Goal: Task Accomplishment & Management: Manage account settings

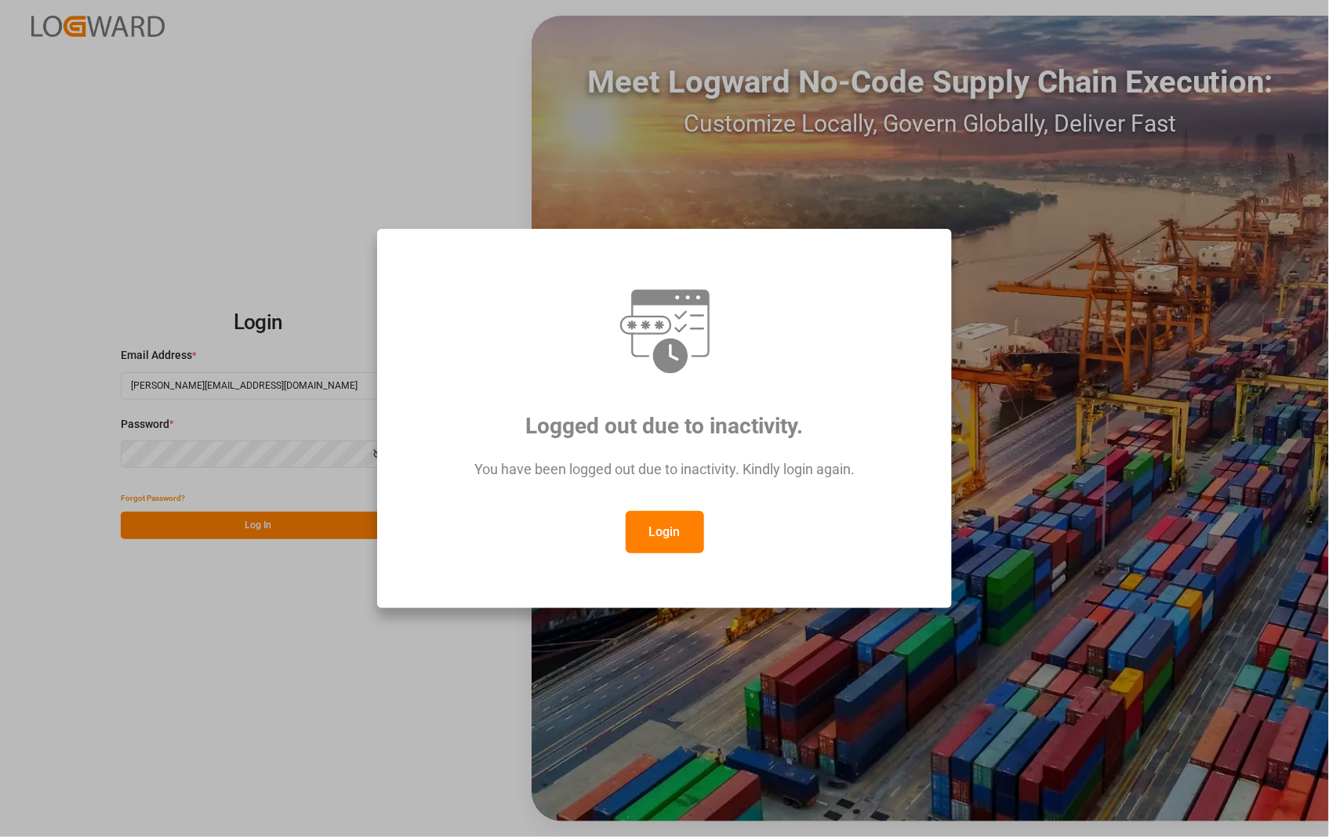
click at [659, 524] on button "Login" at bounding box center [665, 532] width 78 height 42
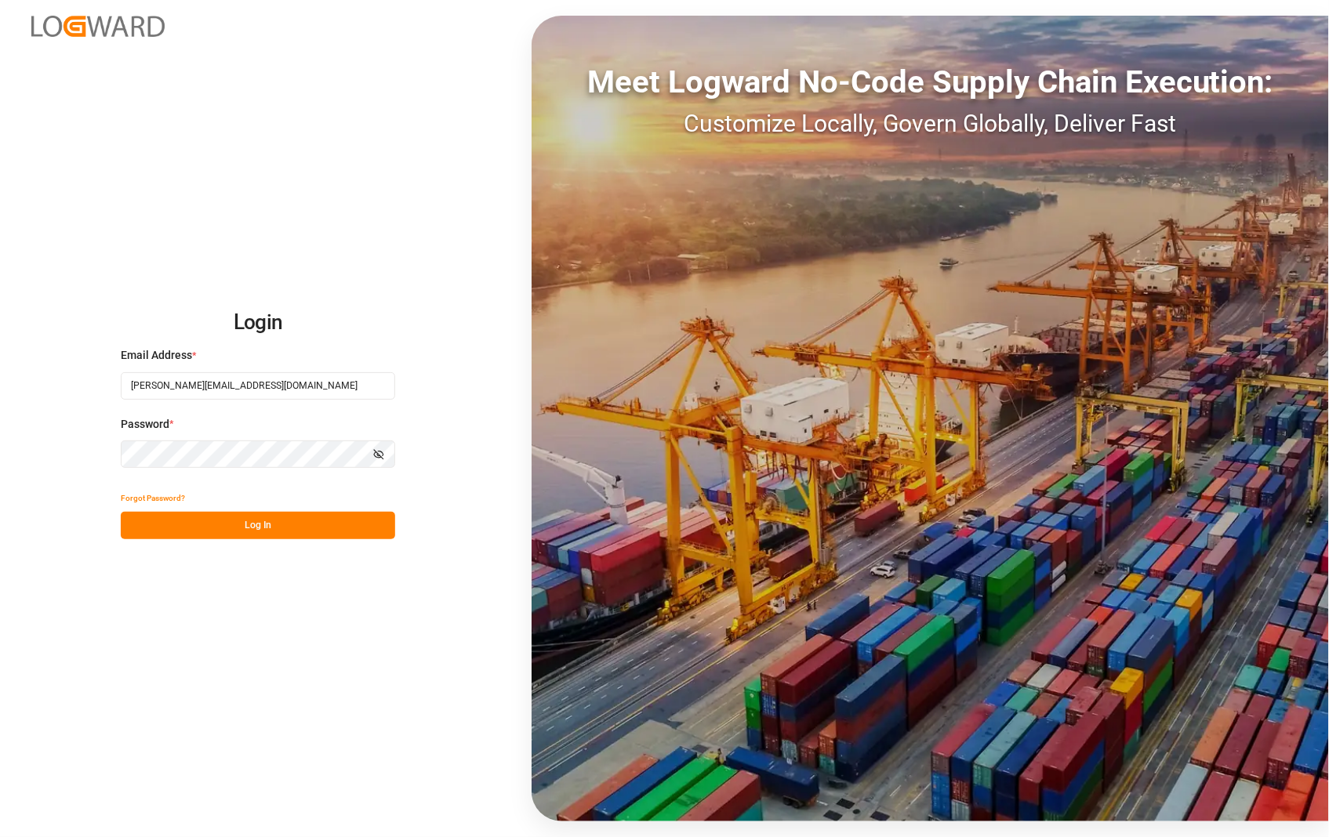
click at [251, 521] on button "Log In" at bounding box center [258, 525] width 274 height 27
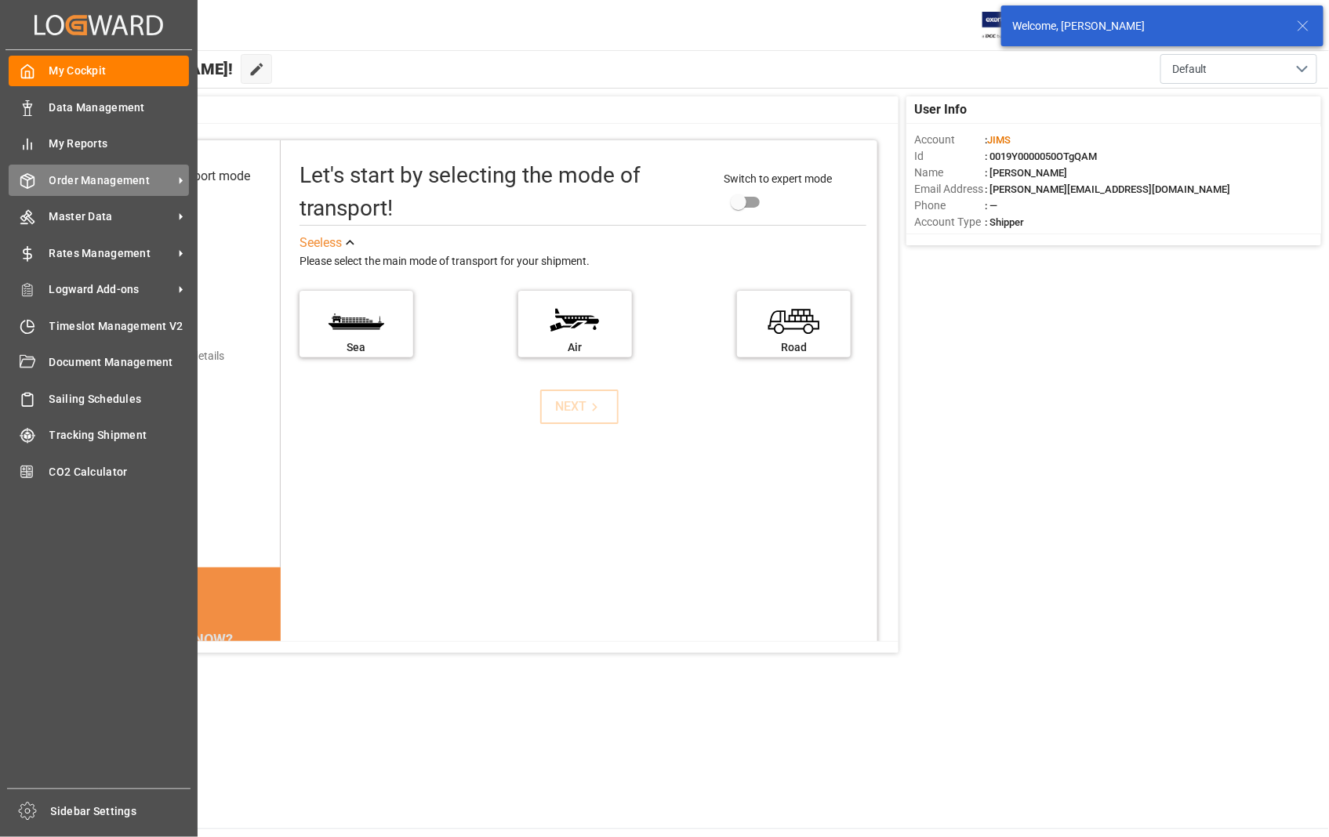
click at [100, 169] on div "Order Management Order Management" at bounding box center [99, 180] width 180 height 31
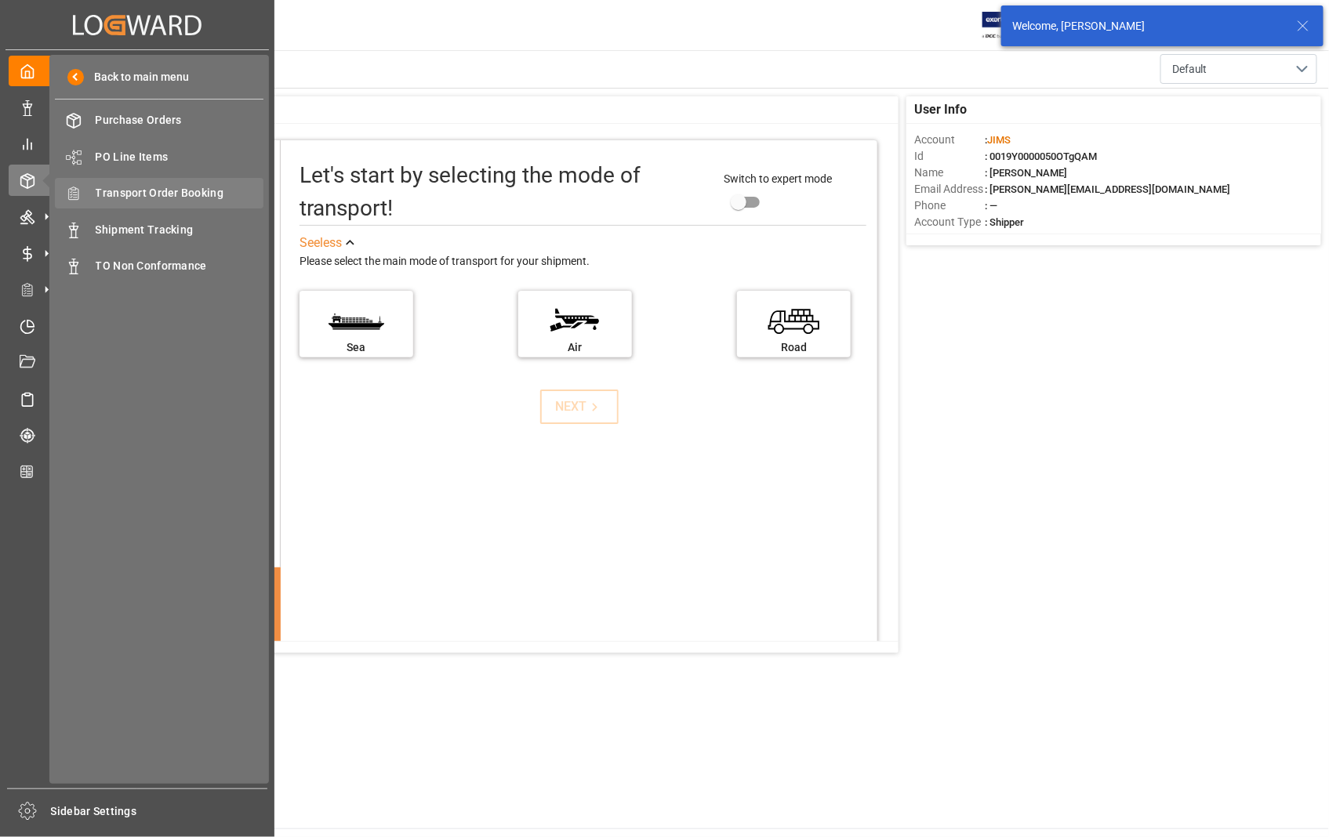
click at [161, 189] on span "Transport Order Booking" at bounding box center [180, 193] width 169 height 16
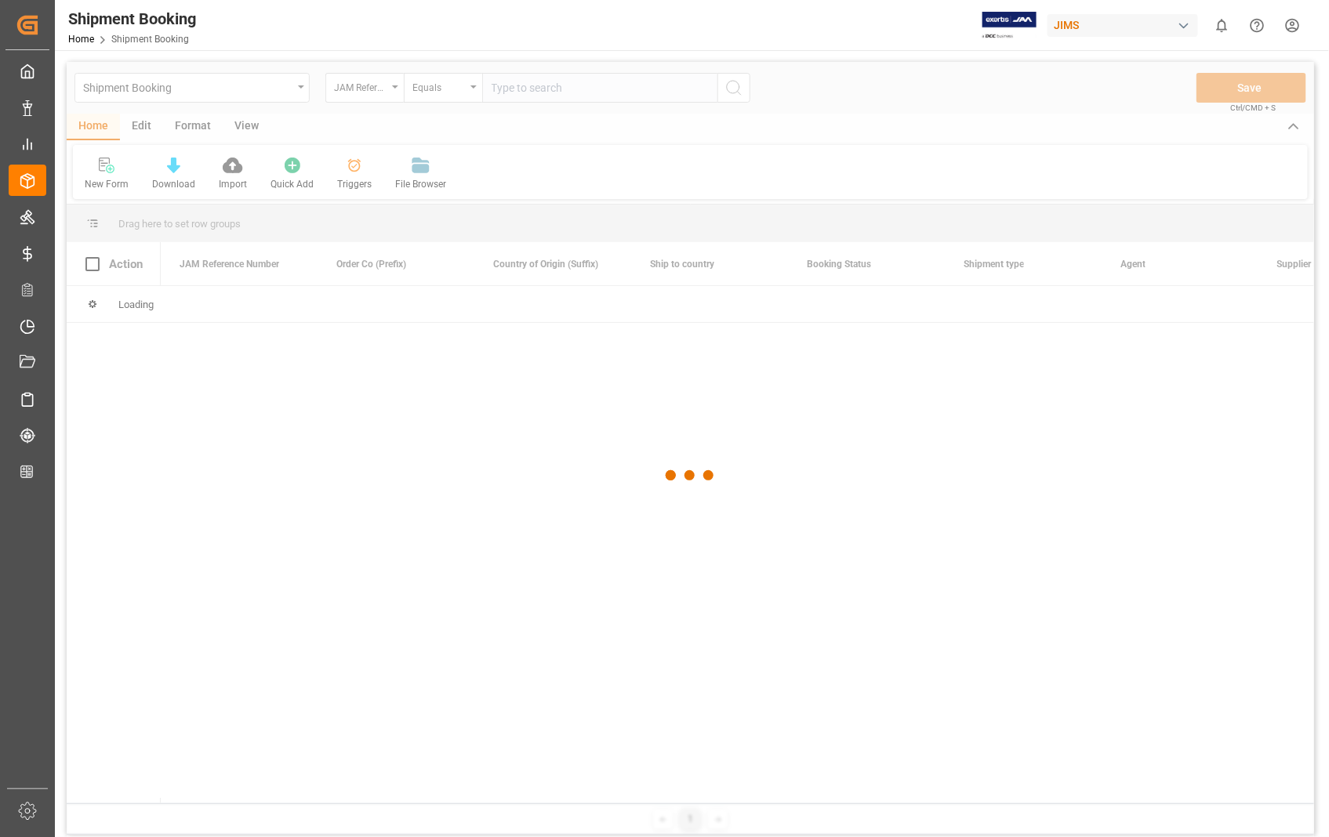
click at [546, 90] on div at bounding box center [690, 476] width 1247 height 828
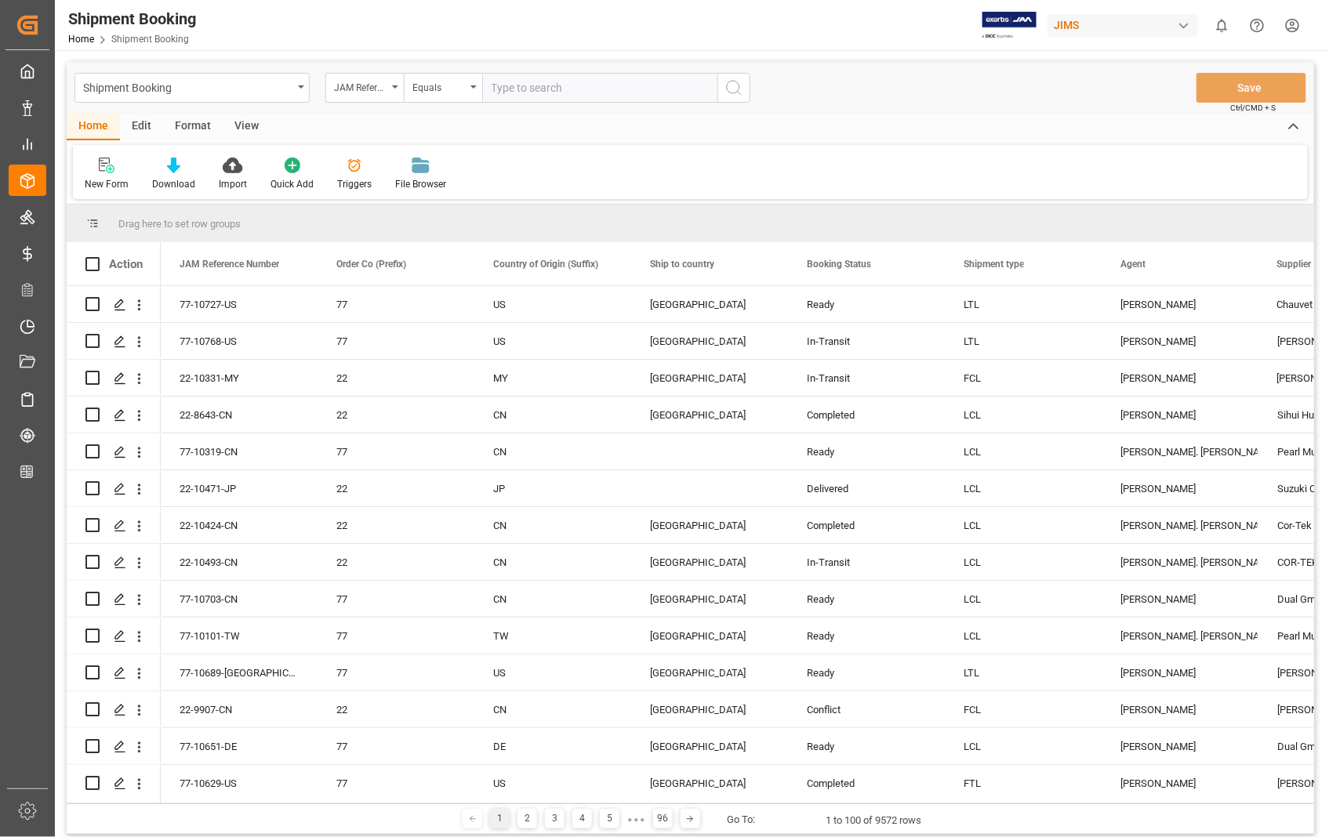
click at [535, 82] on input "text" at bounding box center [599, 88] width 235 height 30
paste input "22-8877-US"
type input "22-8877-US"
click at [724, 90] on icon "search button" at bounding box center [733, 87] width 19 height 19
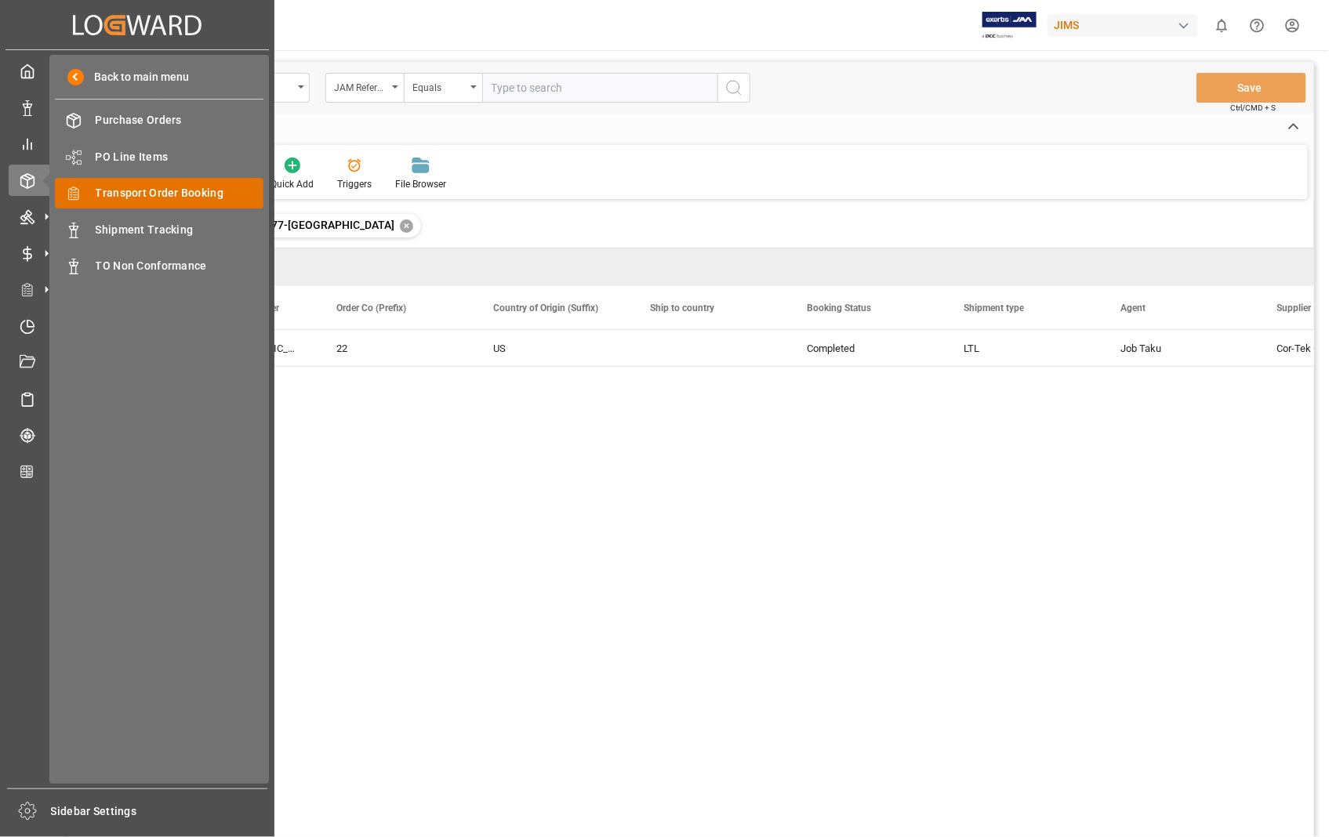
click at [149, 186] on span "Transport Order Booking" at bounding box center [180, 193] width 169 height 16
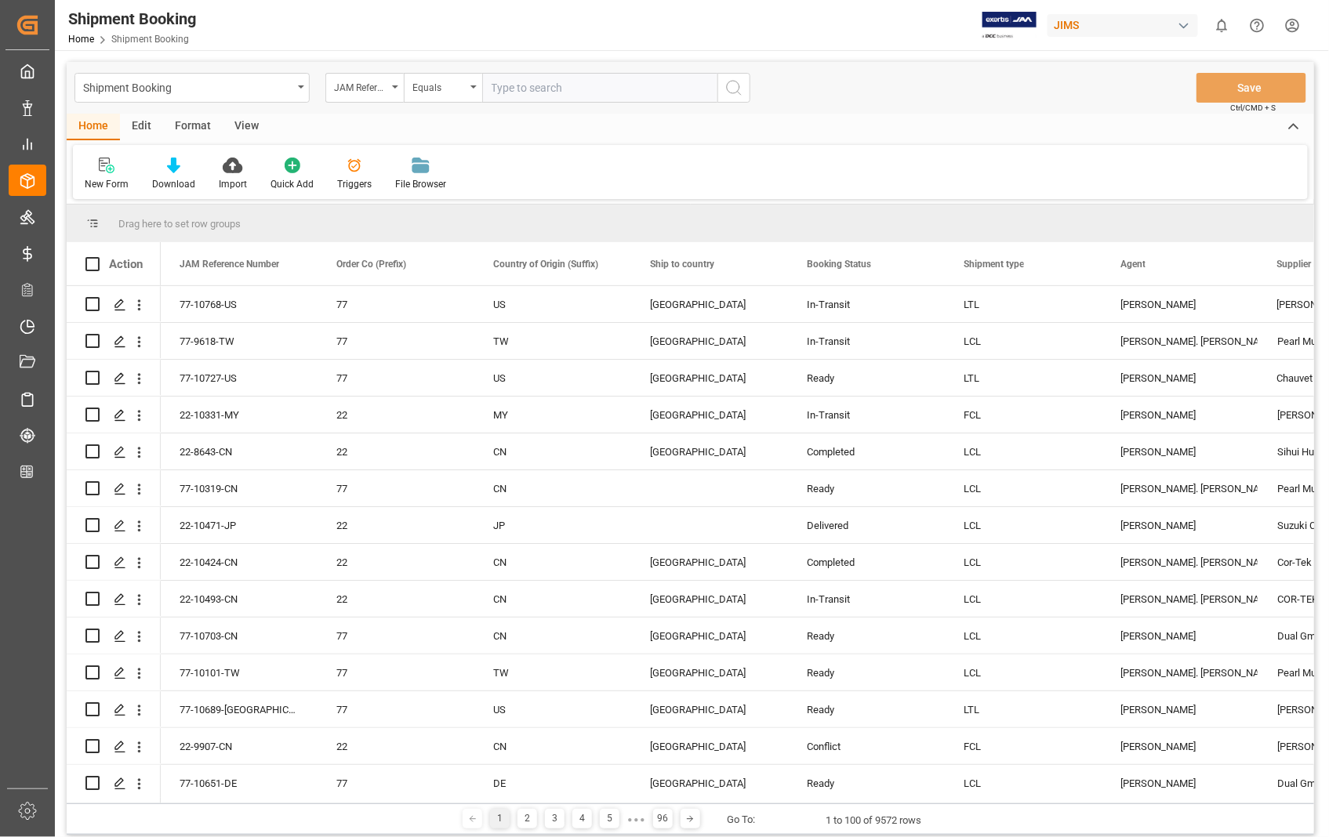
click at [544, 83] on input "text" at bounding box center [599, 88] width 235 height 30
paste input "22-10707-[GEOGRAPHIC_DATA]"
type input "22-10707-[GEOGRAPHIC_DATA]"
click at [737, 86] on icon "search button" at bounding box center [733, 87] width 19 height 19
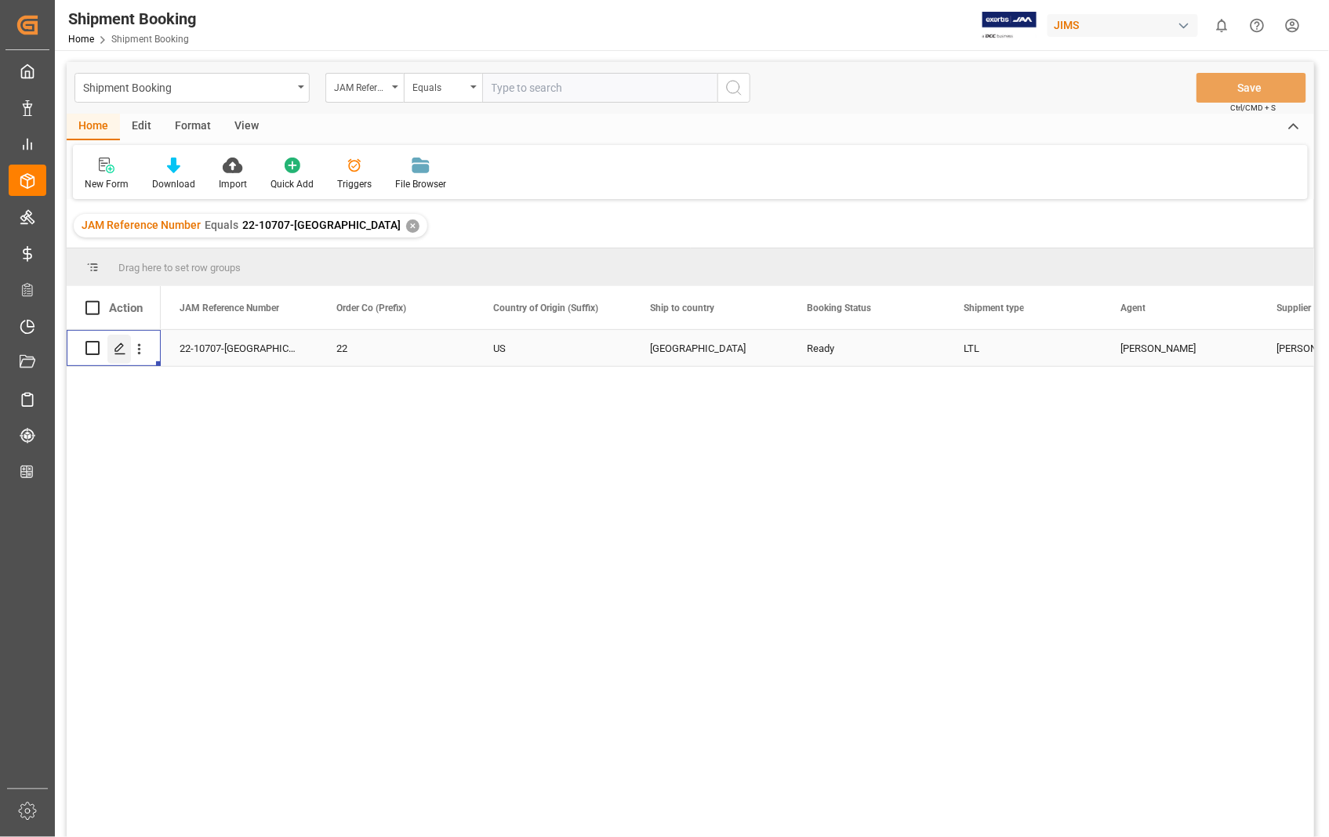
click at [119, 351] on icon "Press SPACE to select this row." at bounding box center [120, 349] width 13 height 13
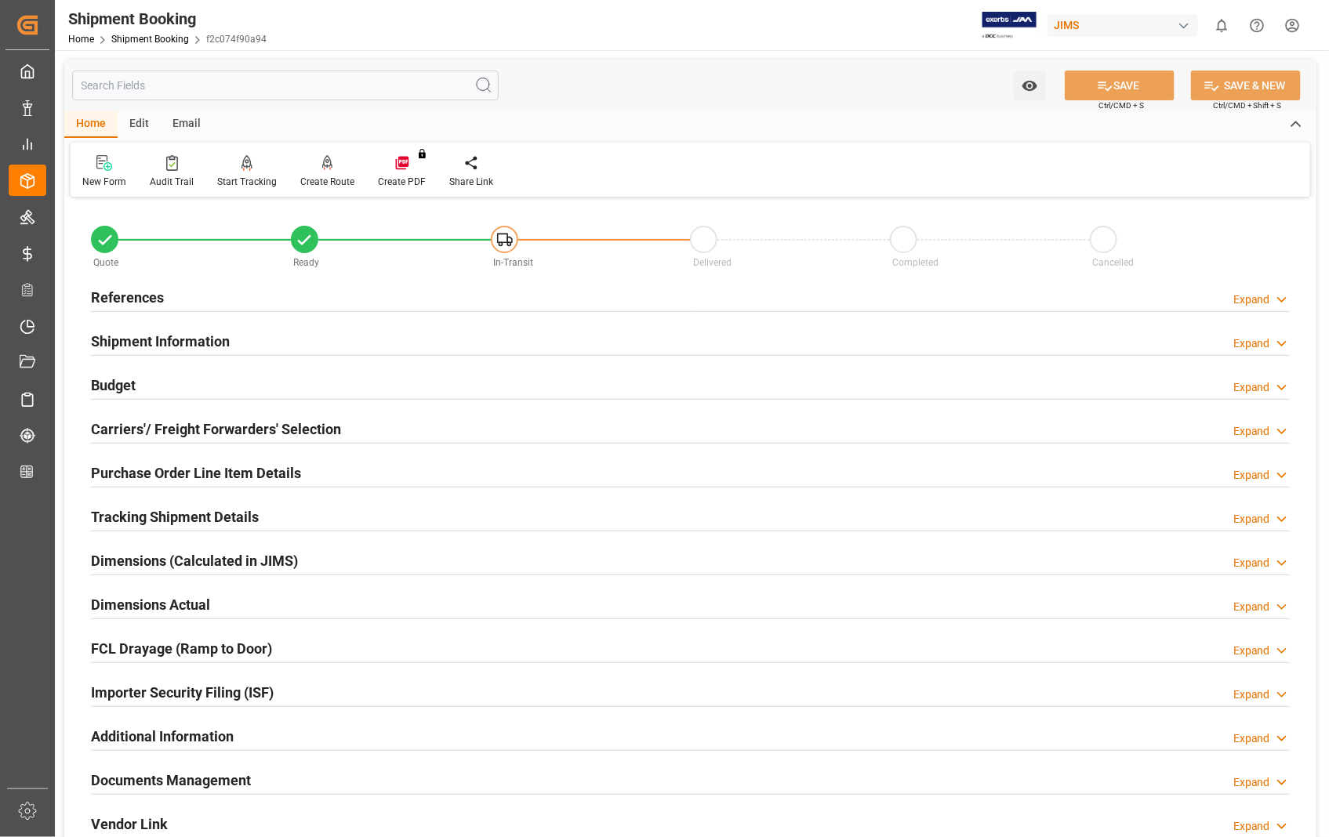
click at [165, 781] on h2 "Documents Management" at bounding box center [171, 780] width 160 height 21
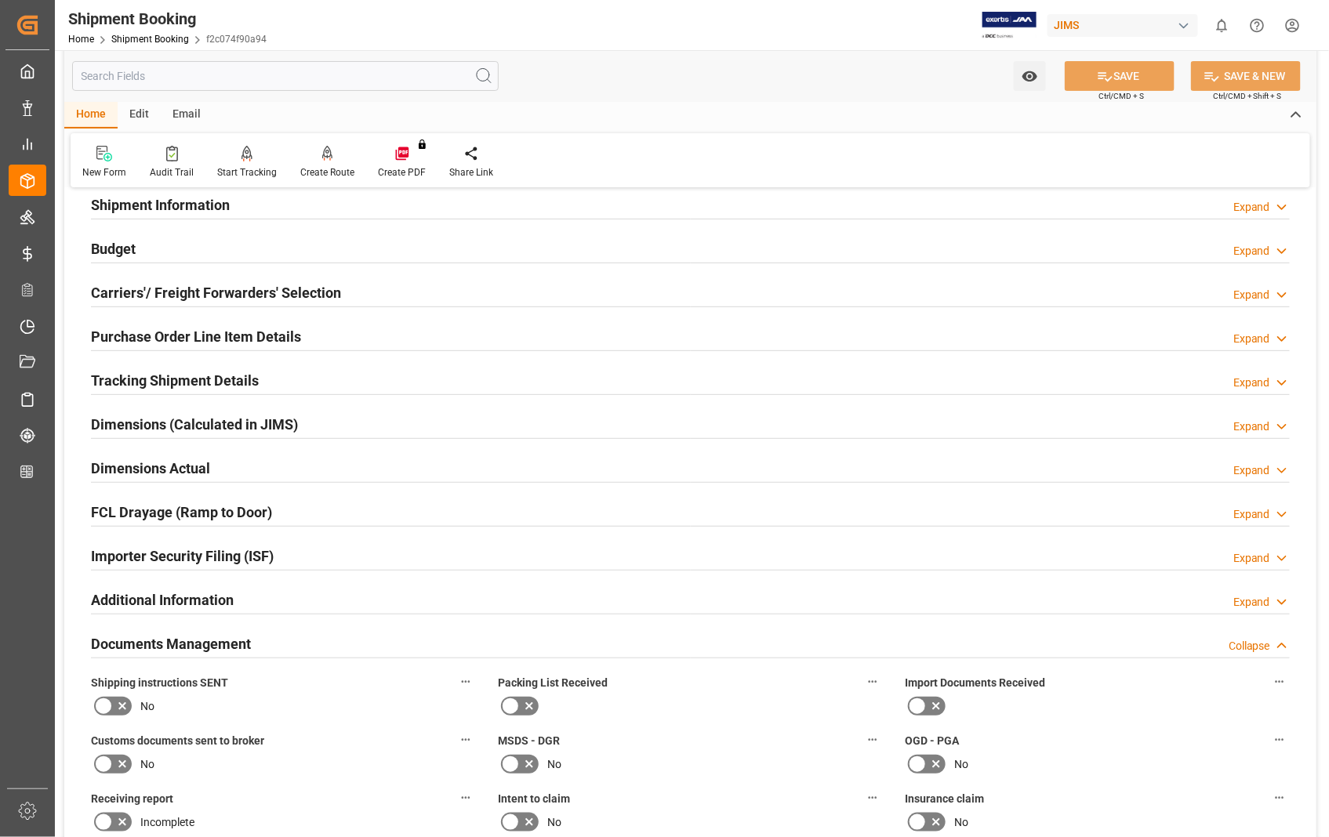
scroll to position [522, 0]
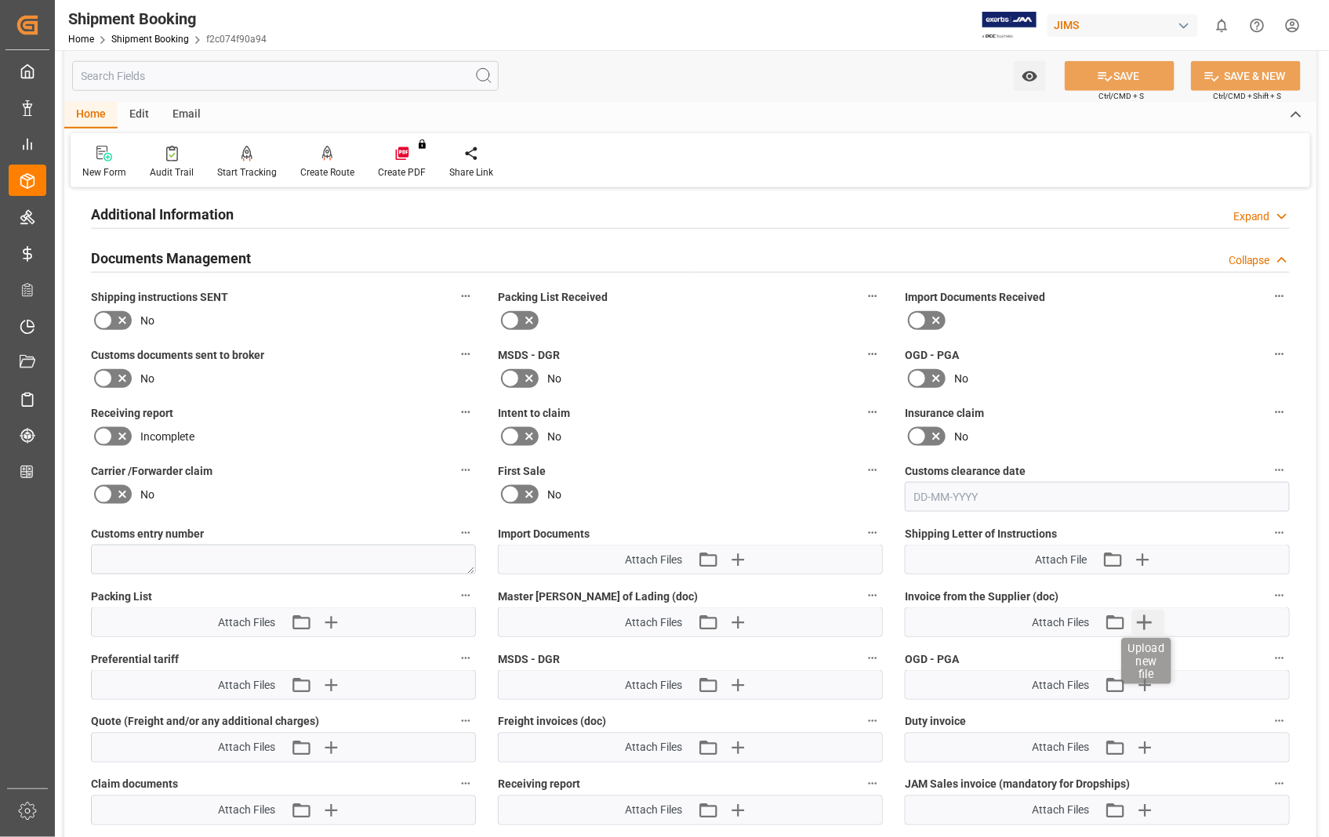
click at [1148, 623] on icon "button" at bounding box center [1144, 622] width 25 height 25
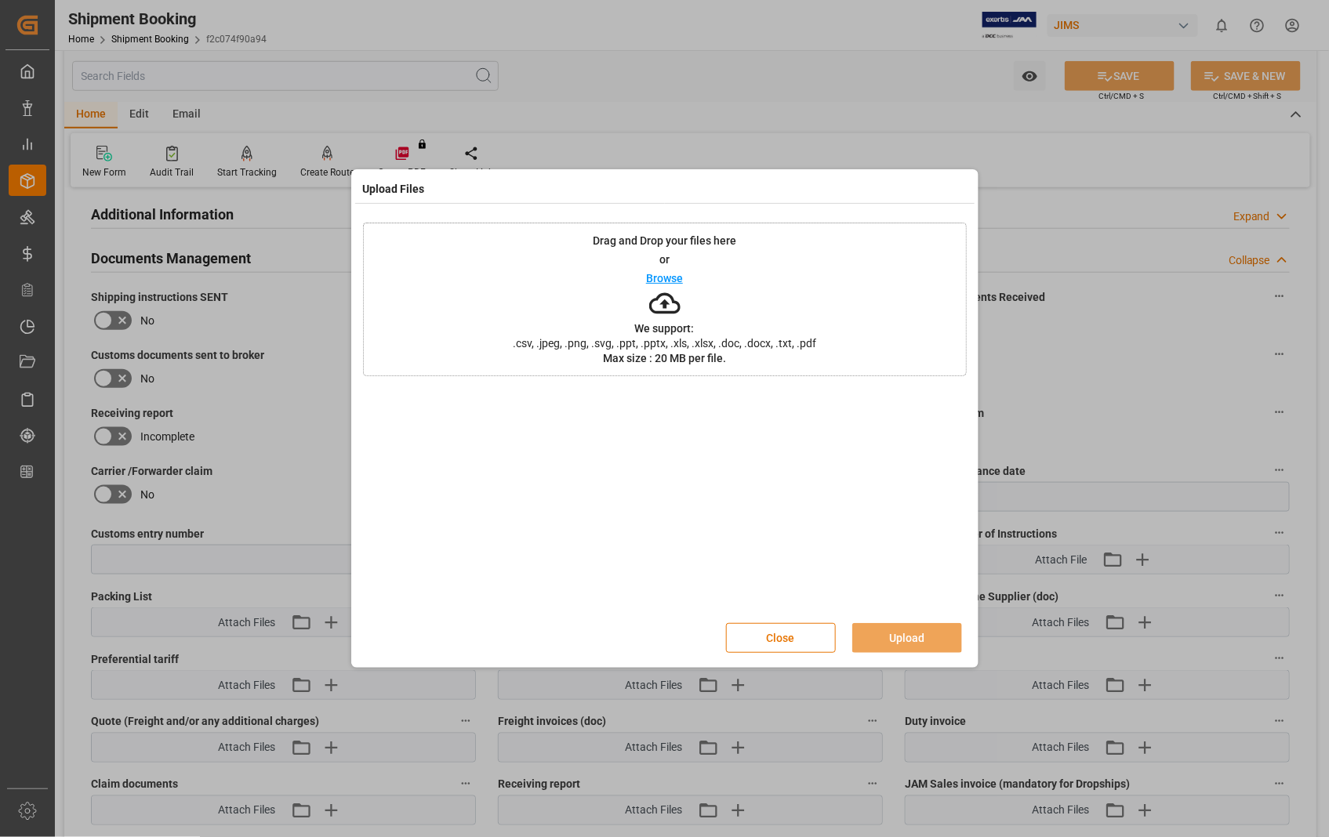
click at [670, 278] on p "Browse" at bounding box center [664, 278] width 37 height 11
click at [915, 643] on button "Upload" at bounding box center [907, 638] width 110 height 30
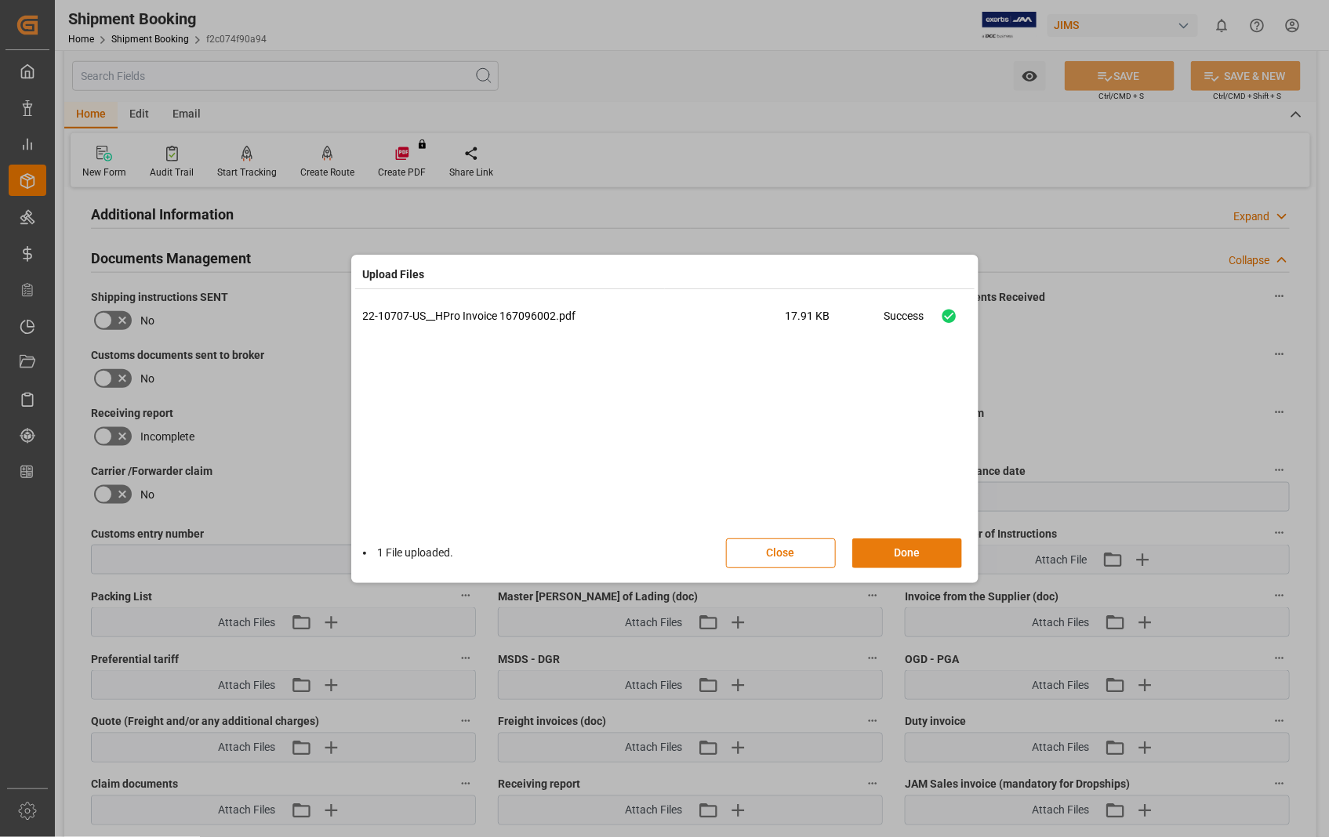
click at [909, 553] on button "Done" at bounding box center [907, 553] width 110 height 30
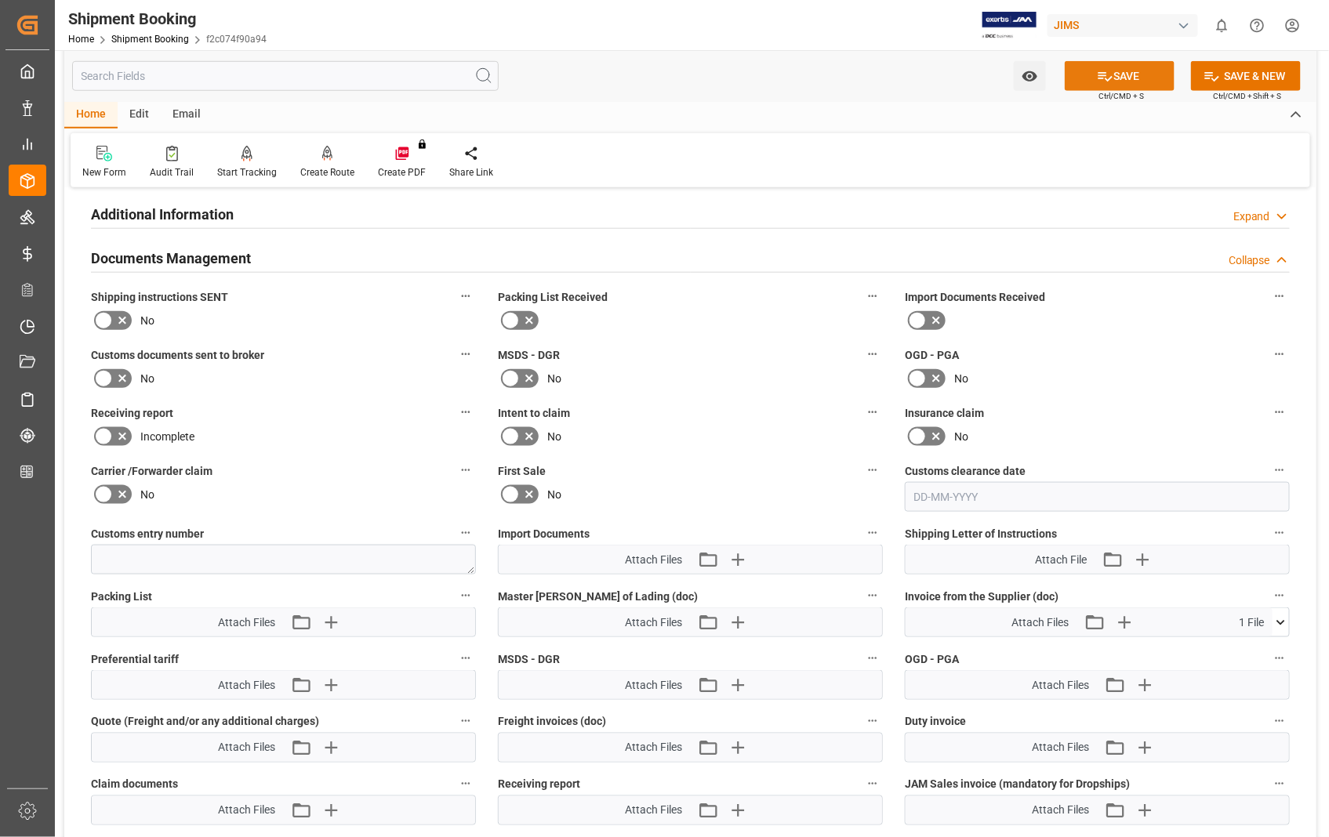
click at [1122, 74] on button "SAVE" at bounding box center [1119, 76] width 110 height 30
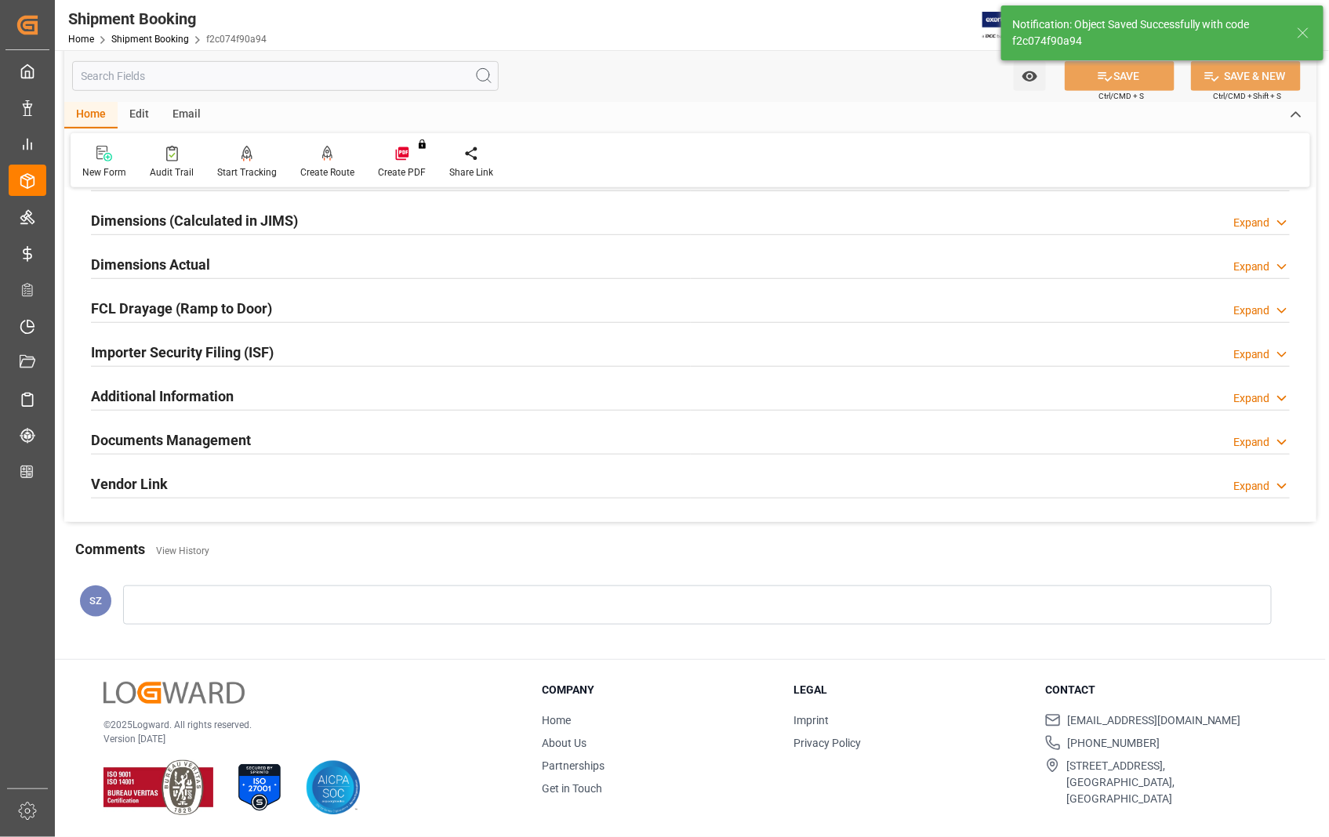
scroll to position [340, 0]
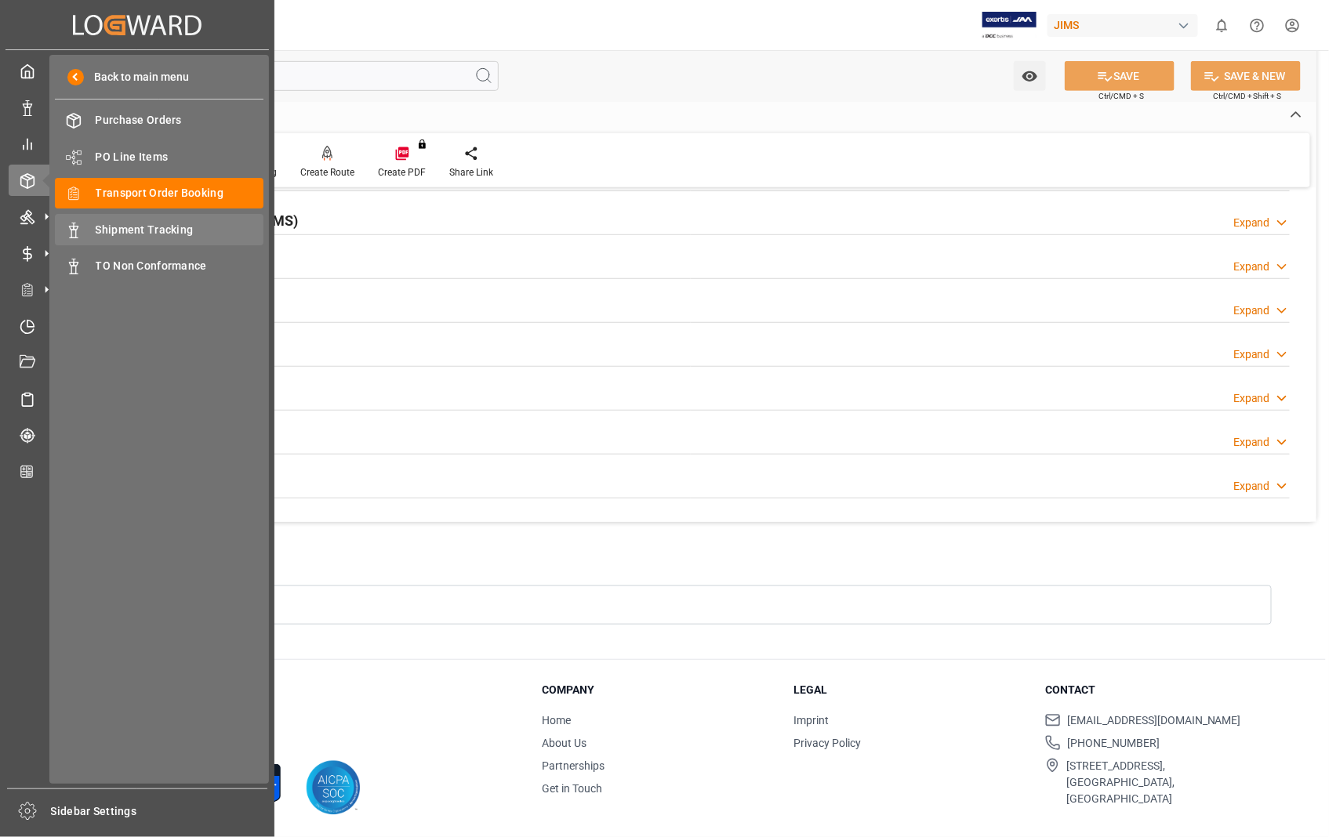
click at [139, 224] on span "Shipment Tracking" at bounding box center [180, 230] width 169 height 16
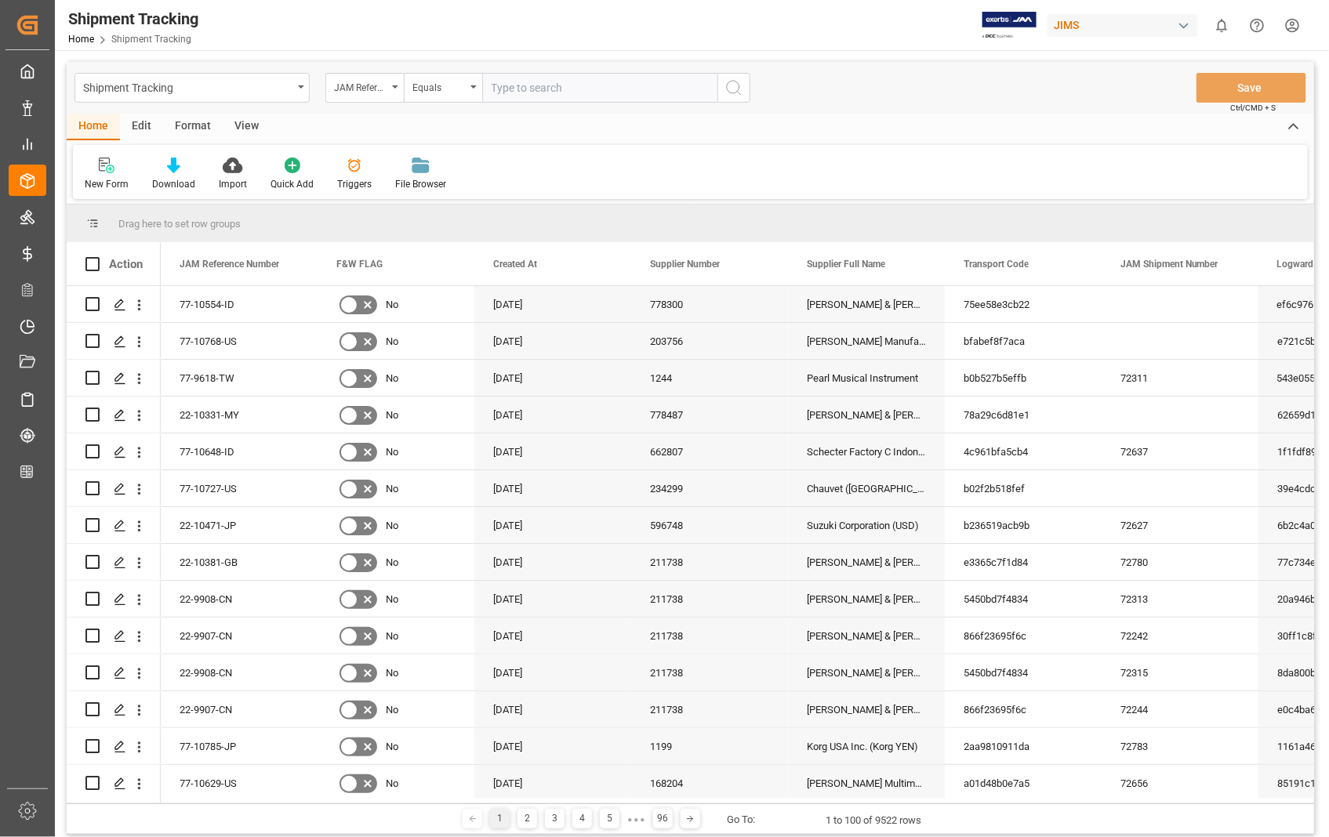
click at [577, 92] on input "text" at bounding box center [599, 88] width 235 height 30
paste input "22-10707-[GEOGRAPHIC_DATA]"
type input "22-10707-[GEOGRAPHIC_DATA]"
click at [738, 89] on icon "search button" at bounding box center [733, 87] width 19 height 19
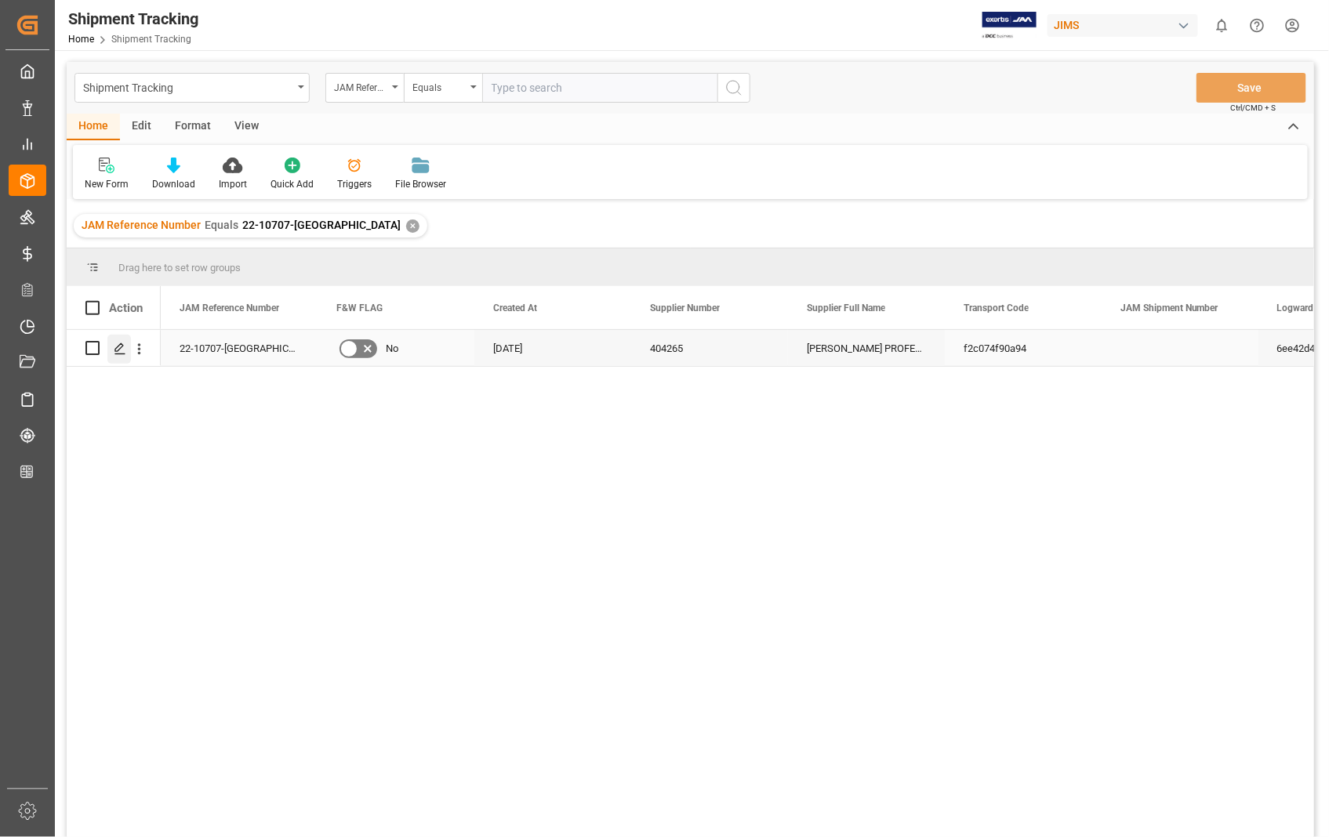
click at [122, 345] on polygon "Press SPACE to select this row." at bounding box center [119, 347] width 8 height 8
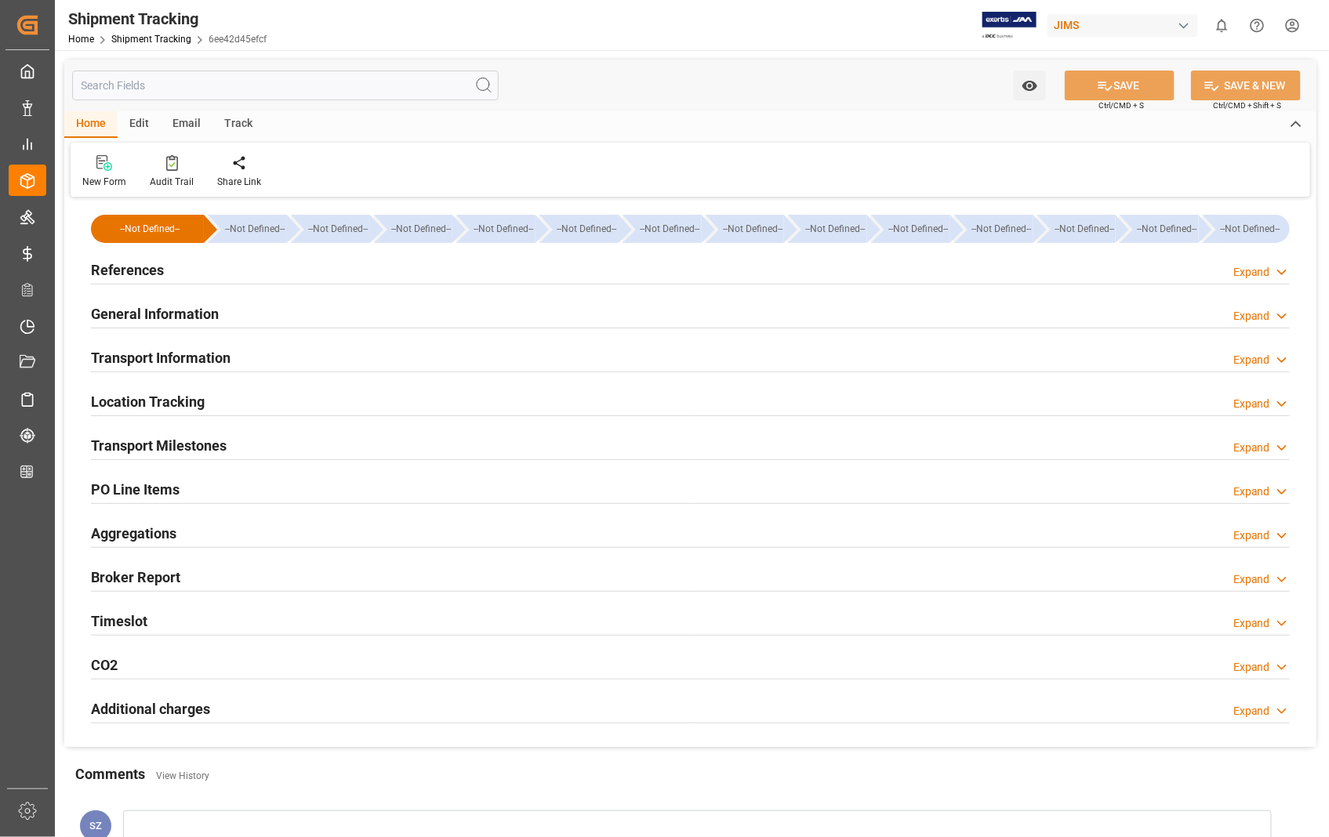
type input "[DATE]"
click at [129, 269] on h2 "References" at bounding box center [127, 269] width 73 height 21
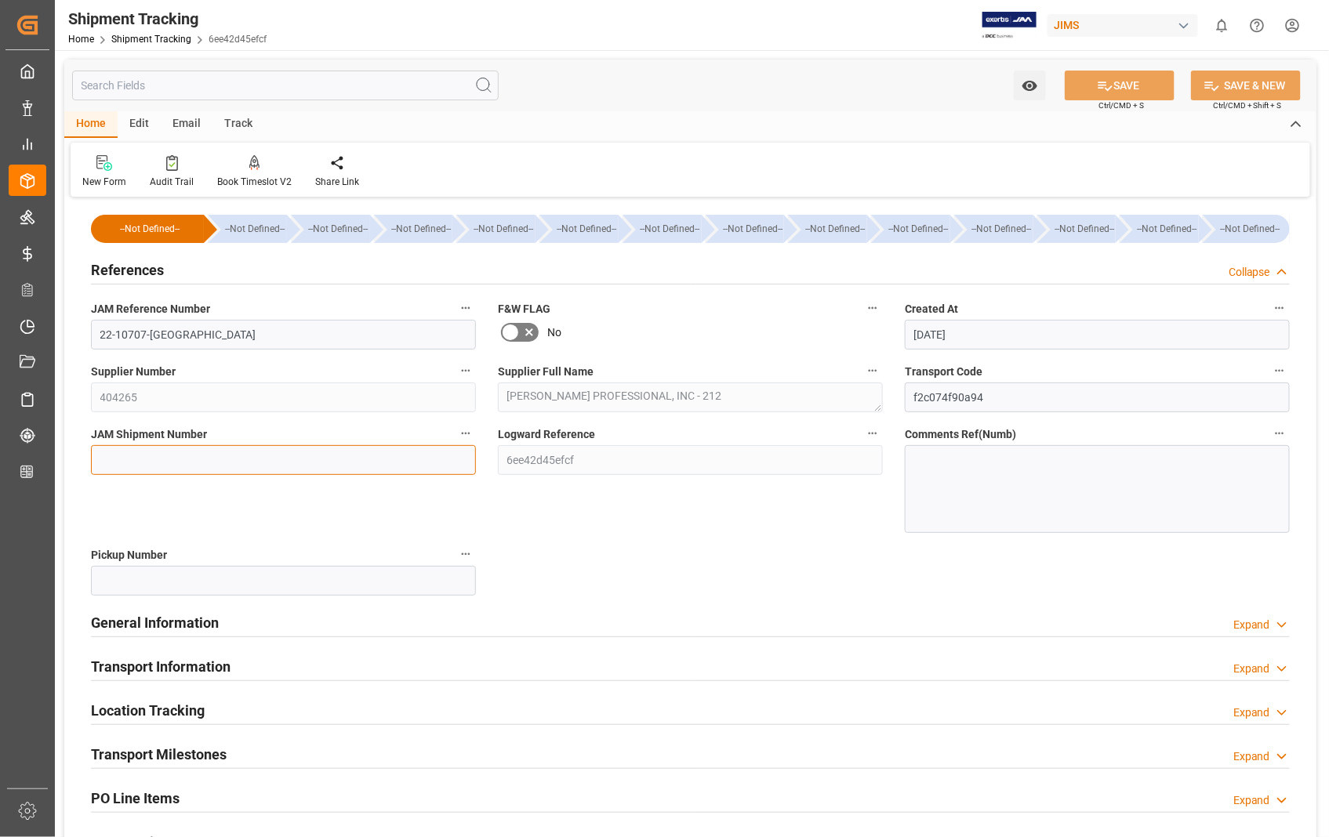
click at [237, 465] on input at bounding box center [283, 460] width 385 height 30
paste input "72784"
type input "72784"
click at [1126, 81] on button "SAVE" at bounding box center [1119, 86] width 110 height 30
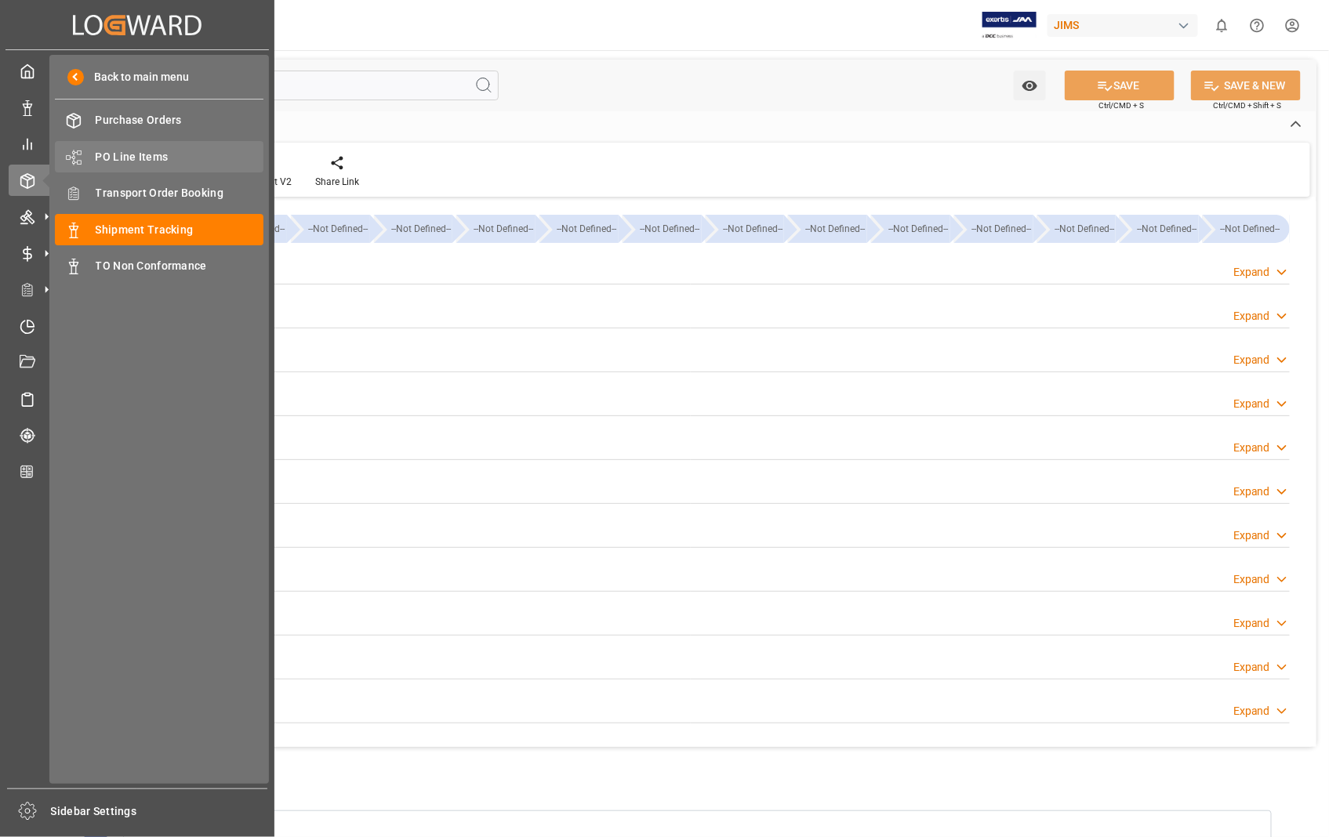
click at [139, 154] on span "PO Line Items" at bounding box center [180, 157] width 169 height 16
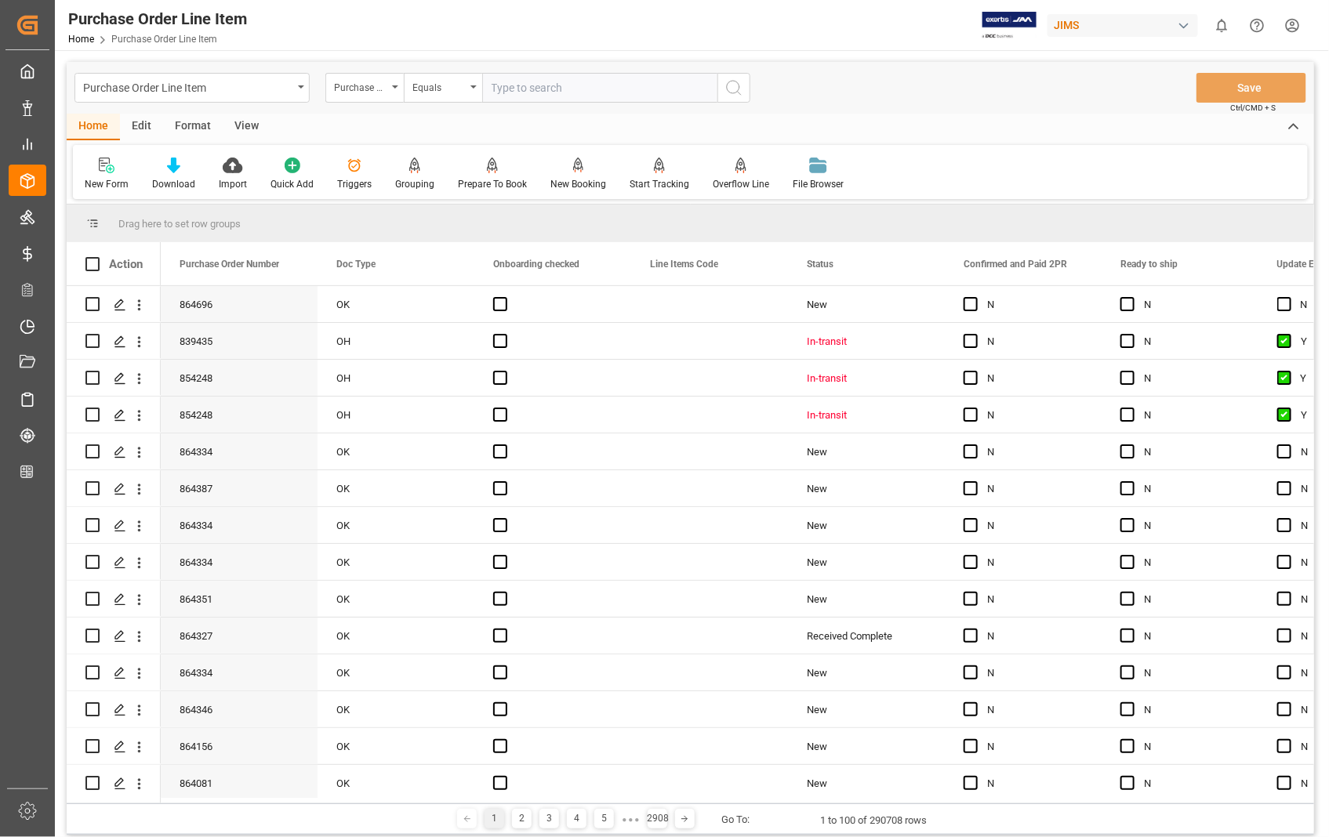
click at [701, 97] on input "text" at bounding box center [599, 88] width 235 height 30
type input "863942"
click at [730, 85] on icon "search button" at bounding box center [733, 87] width 19 height 19
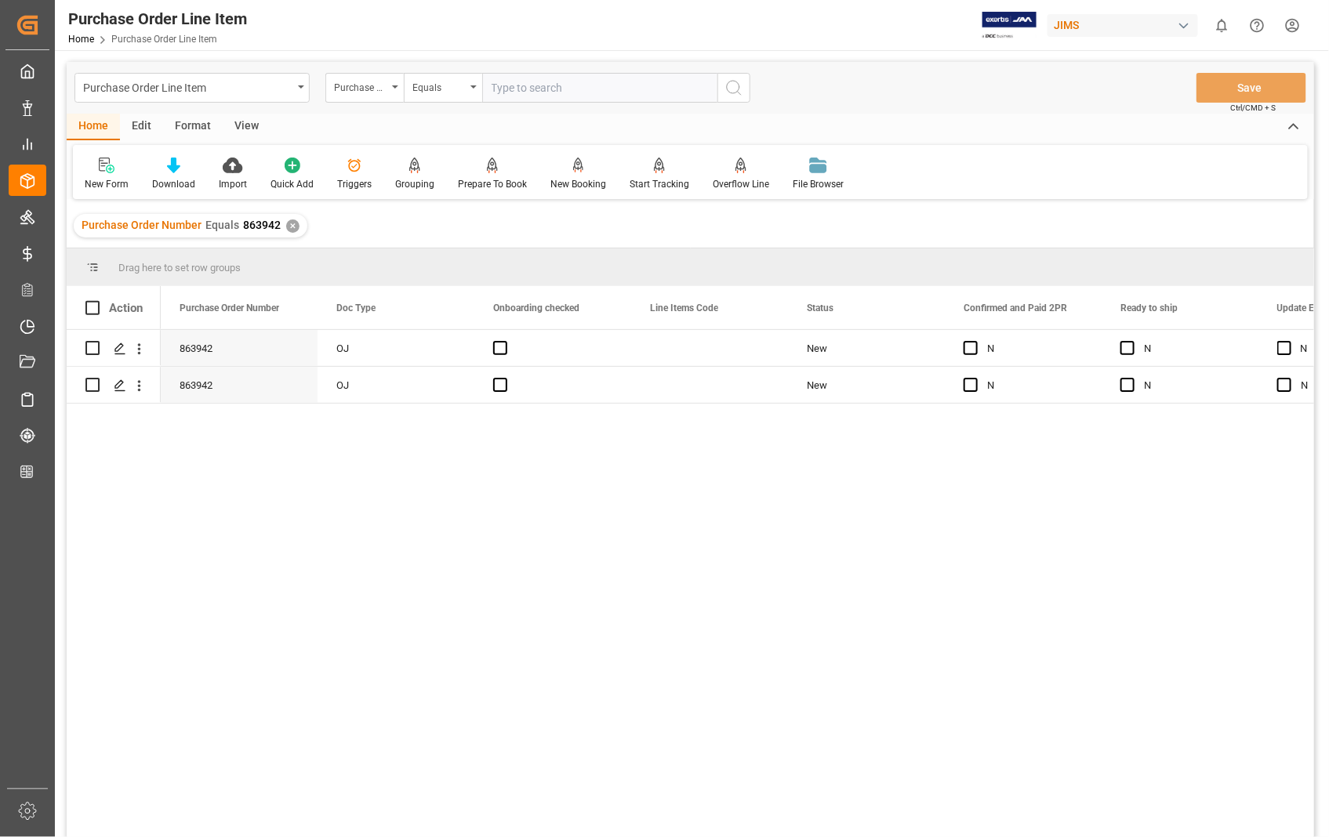
click at [245, 118] on div "View" at bounding box center [247, 127] width 48 height 27
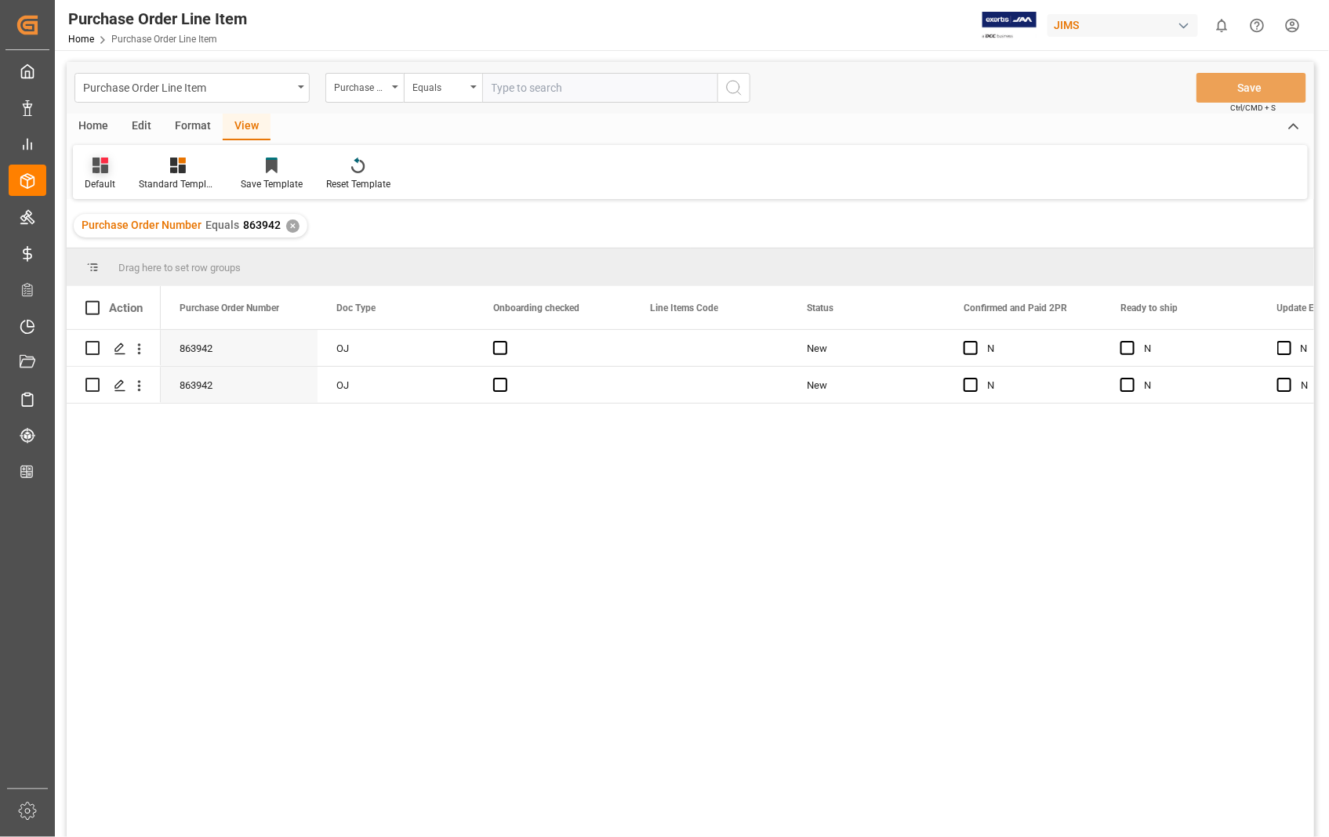
click at [100, 185] on div "Default" at bounding box center [100, 184] width 31 height 14
click at [136, 256] on div "Sophia setting." at bounding box center [160, 253] width 137 height 16
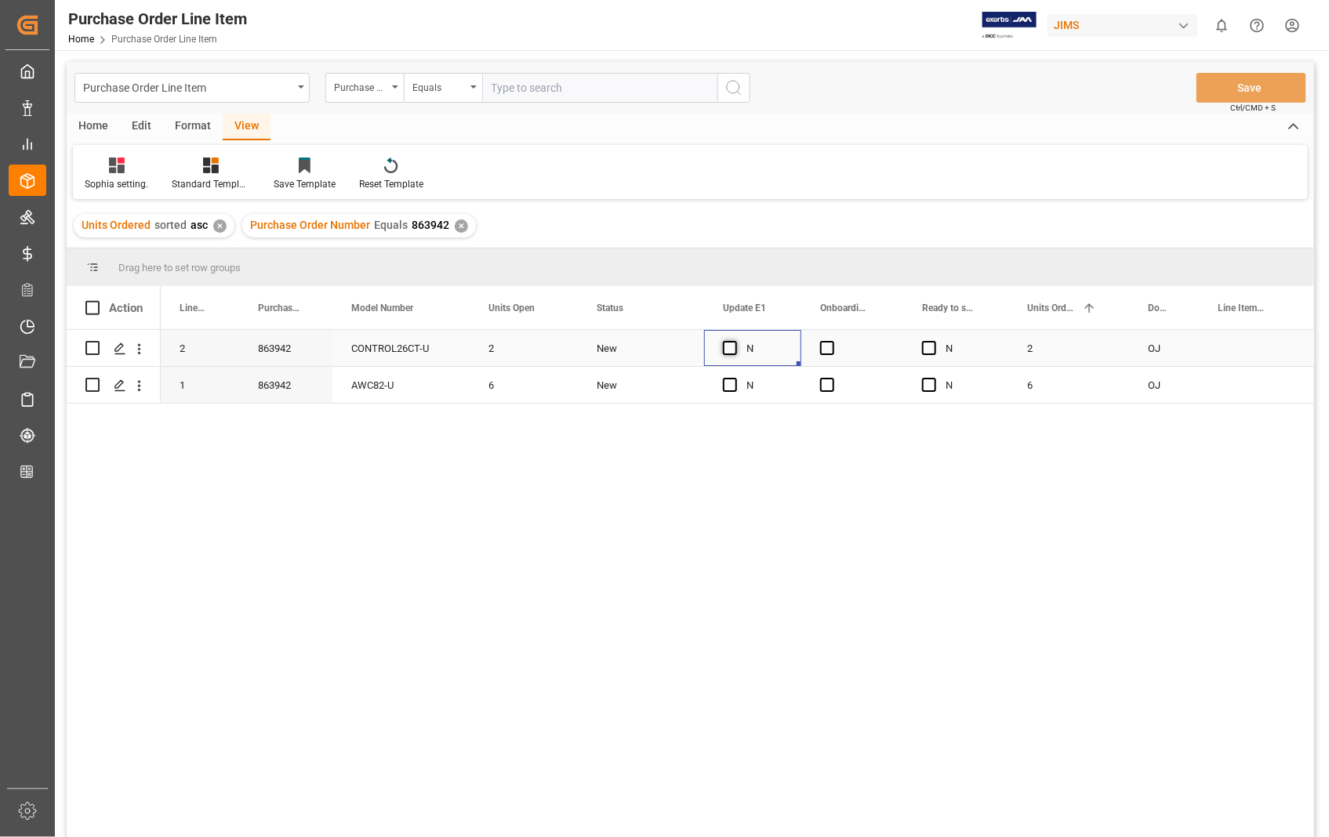
click at [737, 343] on span "Press SPACE to select this row." at bounding box center [730, 348] width 14 height 14
click at [734, 341] on input "Press SPACE to select this row." at bounding box center [734, 341] width 0 height 0
click at [825, 346] on span "Press SPACE to select this row." at bounding box center [827, 348] width 14 height 14
click at [832, 341] on input "Press SPACE to select this row." at bounding box center [832, 341] width 0 height 0
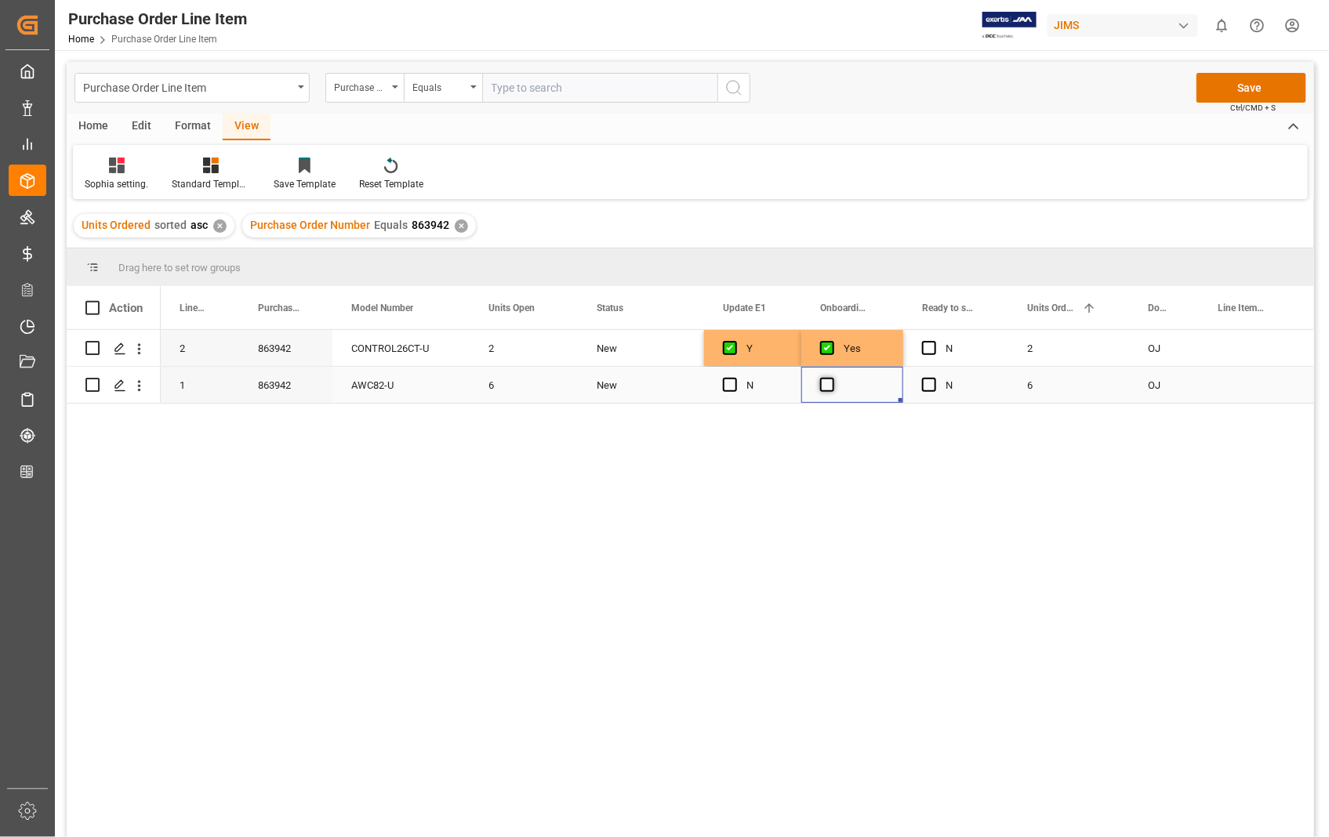
click at [826, 383] on span "Press SPACE to select this row." at bounding box center [827, 385] width 14 height 14
click at [832, 378] on input "Press SPACE to select this row." at bounding box center [832, 378] width 0 height 0
click at [727, 378] on span "Press SPACE to select this row." at bounding box center [730, 385] width 14 height 14
click at [734, 378] on input "Press SPACE to select this row." at bounding box center [734, 378] width 0 height 0
click at [1257, 92] on button "Save" at bounding box center [1251, 88] width 110 height 30
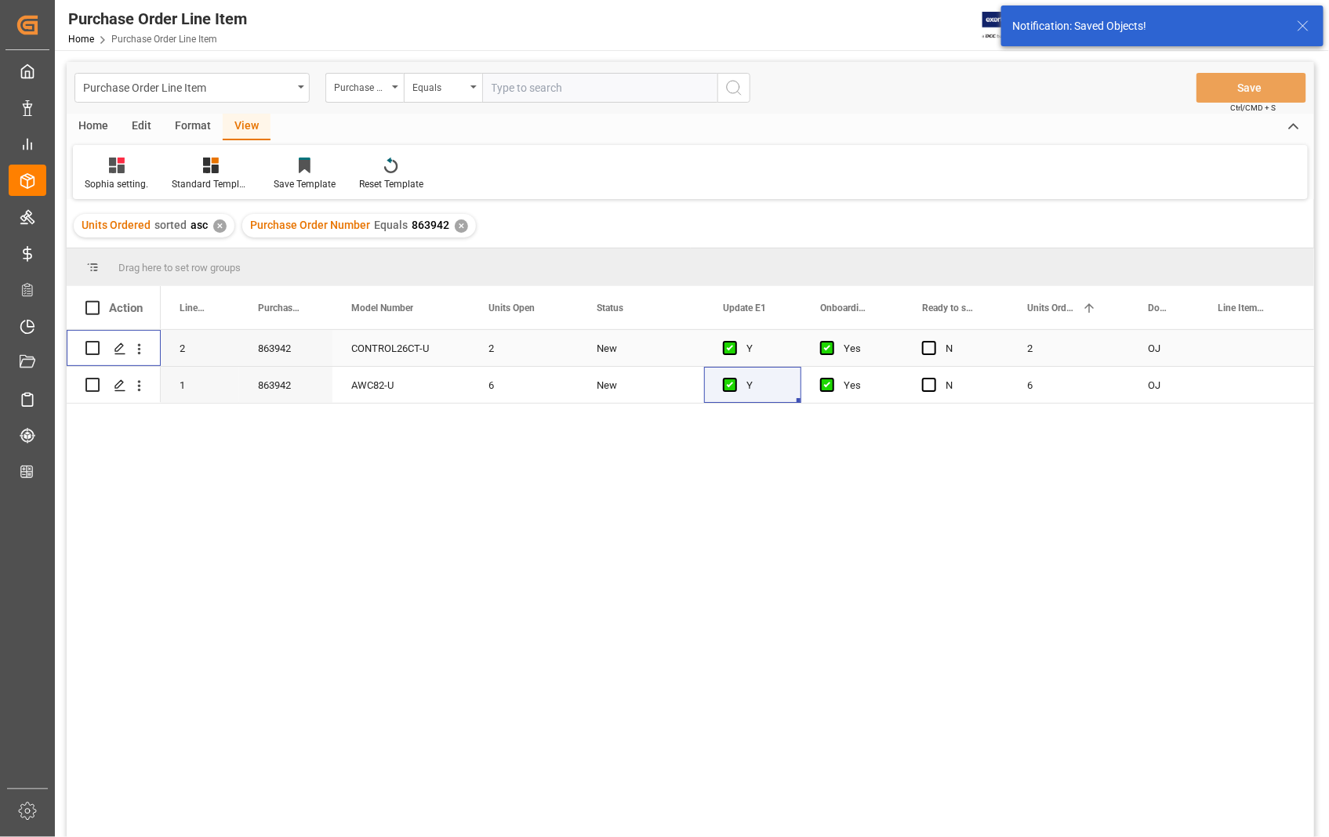
click at [95, 346] on input "Press Space to toggle row selection (unchecked)" at bounding box center [92, 348] width 14 height 14
checkbox input "true"
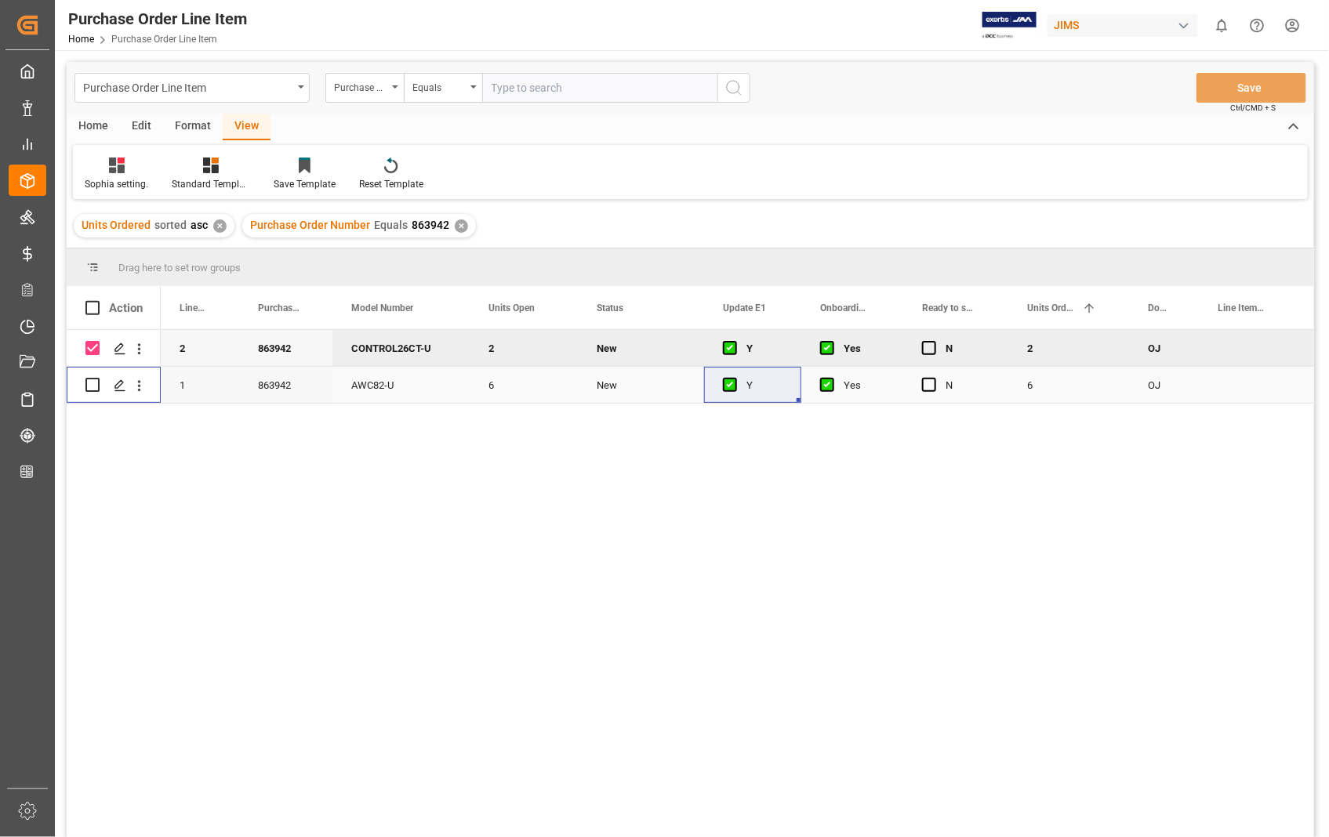
click at [96, 382] on input "Press Space to toggle row selection (unchecked)" at bounding box center [92, 385] width 14 height 14
checkbox input "true"
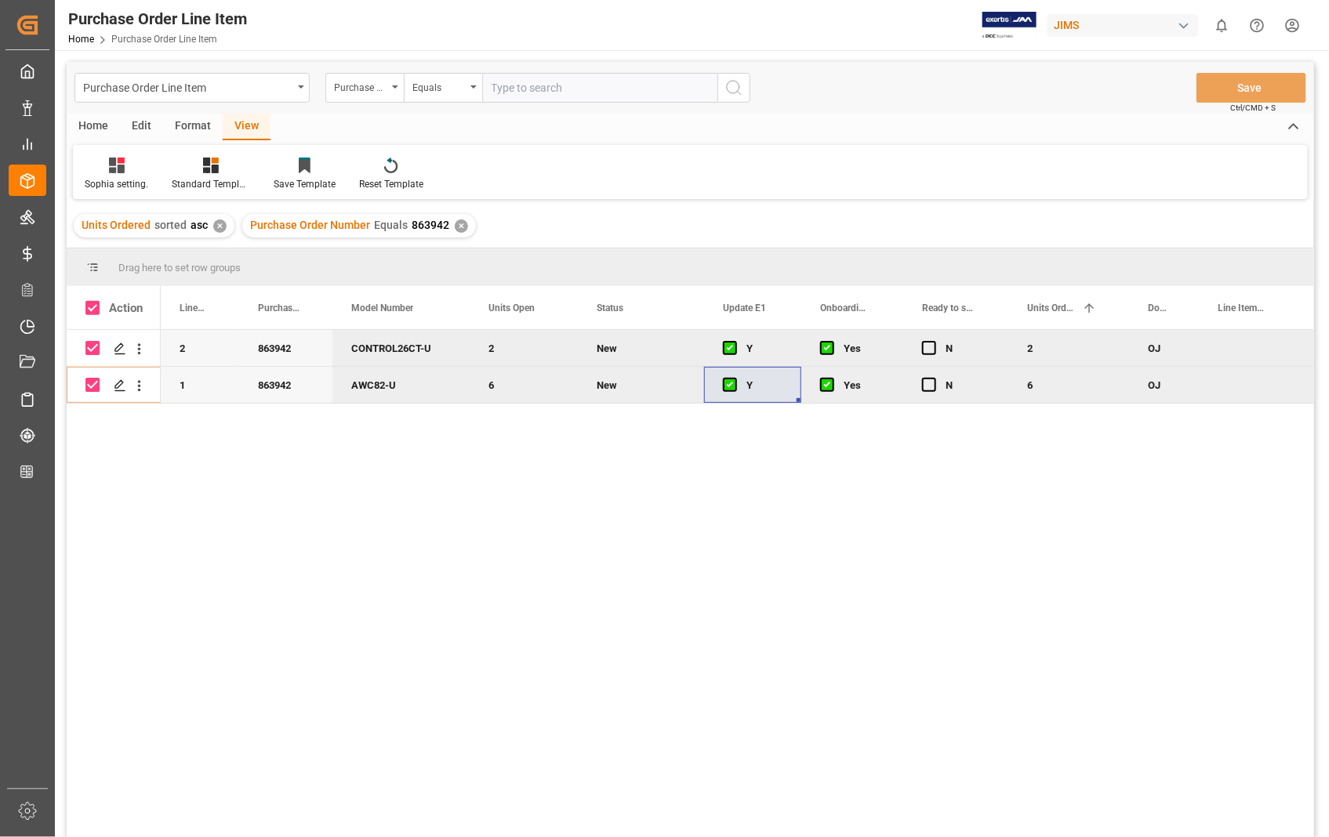
click at [103, 126] on div "Home" at bounding box center [93, 127] width 53 height 27
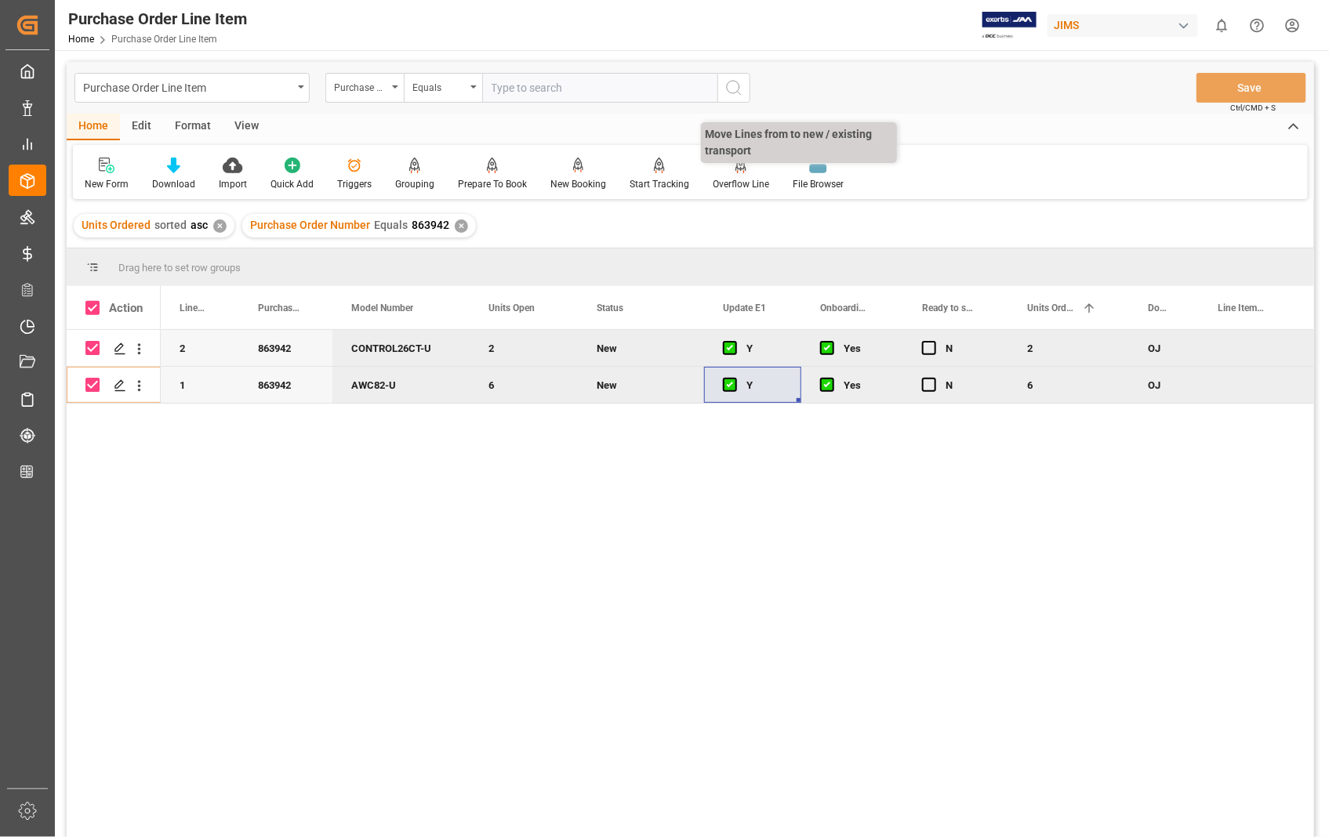
click at [735, 184] on div "Overflow Line" at bounding box center [741, 184] width 56 height 14
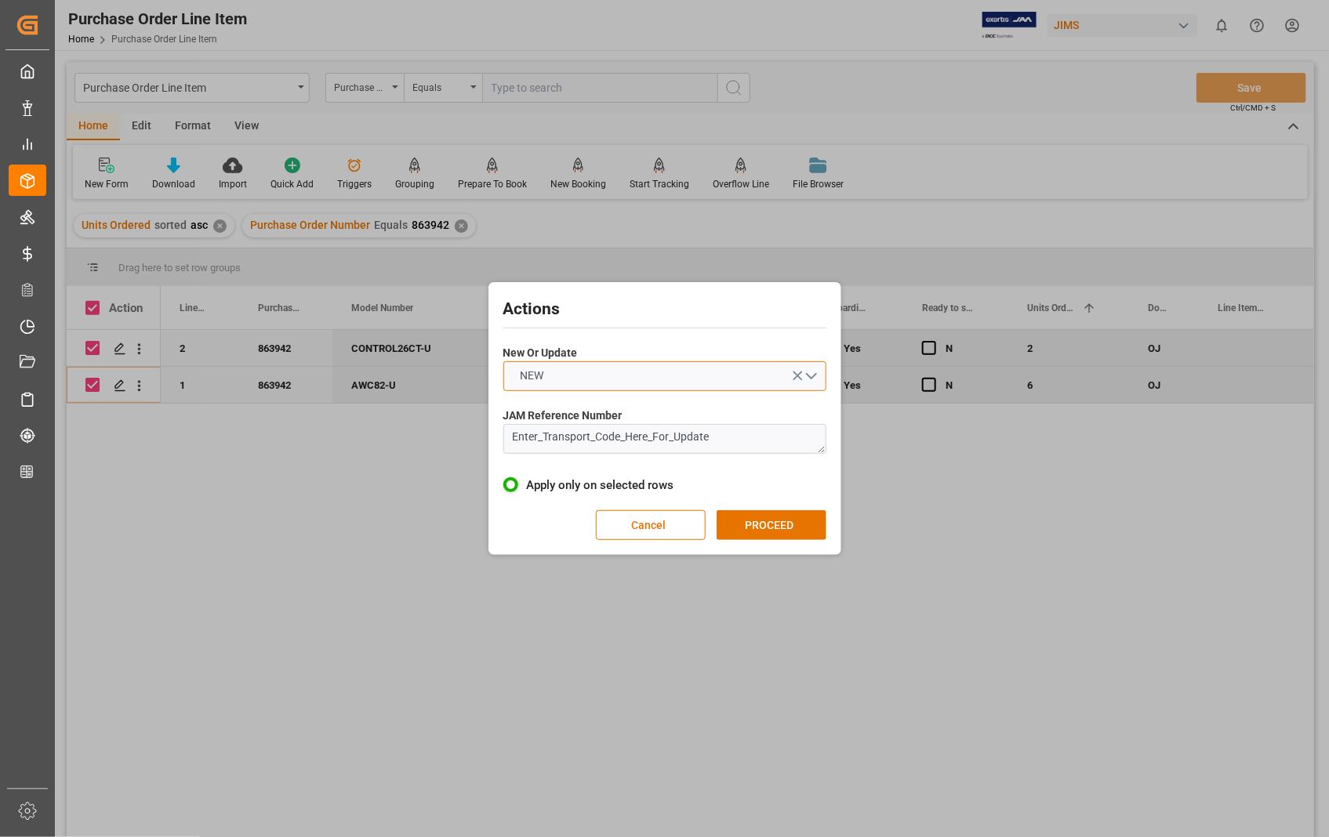
click at [815, 376] on button "NEW" at bounding box center [664, 376] width 323 height 30
click at [615, 413] on div "UPDATE" at bounding box center [664, 413] width 321 height 33
drag, startPoint x: 750, startPoint y: 441, endPoint x: 475, endPoint y: 437, distance: 275.2
click at [475, 437] on div "Actions New Or Update UPDATE JAM Reference Number Enter_Transport_Code_Here_For…" at bounding box center [664, 418] width 1329 height 837
paste textarea "22-10707-[GEOGRAPHIC_DATA]"
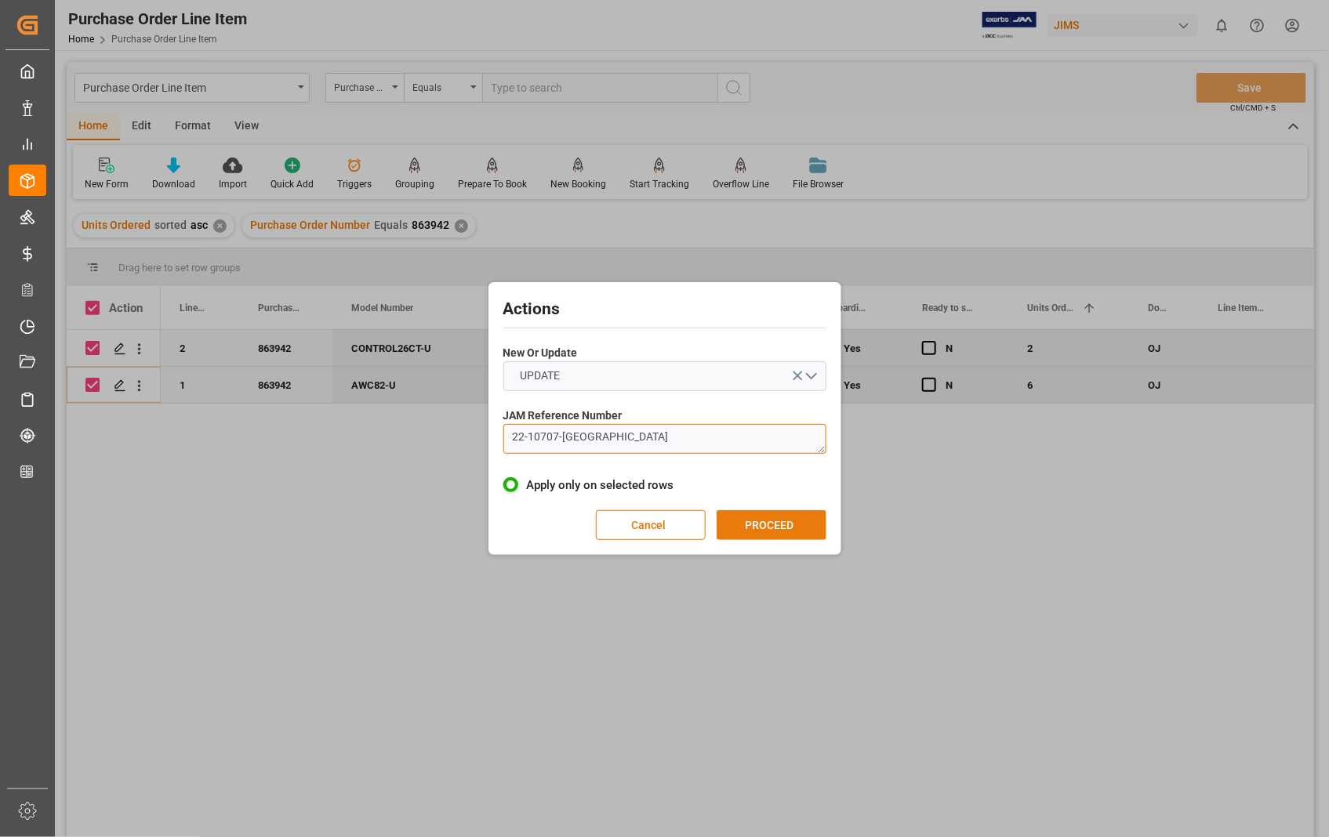
type textarea "22-10707-[GEOGRAPHIC_DATA]"
click at [781, 531] on button "PROCEED" at bounding box center [771, 525] width 110 height 30
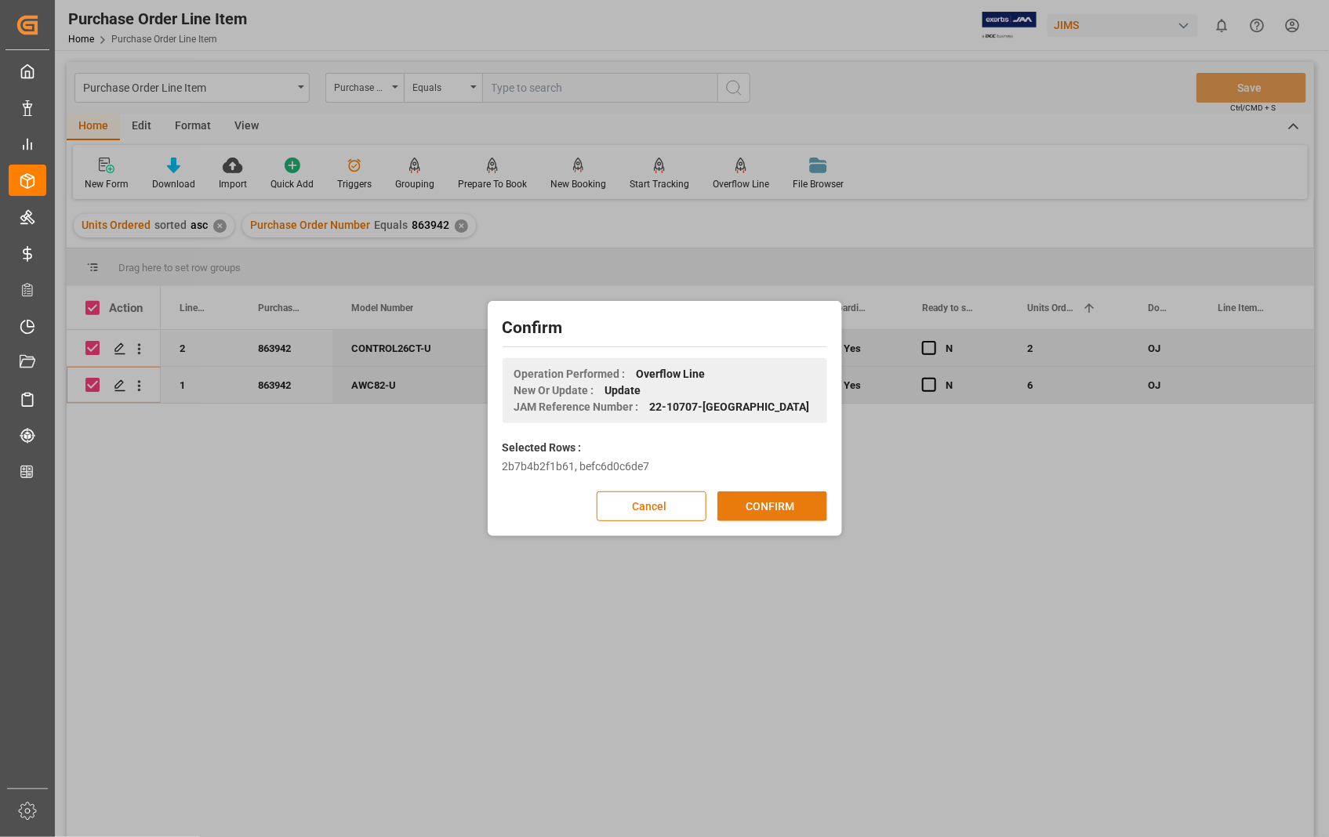
click at [757, 508] on button "CONFIRM" at bounding box center [772, 506] width 110 height 30
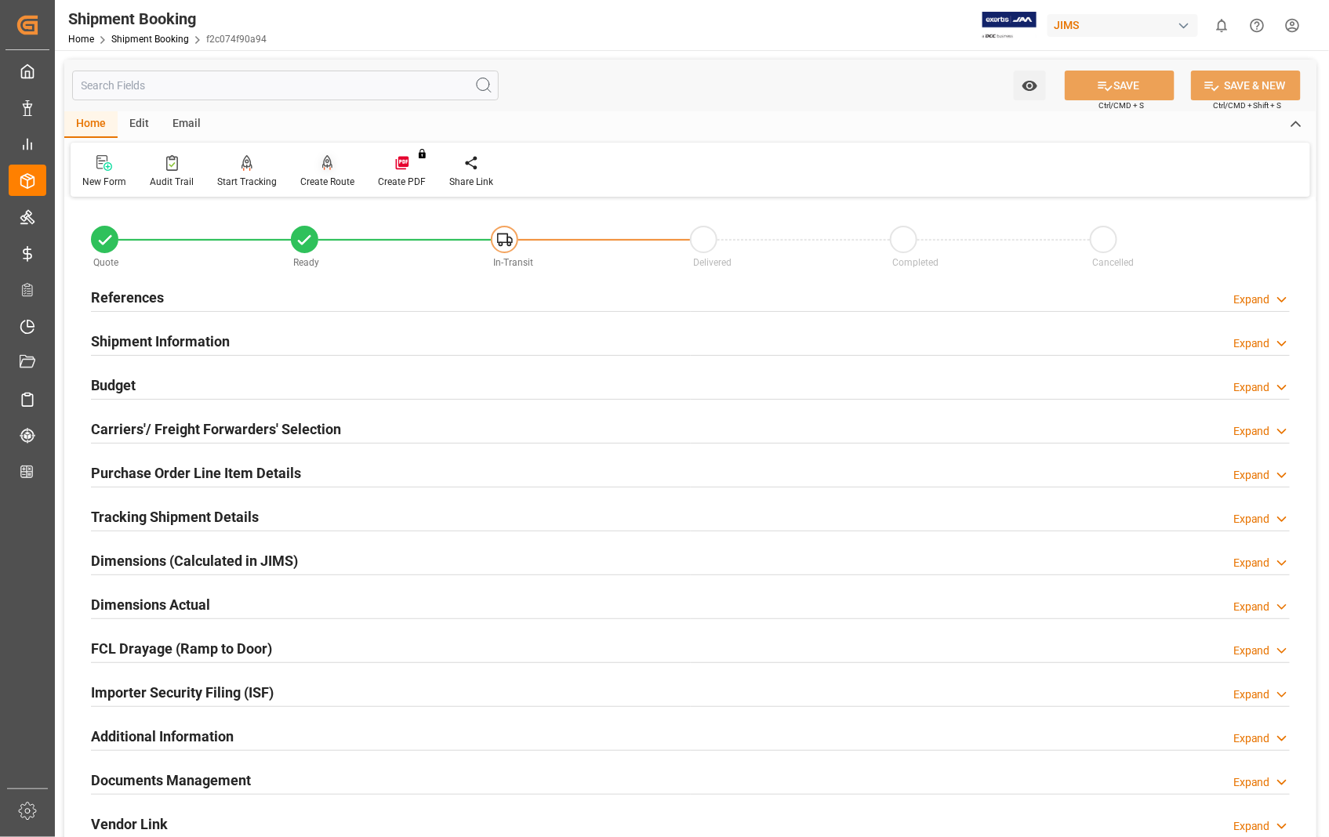
click at [321, 177] on div "Create Route" at bounding box center [327, 182] width 54 height 14
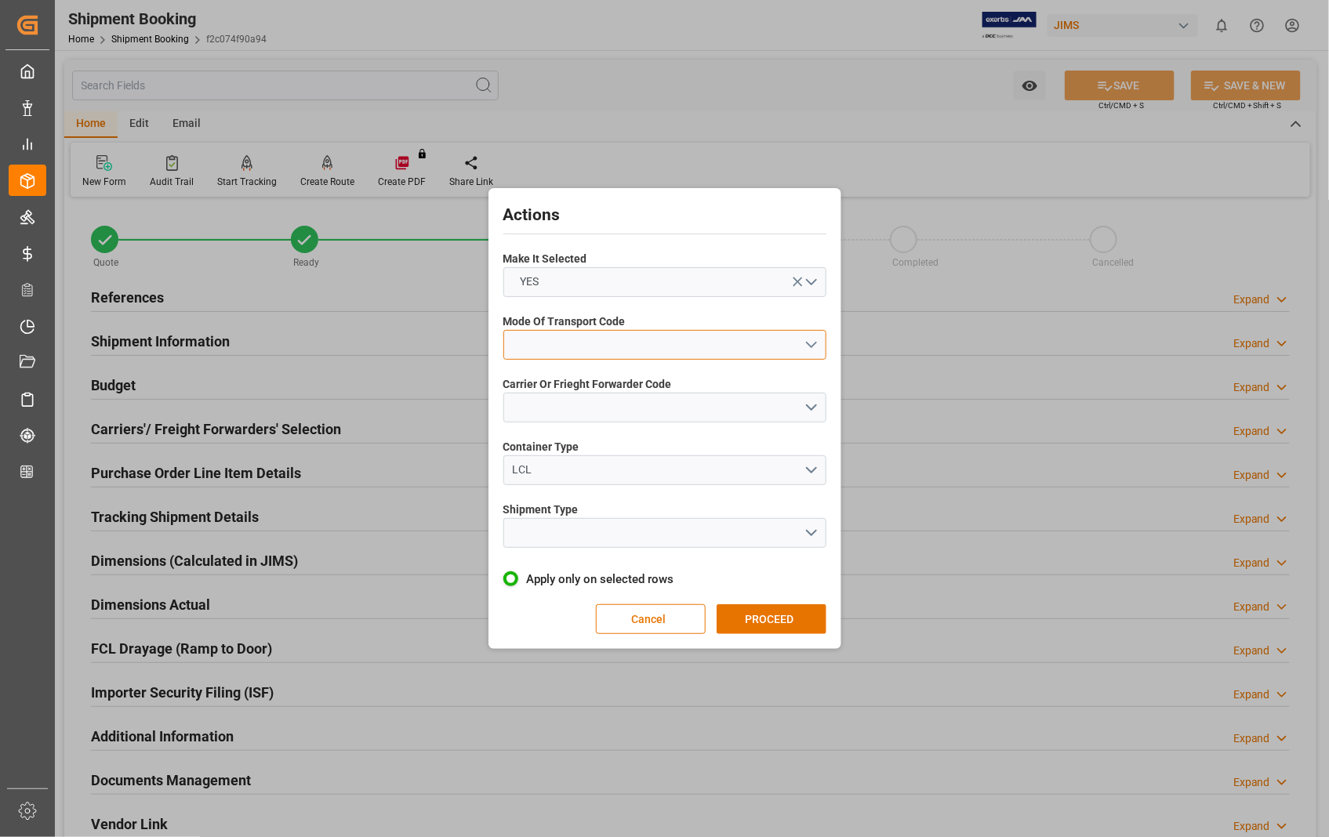
click at [813, 345] on button "open menu" at bounding box center [664, 345] width 323 height 30
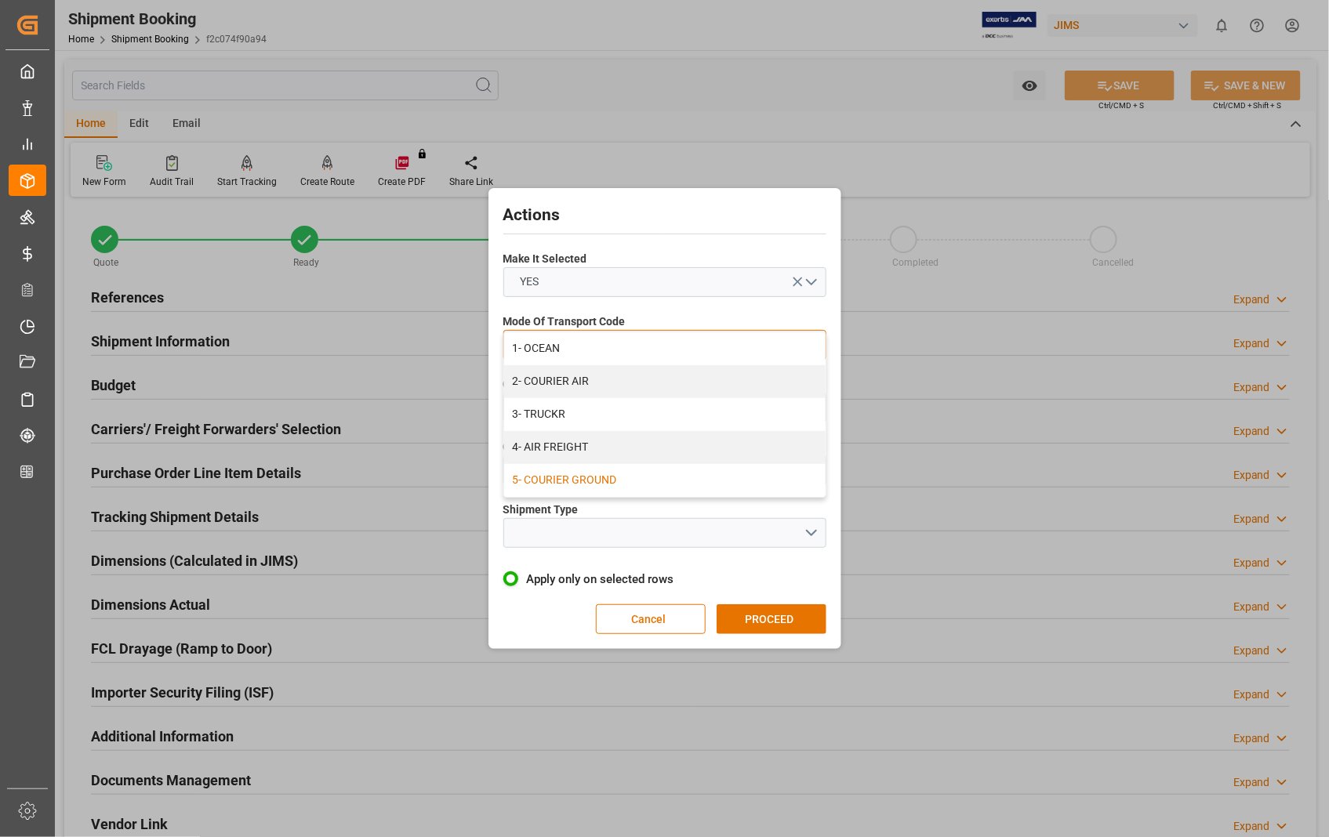
click at [644, 488] on div "5- COURIER GROUND" at bounding box center [664, 480] width 321 height 33
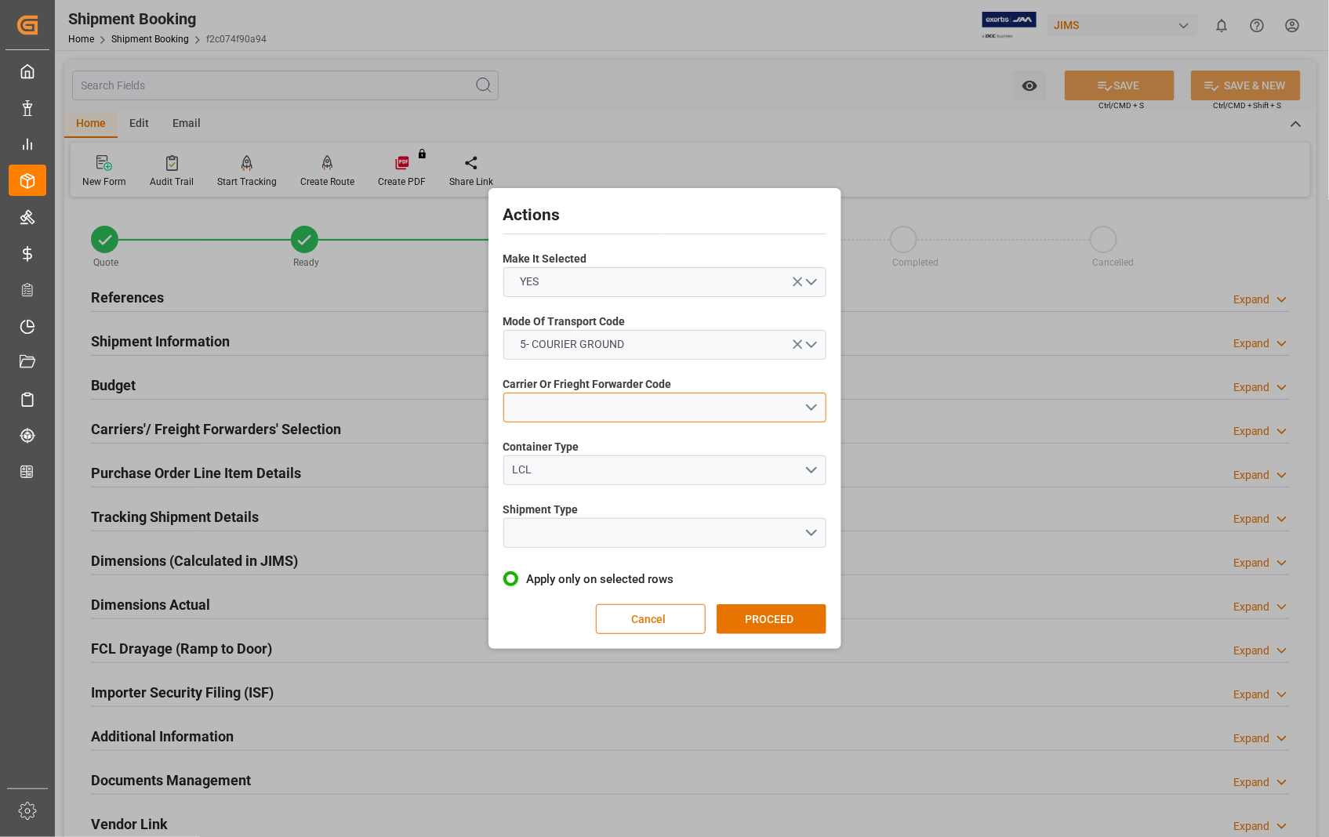
click at [685, 409] on button "open menu" at bounding box center [664, 408] width 323 height 30
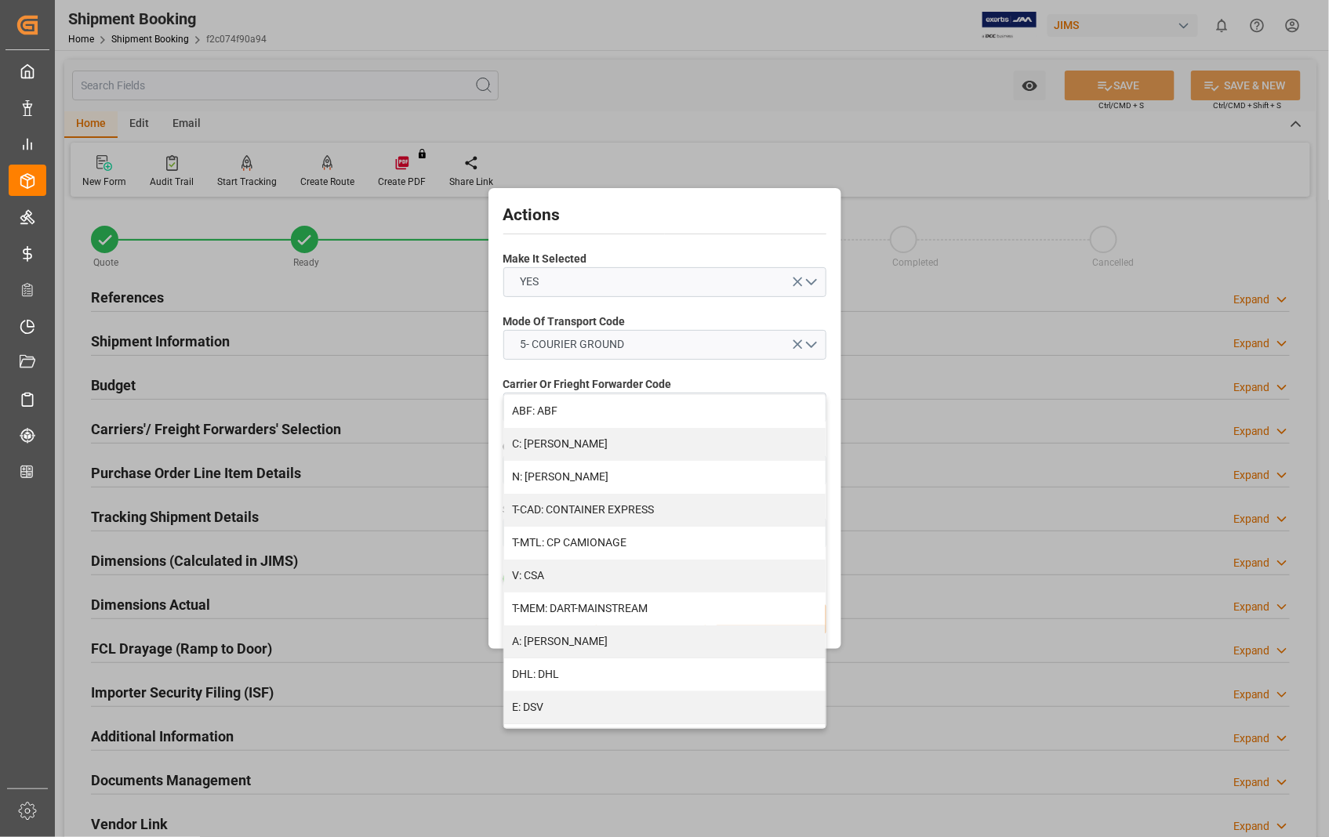
click at [902, 125] on div "Actions Make It Selected YES Mode Of Transport Code 5- COURIER GROUND Carrier O…" at bounding box center [664, 418] width 1329 height 837
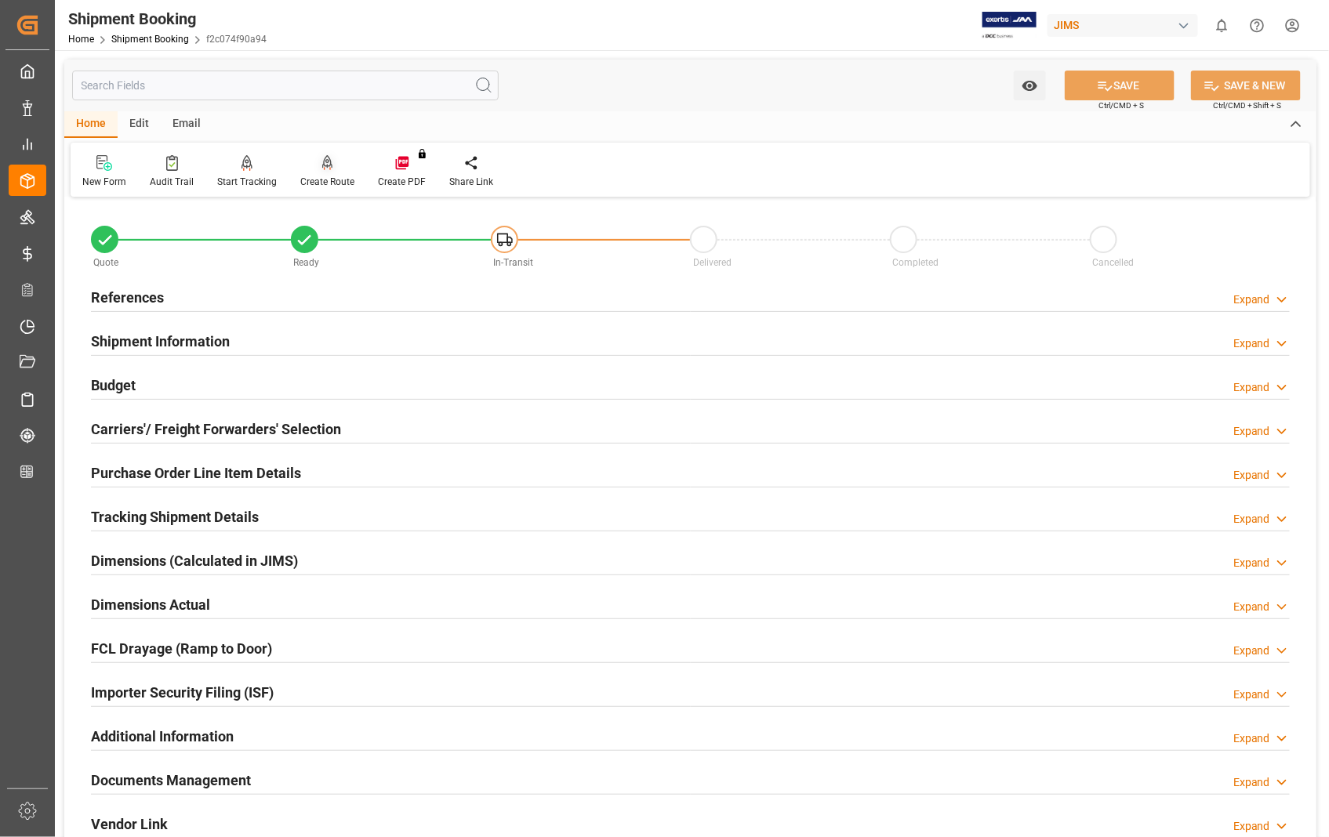
click at [327, 176] on div "Create Route" at bounding box center [327, 182] width 54 height 14
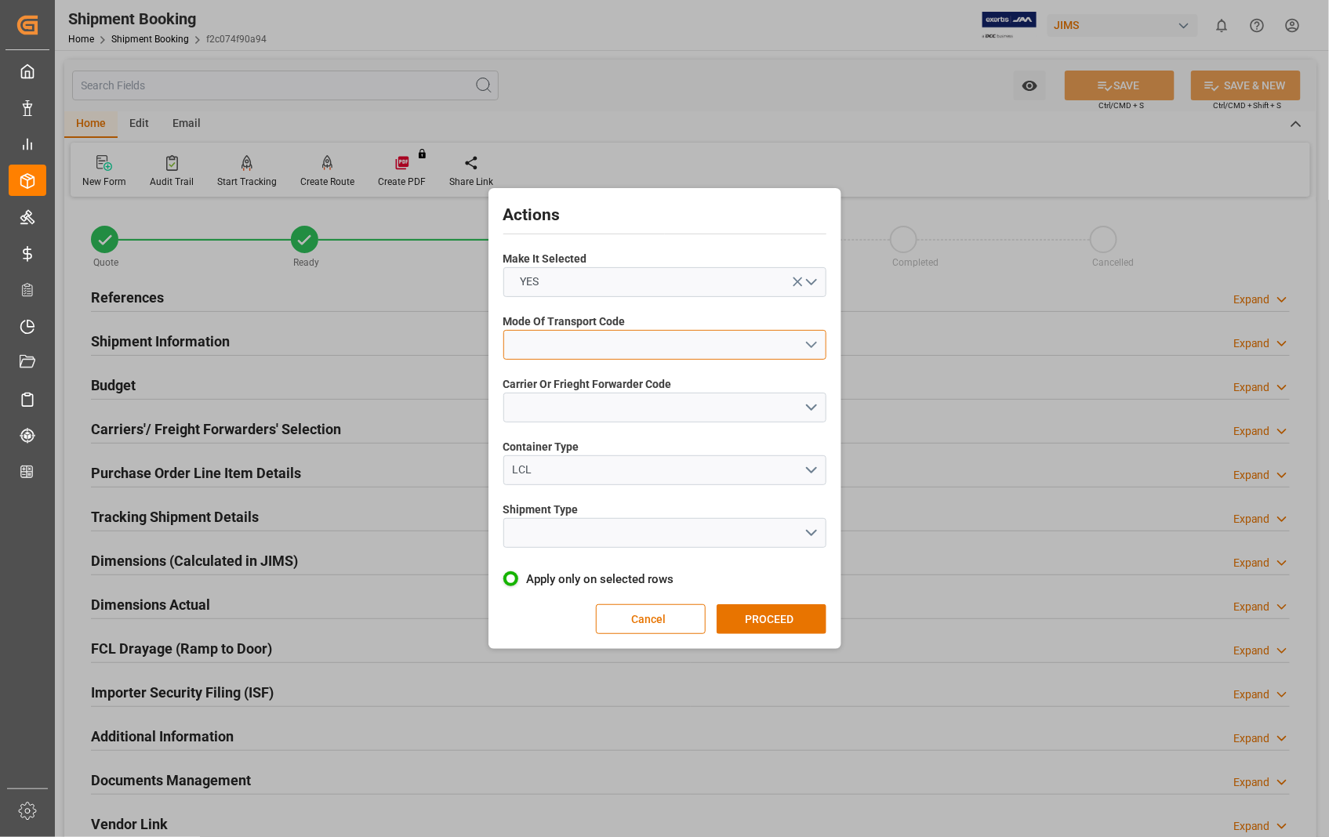
click at [815, 345] on button "open menu" at bounding box center [664, 345] width 323 height 30
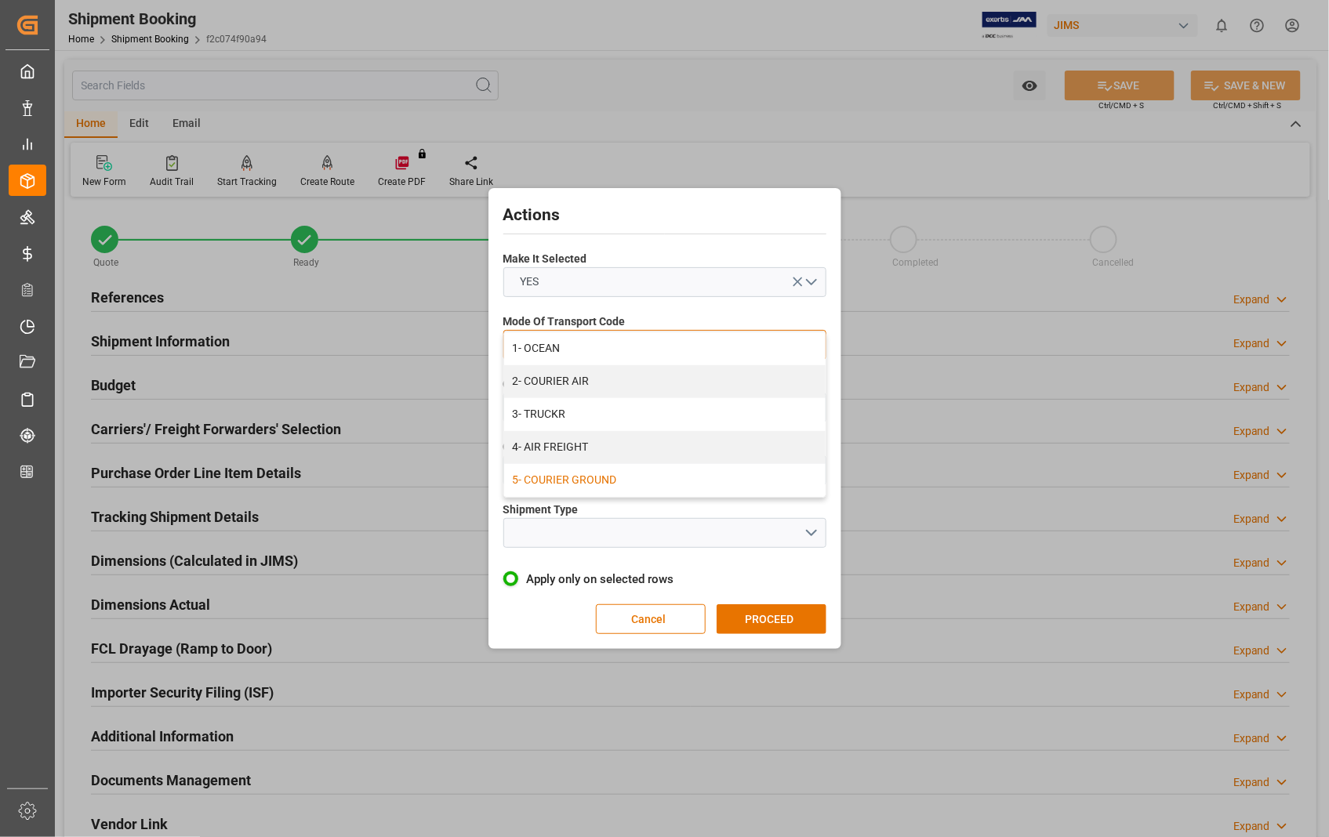
click at [623, 473] on div "5- COURIER GROUND" at bounding box center [664, 480] width 321 height 33
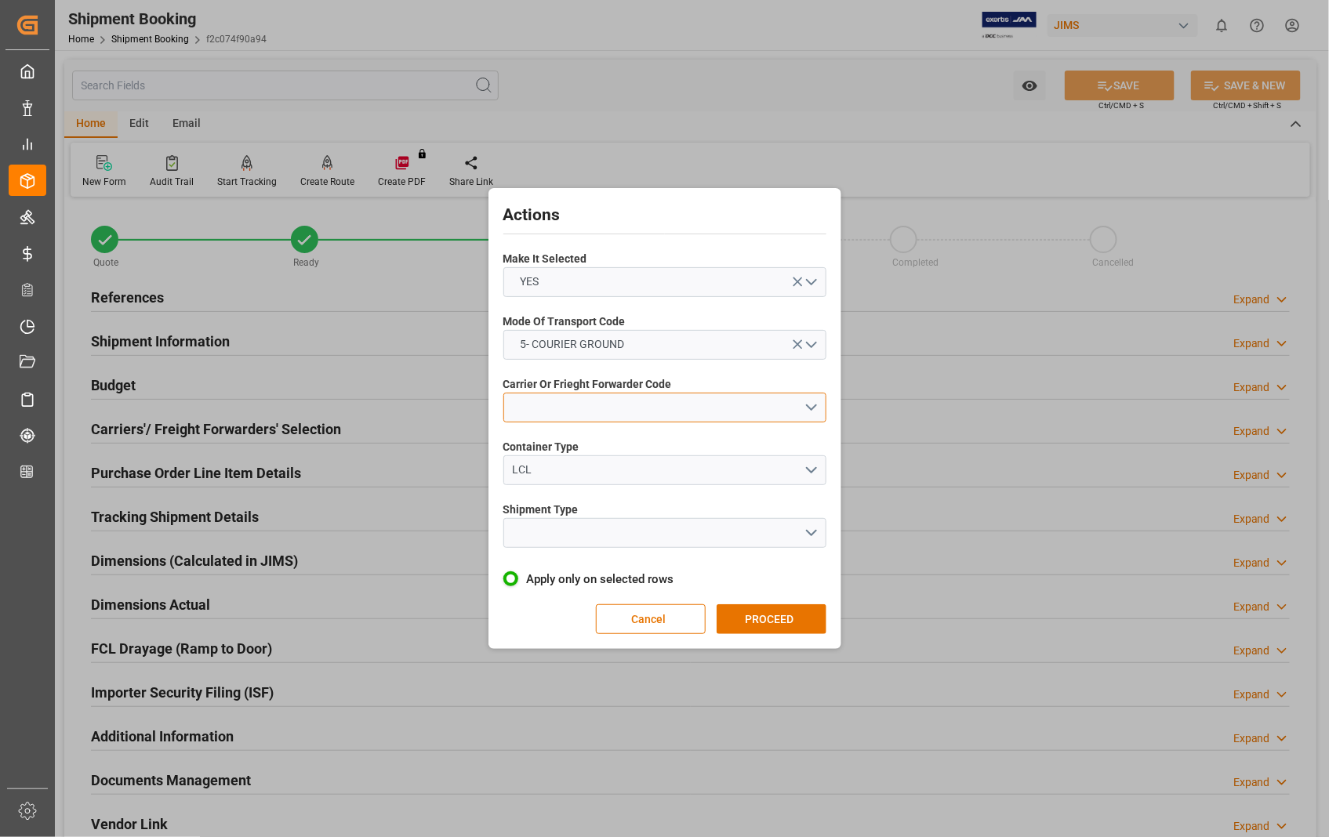
click at [641, 397] on button "open menu" at bounding box center [664, 408] width 323 height 30
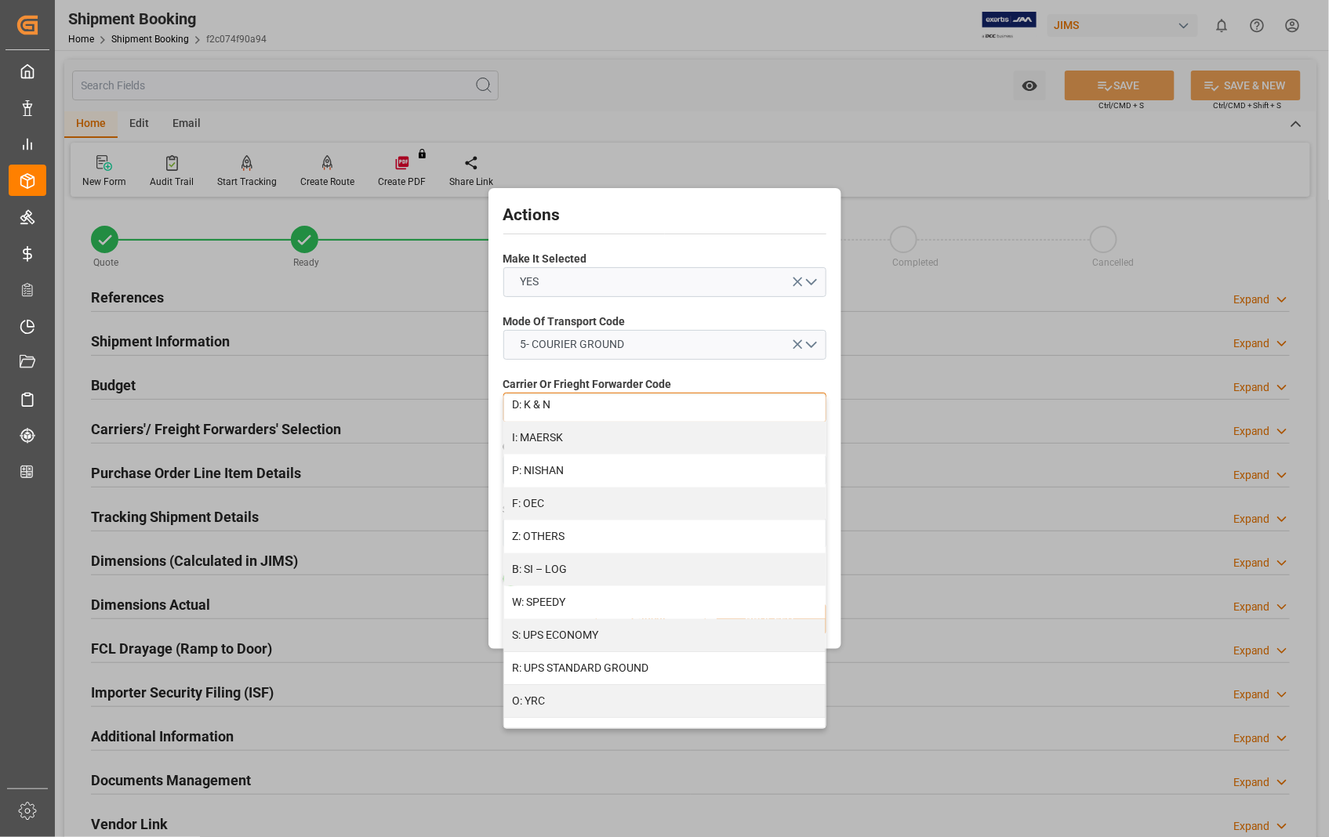
scroll to position [801, 0]
click at [615, 533] on div "Z: OTHERS" at bounding box center [664, 532] width 321 height 33
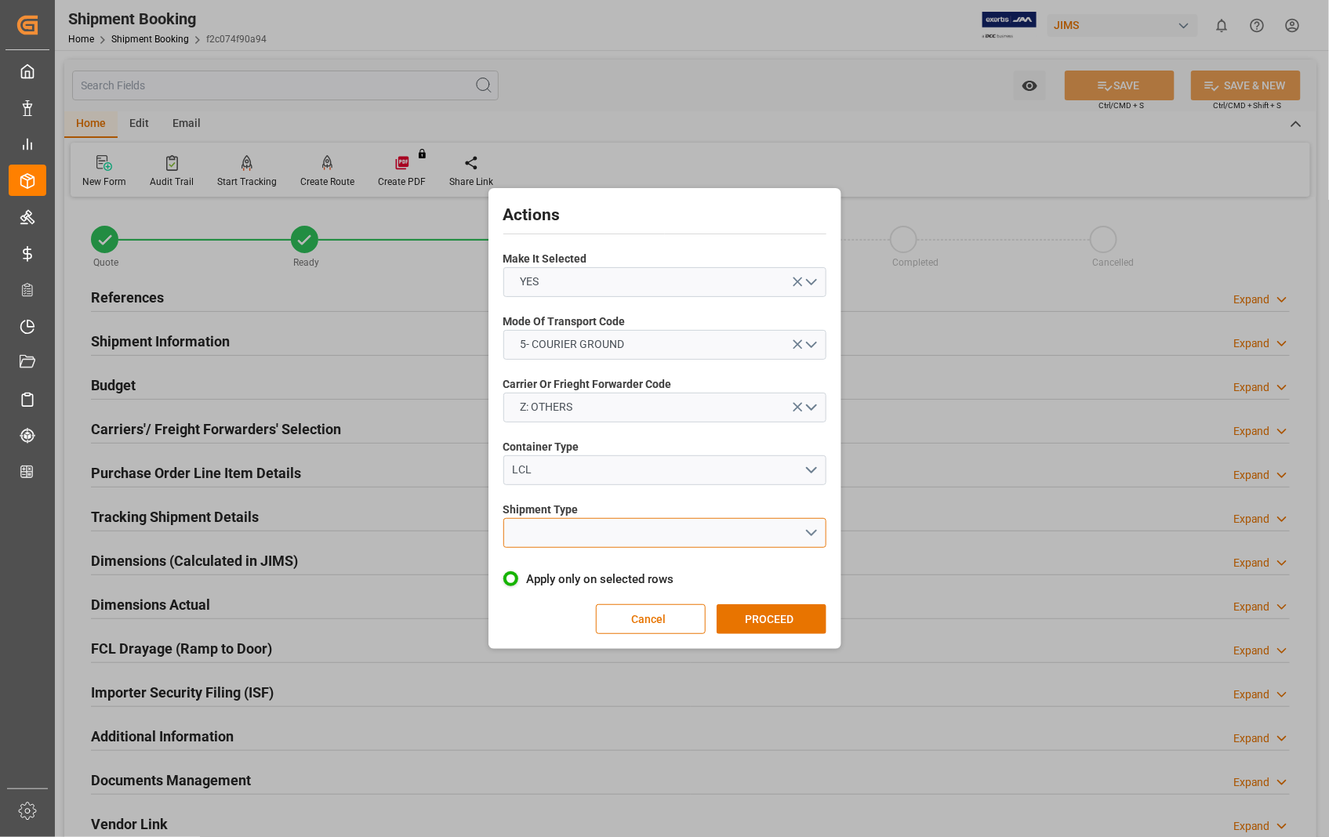
click at [621, 530] on button "open menu" at bounding box center [664, 533] width 323 height 30
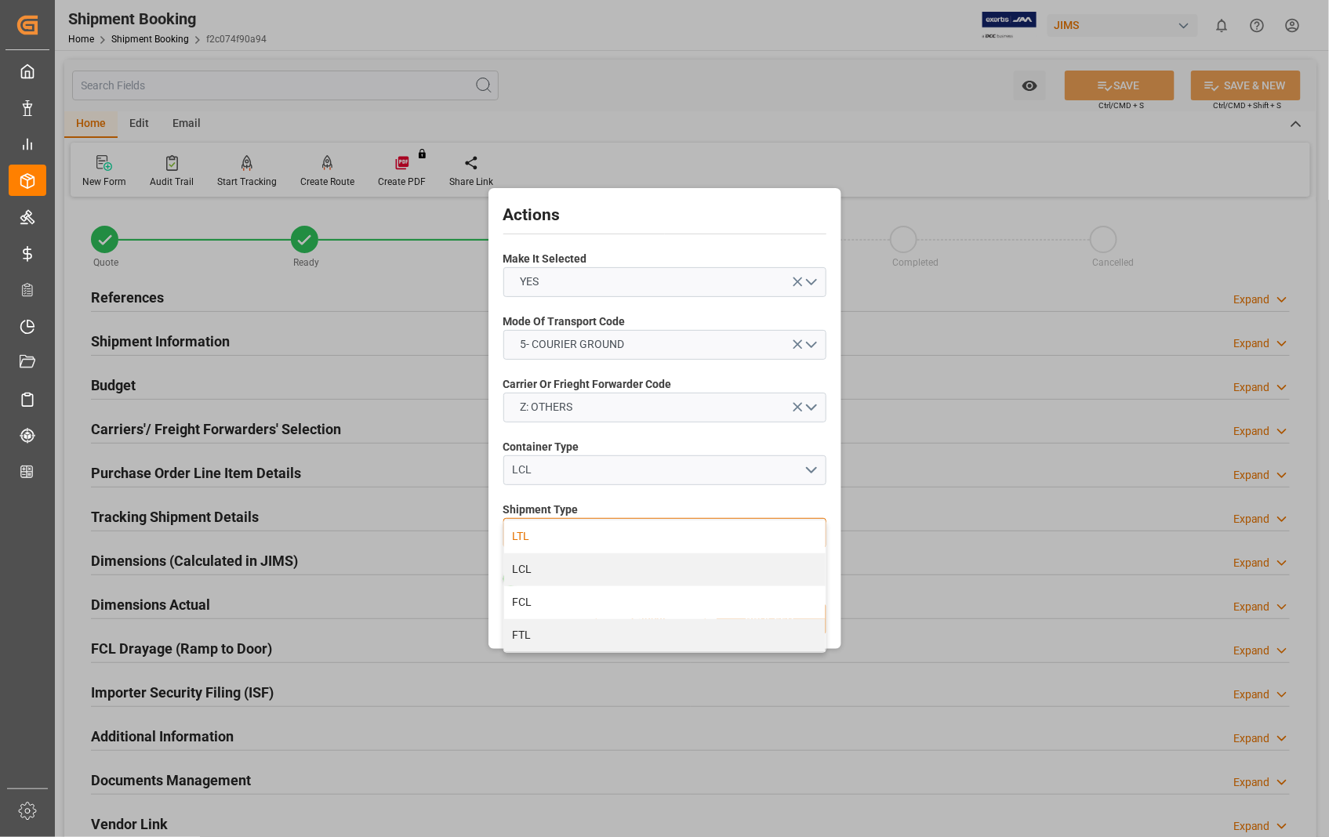
click at [521, 537] on div "LTL" at bounding box center [664, 536] width 321 height 33
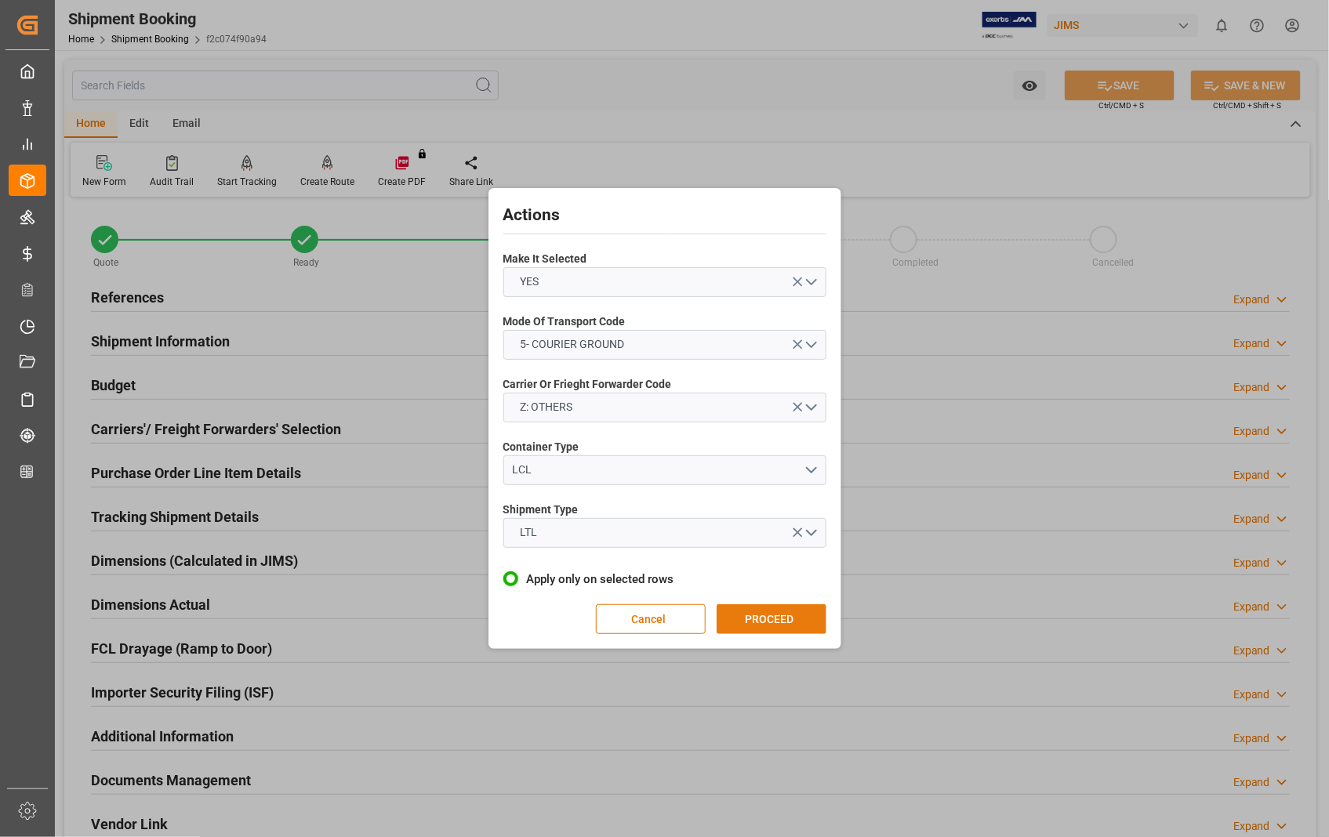
click at [756, 620] on button "PROCEED" at bounding box center [771, 619] width 110 height 30
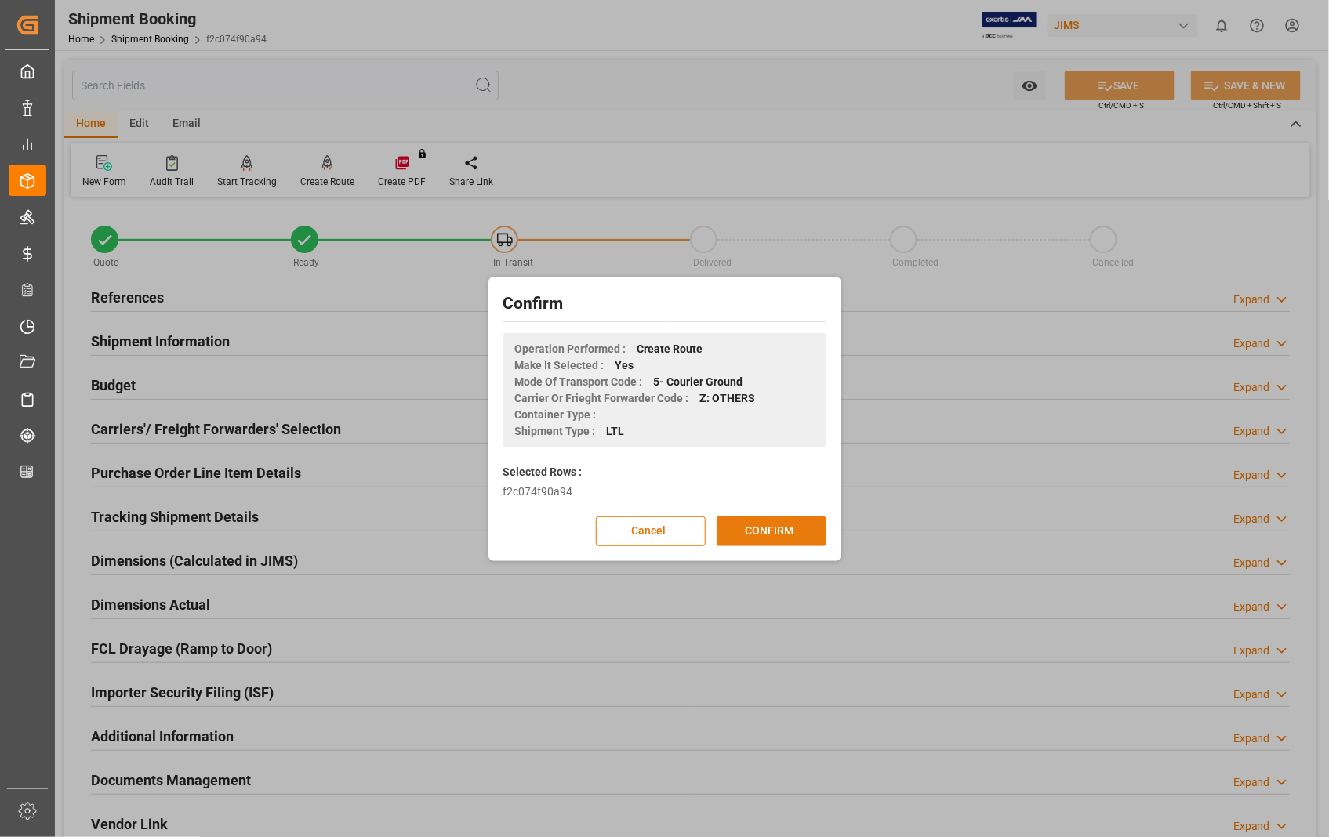
click at [752, 528] on button "CONFIRM" at bounding box center [771, 532] width 110 height 30
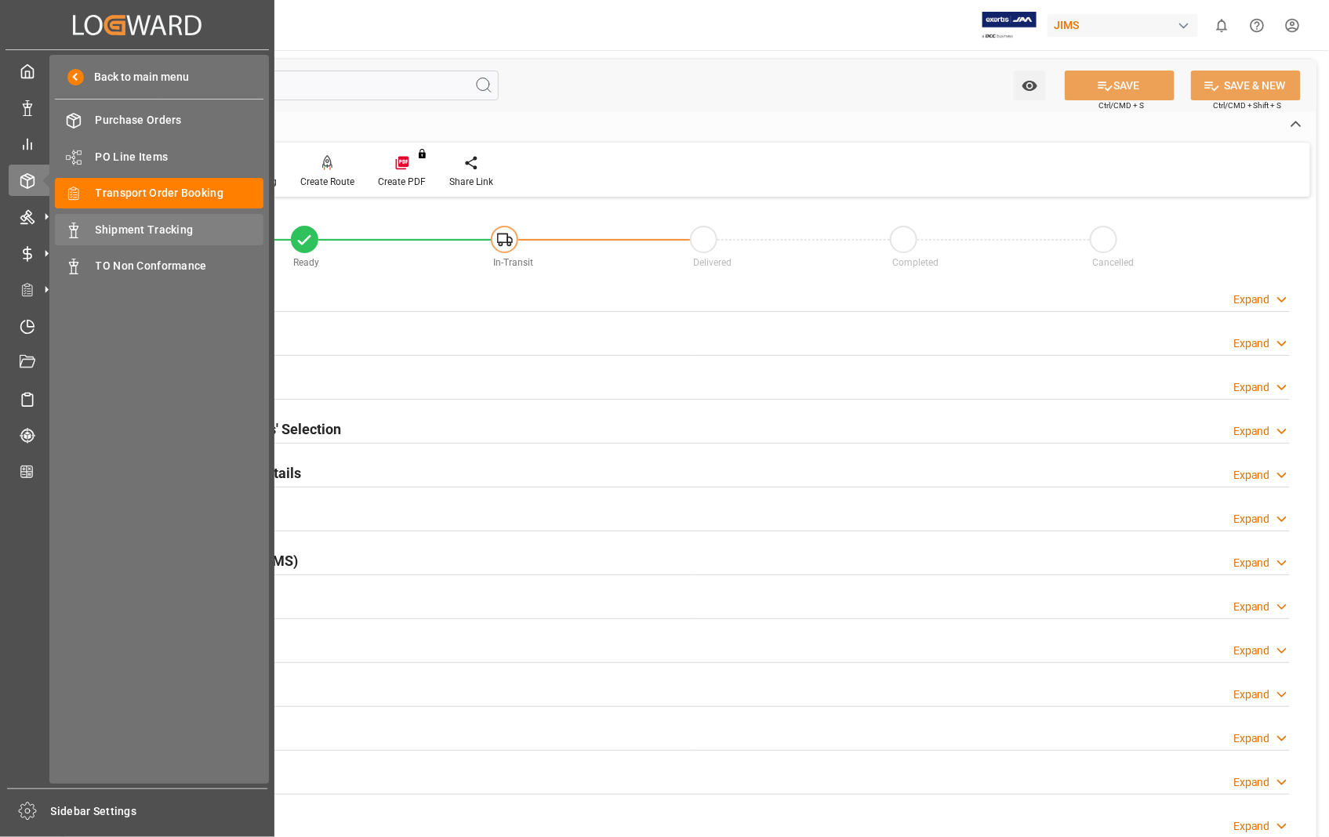
click at [165, 230] on span "Shipment Tracking" at bounding box center [180, 230] width 169 height 16
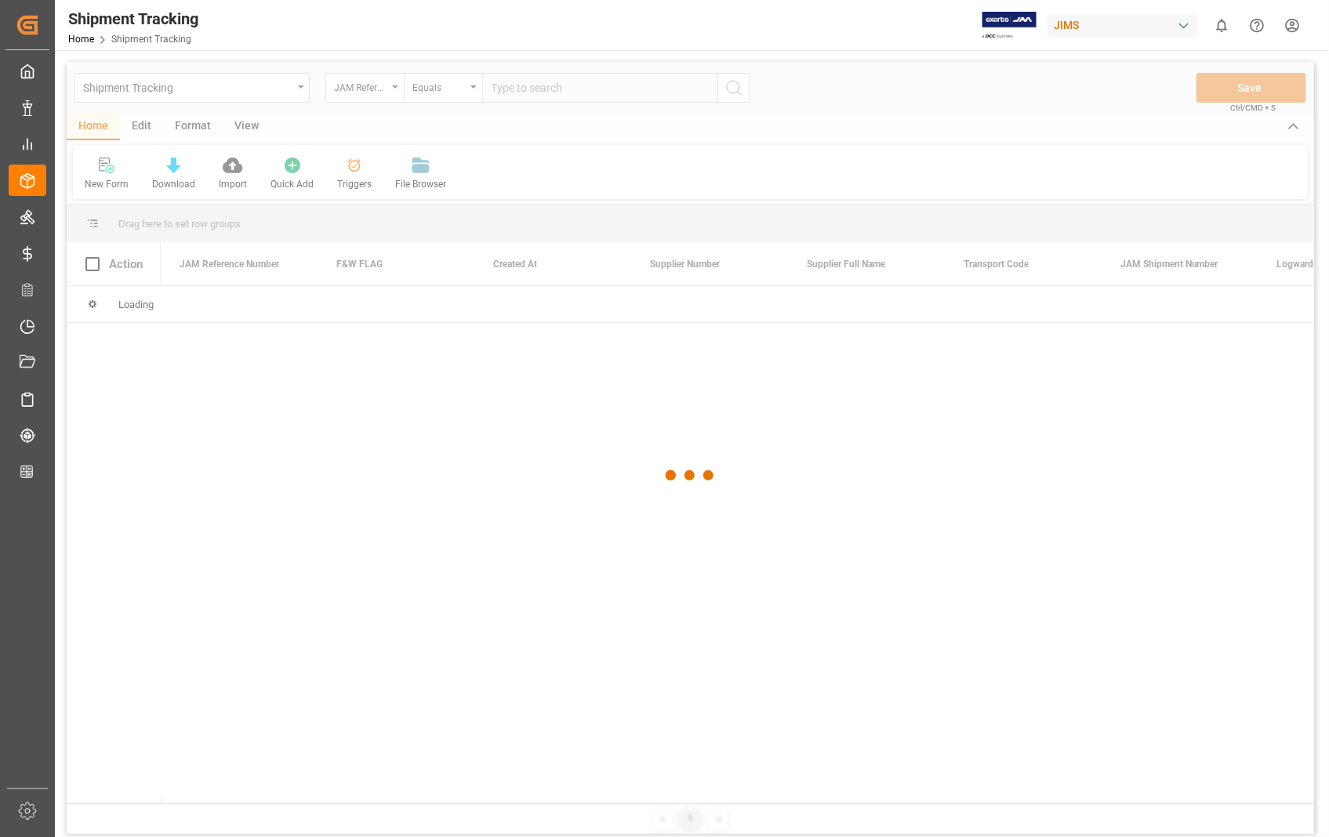
click at [588, 88] on div at bounding box center [690, 476] width 1247 height 828
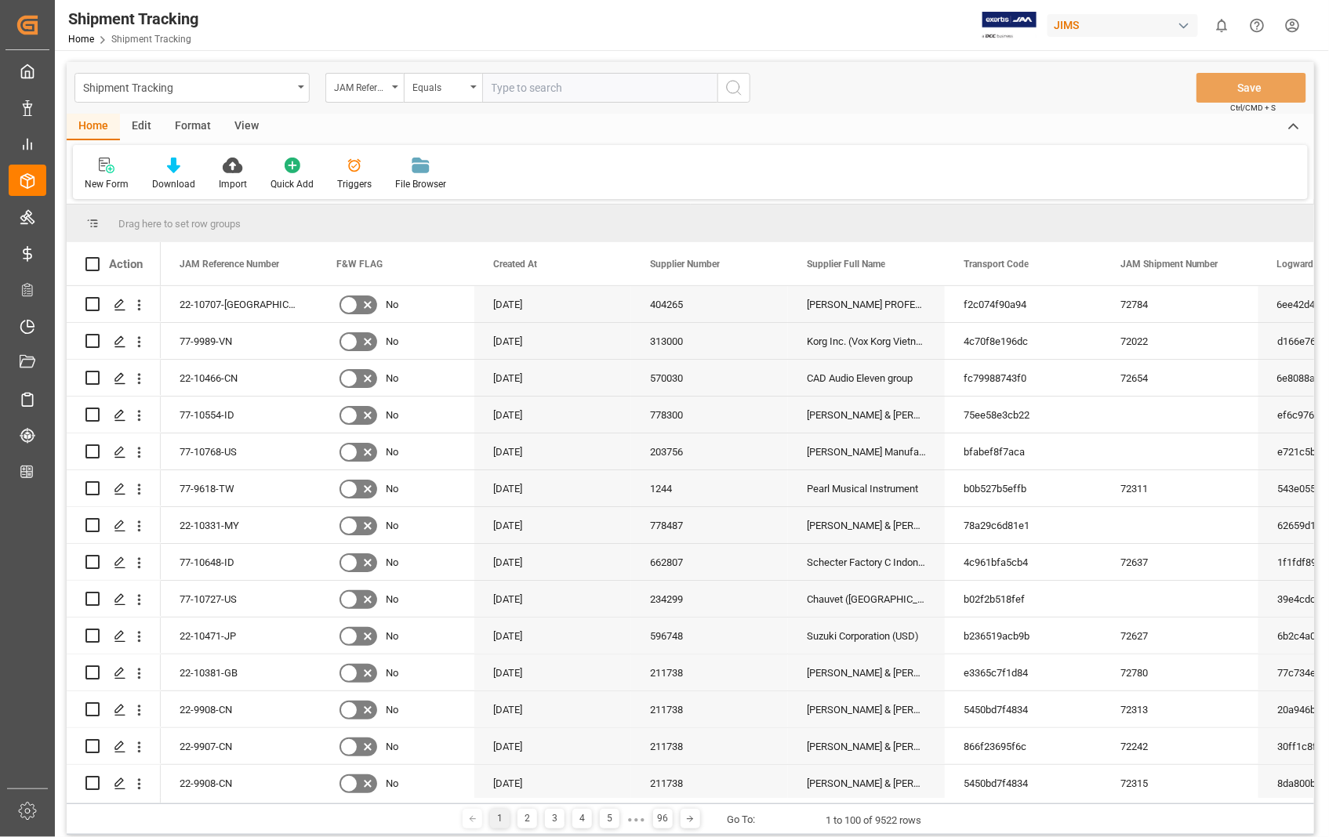
click at [578, 87] on input "text" at bounding box center [599, 88] width 235 height 30
click at [118, 303] on icon "Press SPACE to select this row." at bounding box center [120, 305] width 13 height 13
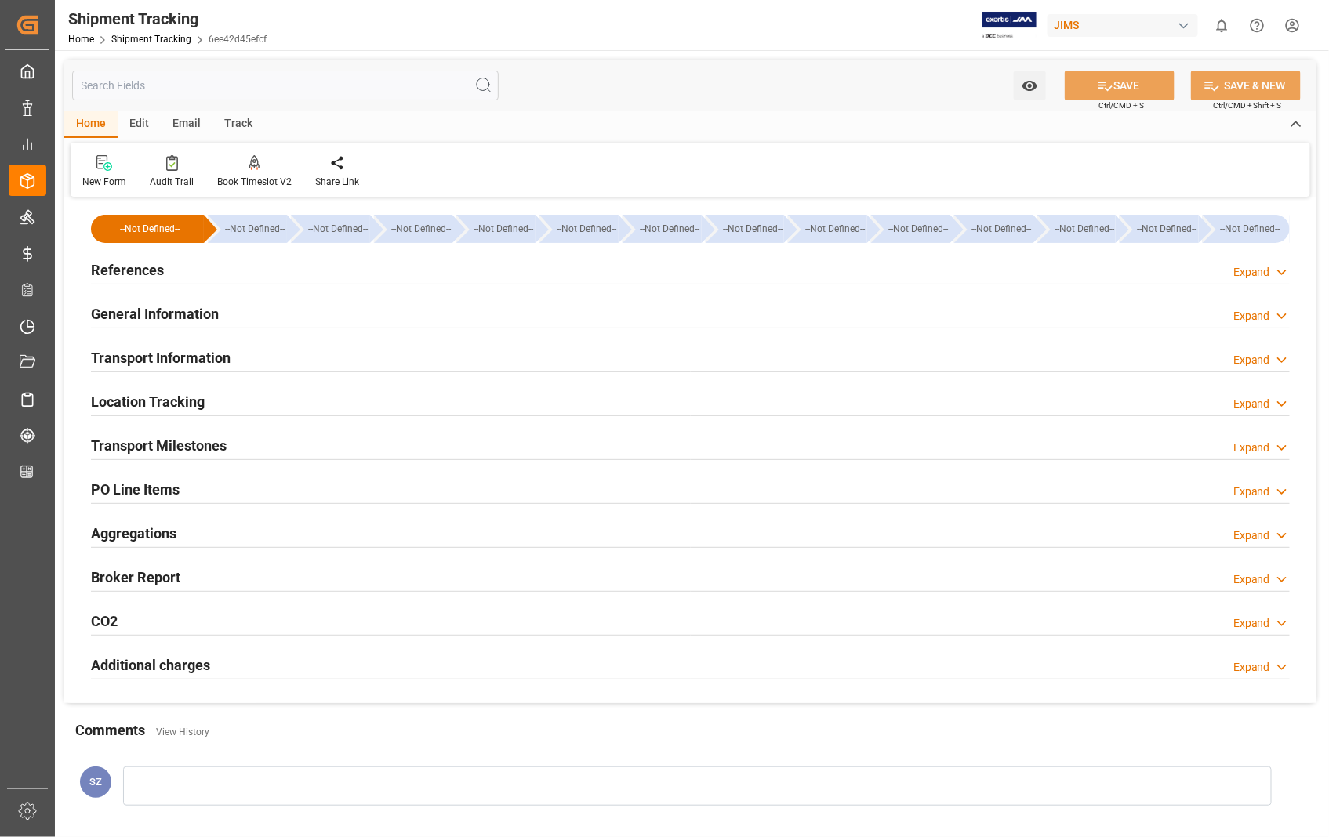
click at [176, 357] on h2 "Transport Information" at bounding box center [161, 357] width 140 height 21
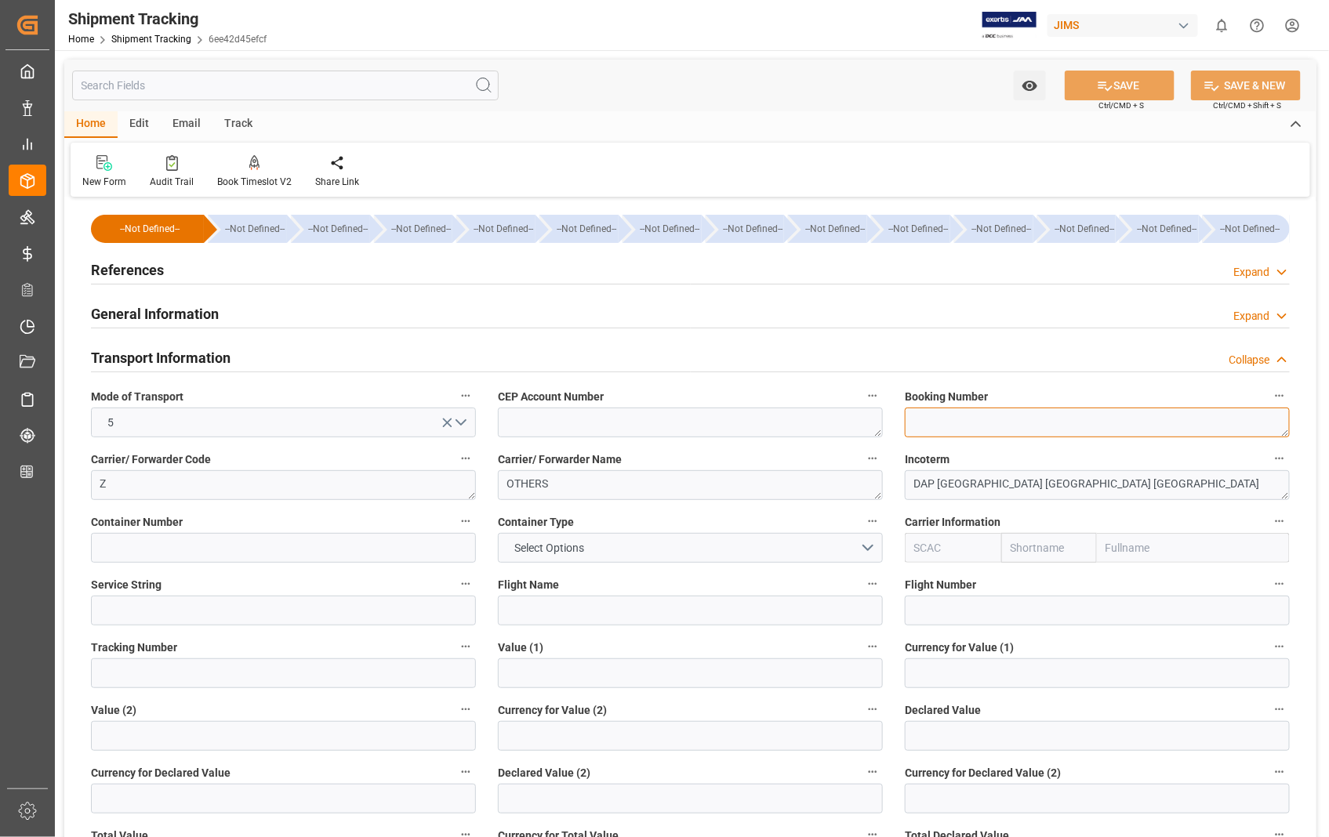
click at [950, 424] on textarea at bounding box center [1097, 423] width 385 height 30
click at [988, 425] on textarea "RBTW" at bounding box center [1097, 423] width 385 height 30
paste textarea "1002853"
drag, startPoint x: 999, startPoint y: 418, endPoint x: 879, endPoint y: 419, distance: 119.1
click at [879, 419] on div "--Not Defined-- --Not Defined-- --Not Defined-- --Not Defined-- --Not Defined--…" at bounding box center [690, 734] width 1252 height 1066
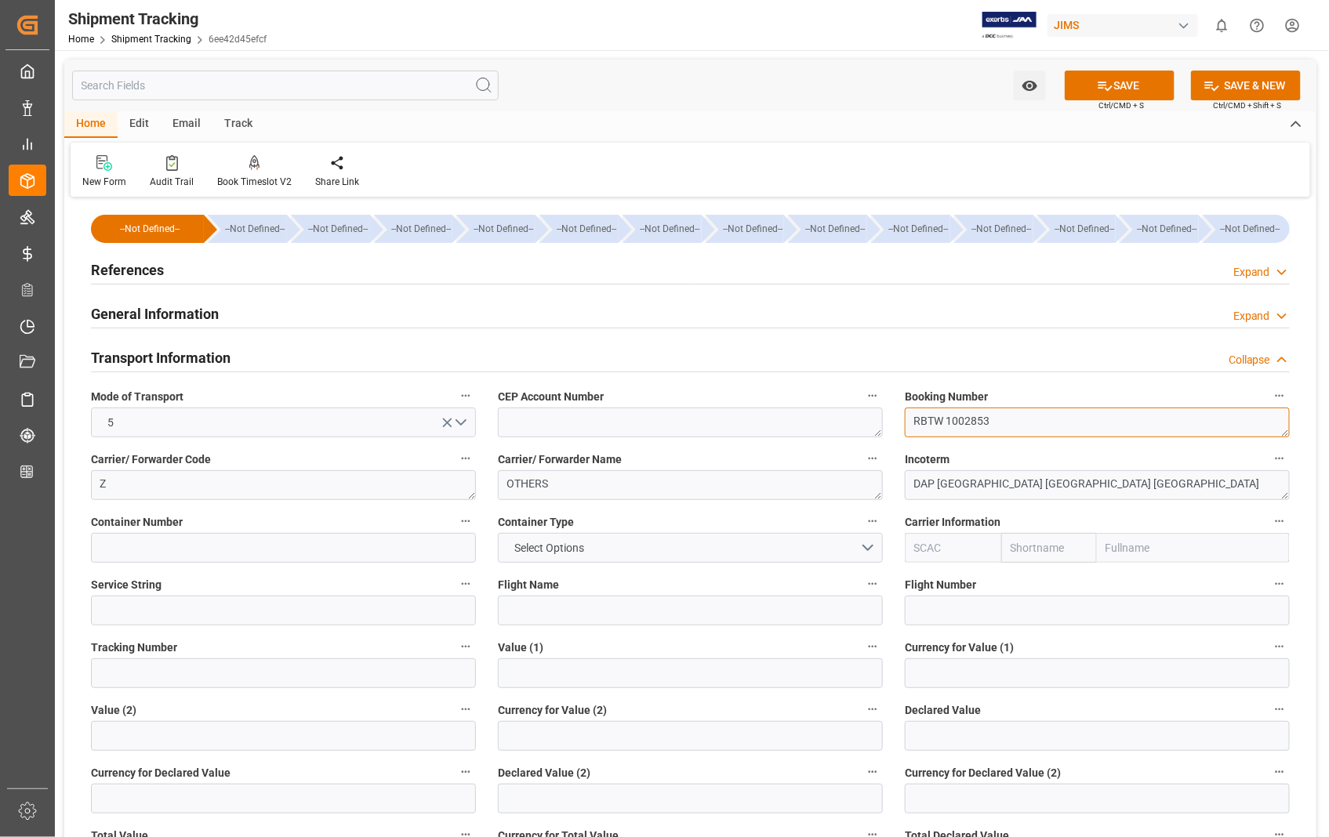
type textarea "RBTW 1002853"
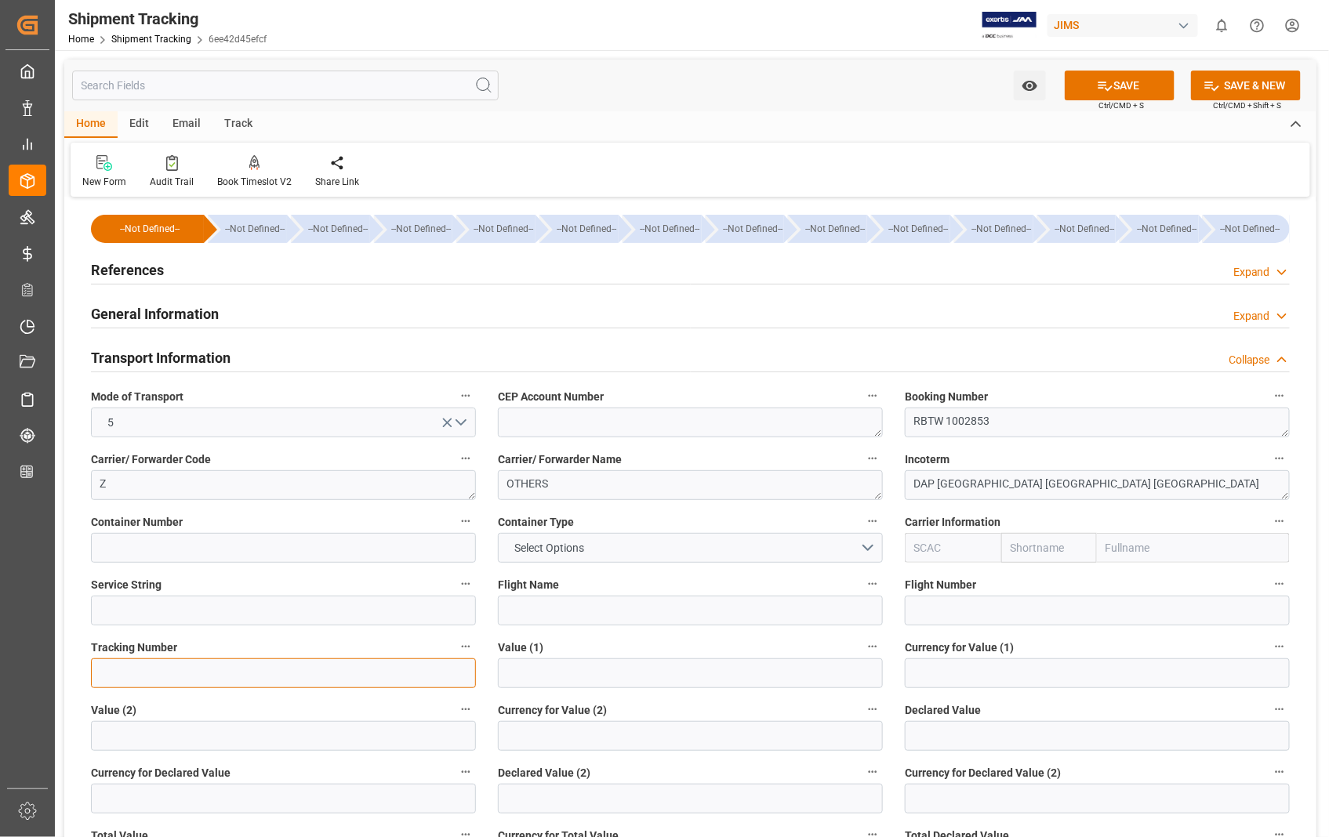
click at [358, 674] on input at bounding box center [283, 673] width 385 height 30
paste input "RBTW 1002853"
type input "RBTW 1002853"
click at [1131, 91] on button "SAVE" at bounding box center [1119, 86] width 110 height 30
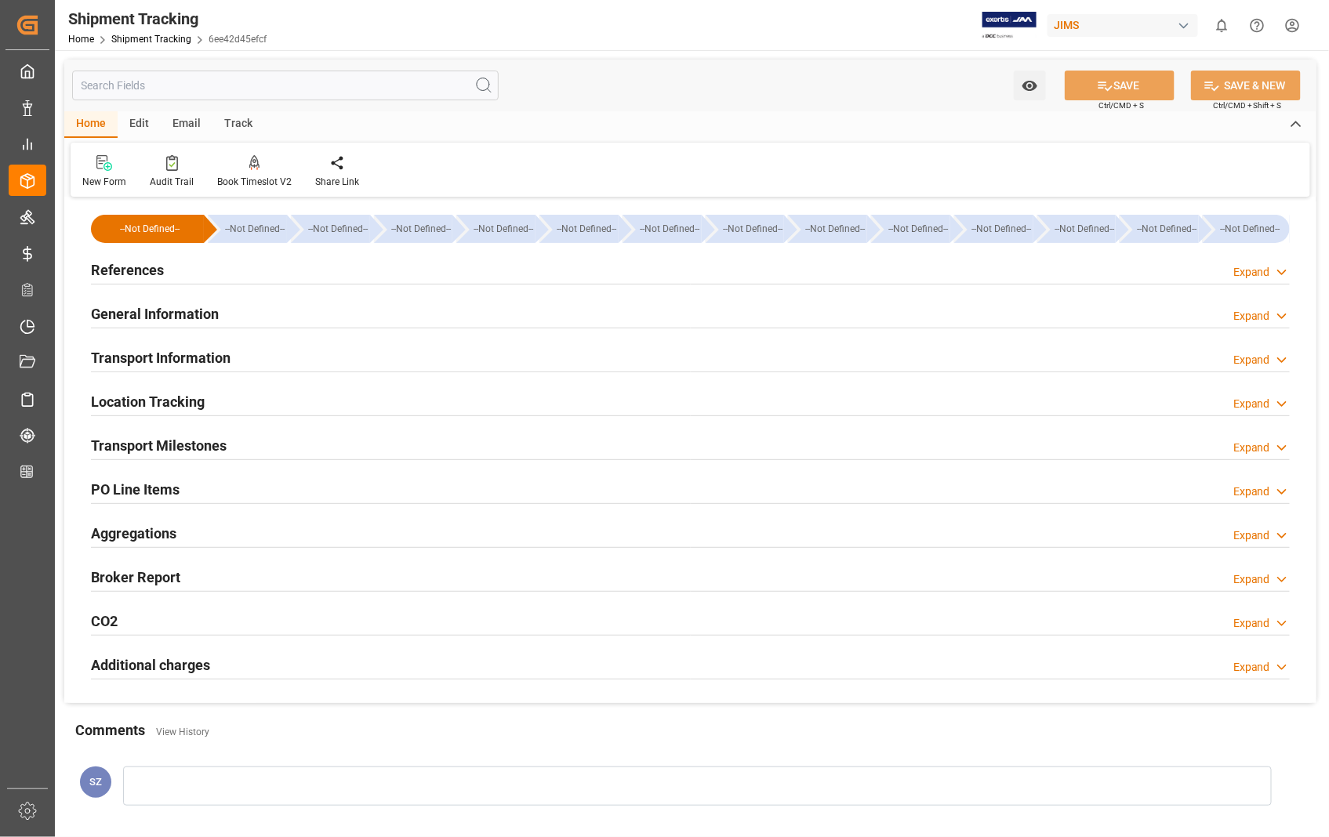
click at [200, 448] on h2 "Transport Milestones" at bounding box center [159, 445] width 136 height 21
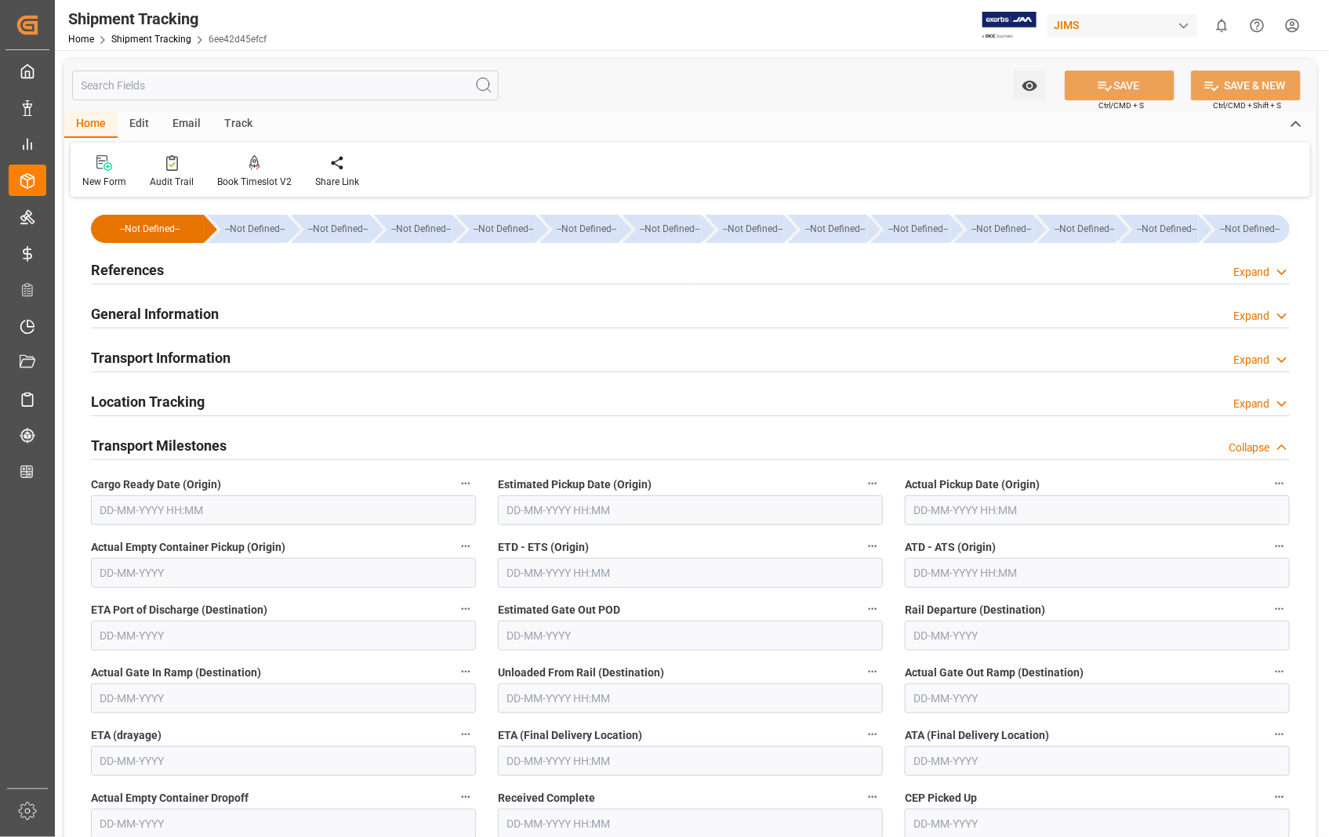
click at [684, 507] on input "text" at bounding box center [690, 510] width 385 height 30
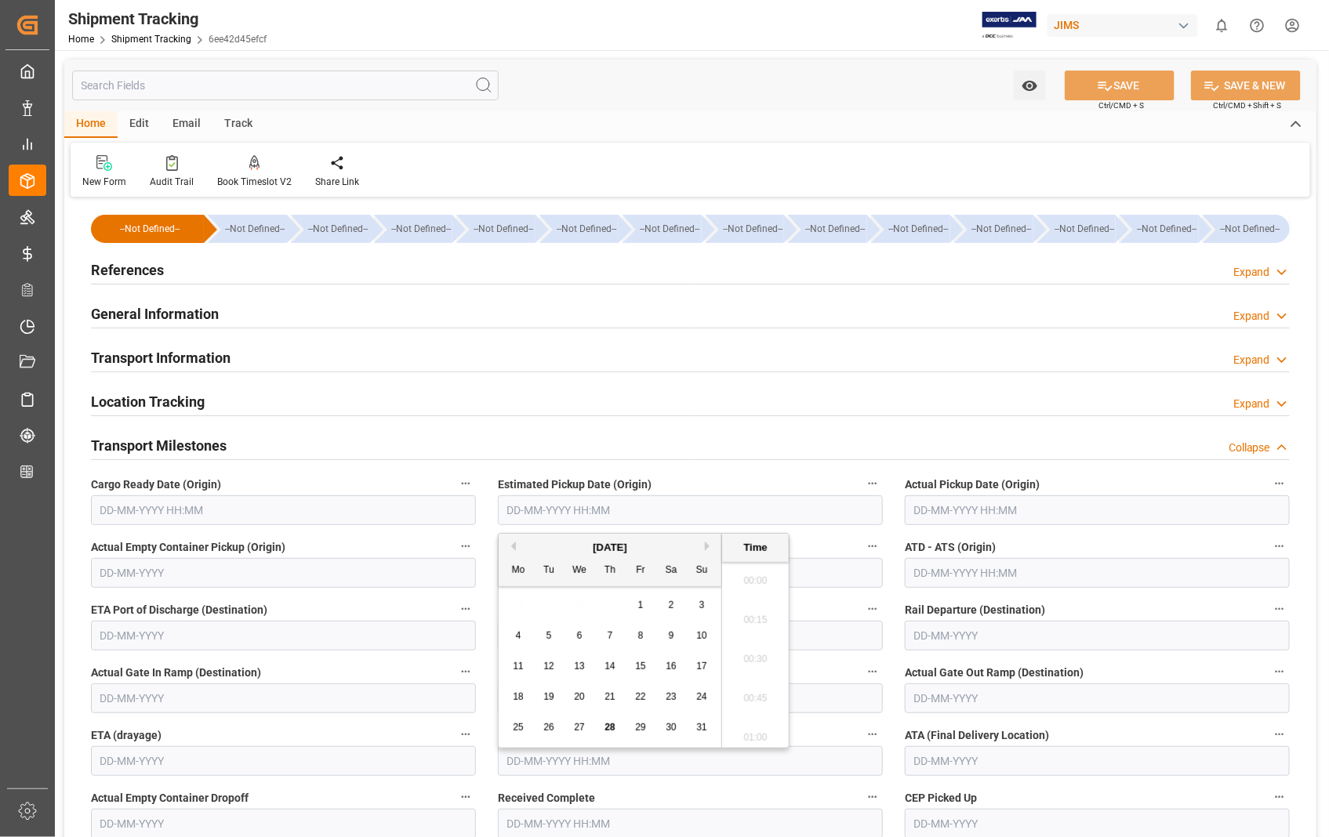
scroll to position [2513, 0]
click at [613, 729] on span "28" at bounding box center [609, 727] width 10 height 11
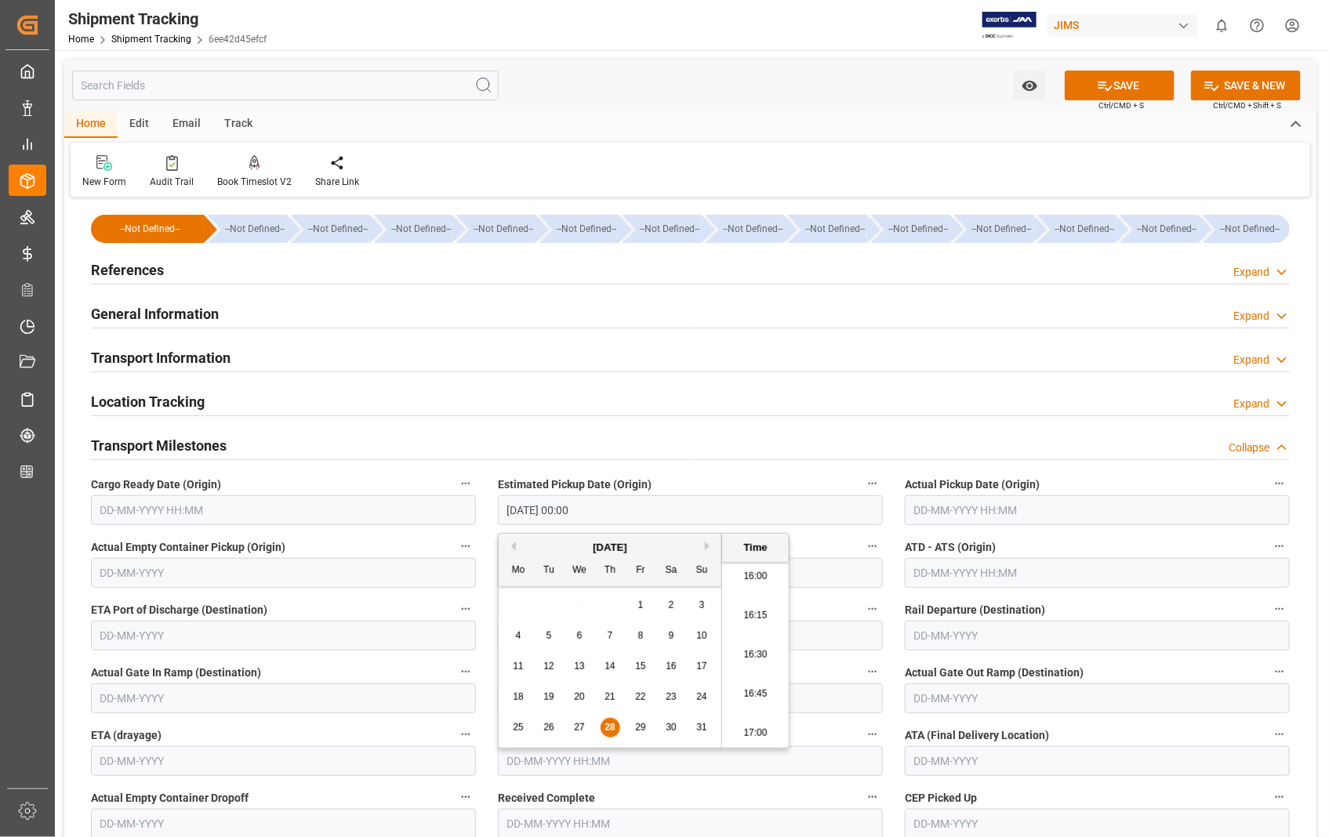
type input "[DATE] 00:00"
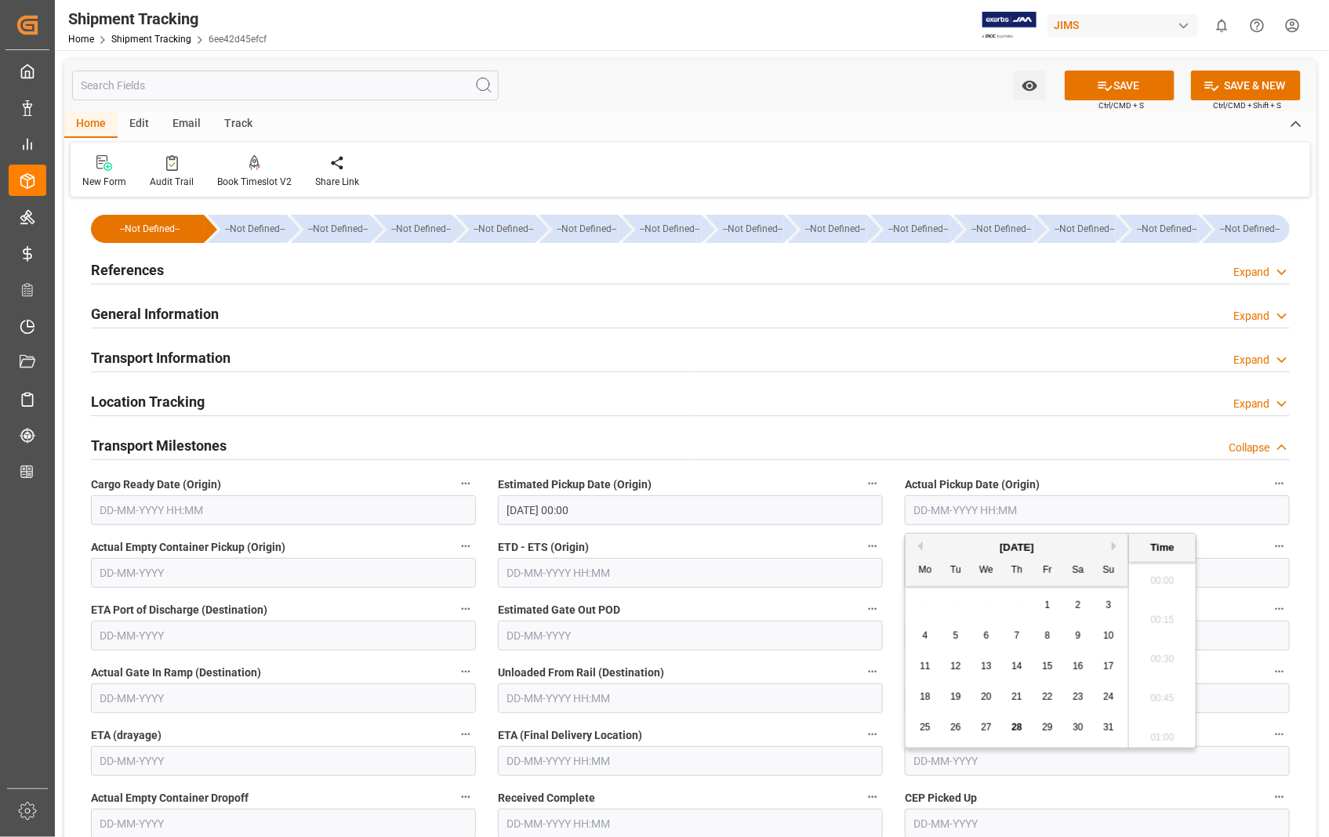
click at [1059, 513] on input "text" at bounding box center [1097, 510] width 385 height 30
click at [1016, 724] on span "28" at bounding box center [1016, 727] width 10 height 11
type input "[DATE] 00:00"
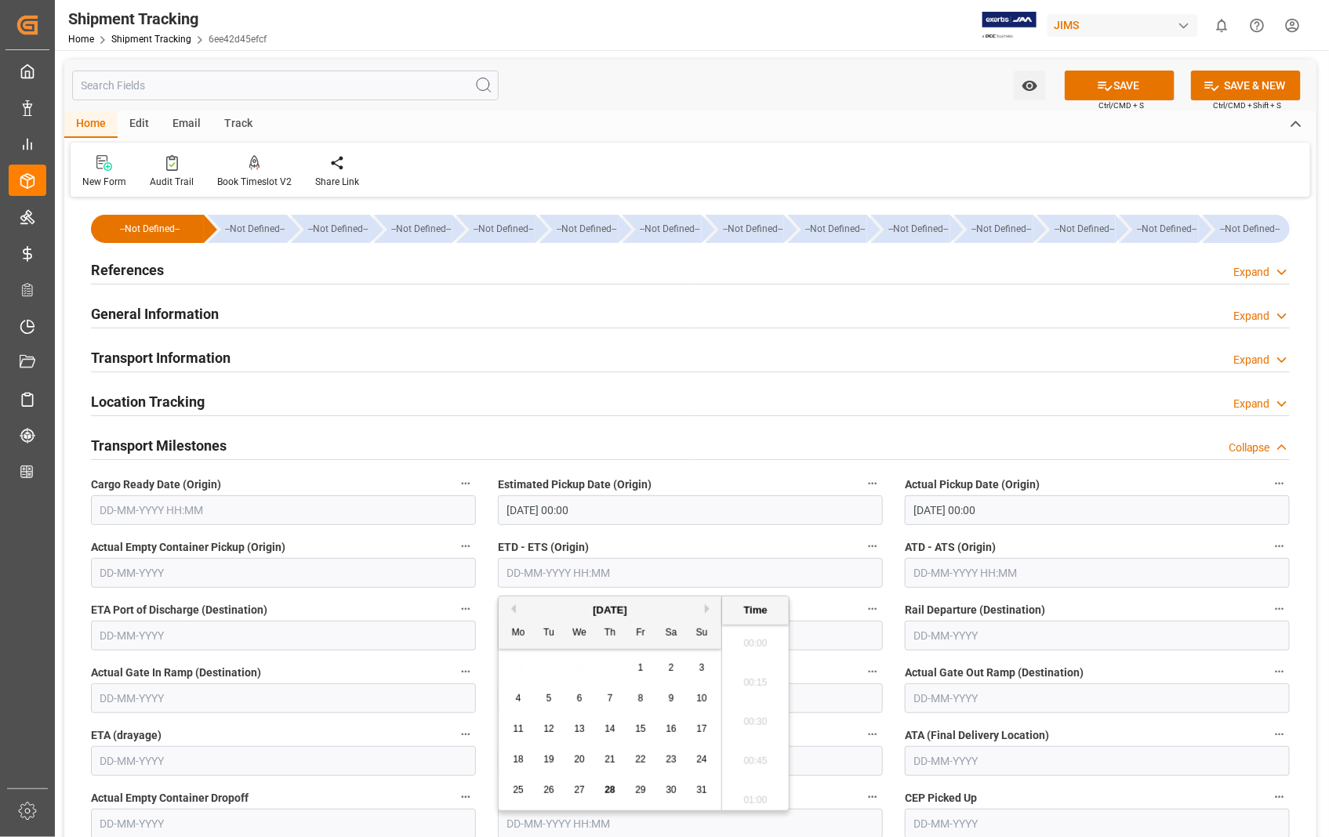
click at [665, 576] on input "text" at bounding box center [690, 573] width 385 height 30
click at [611, 789] on span "28" at bounding box center [609, 790] width 10 height 11
type input "[DATE] 00:00"
click at [1086, 572] on input "text" at bounding box center [1097, 573] width 385 height 30
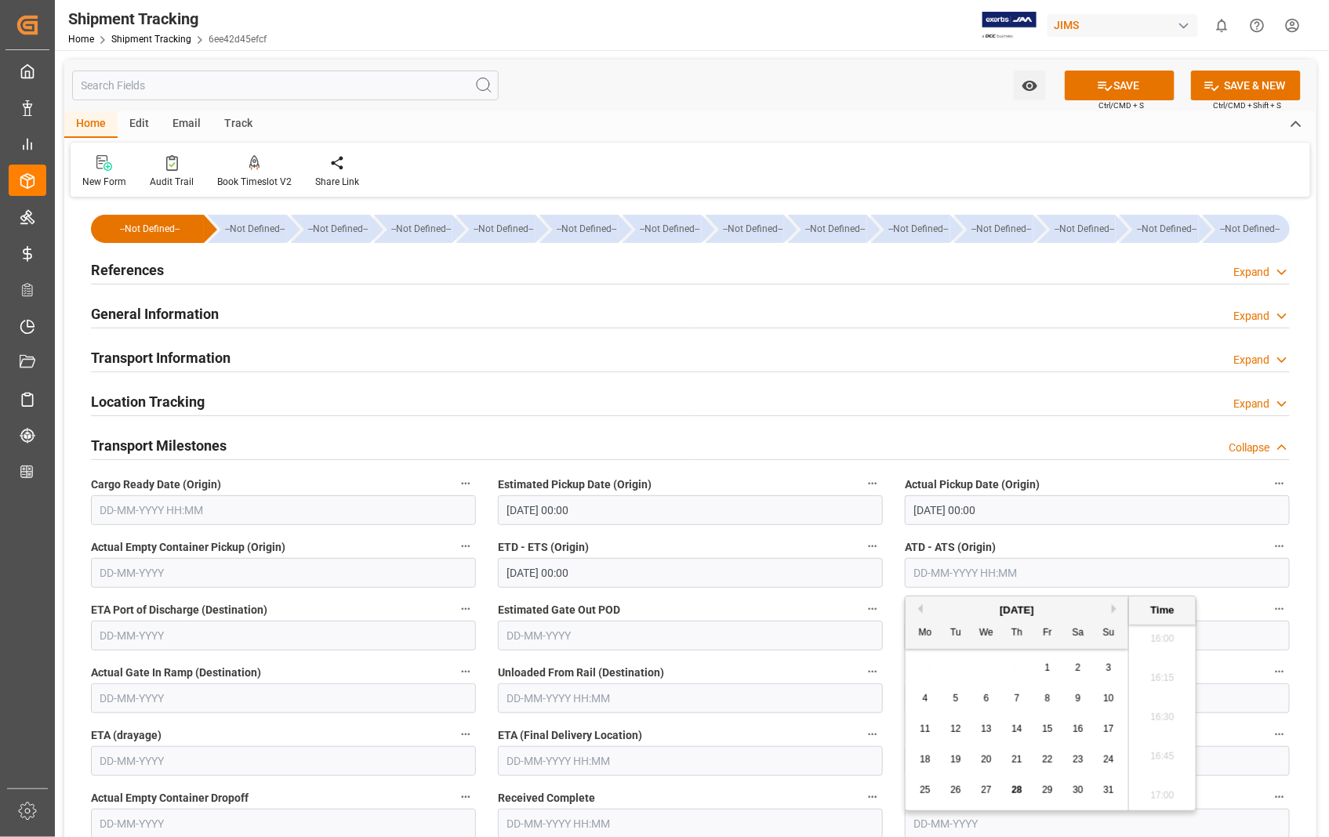
click at [1015, 793] on span "28" at bounding box center [1016, 790] width 10 height 11
type input "[DATE] 00:00"
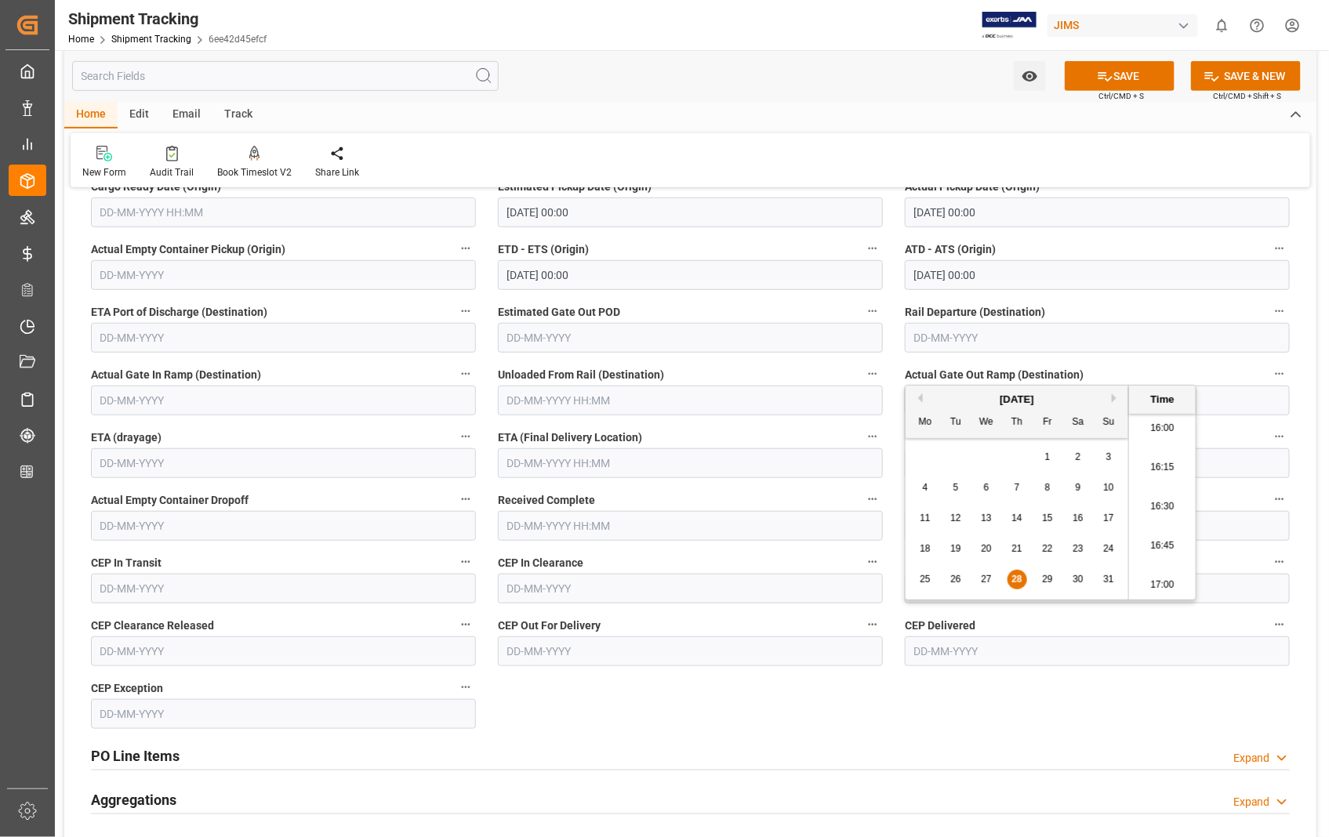
scroll to position [348, 0]
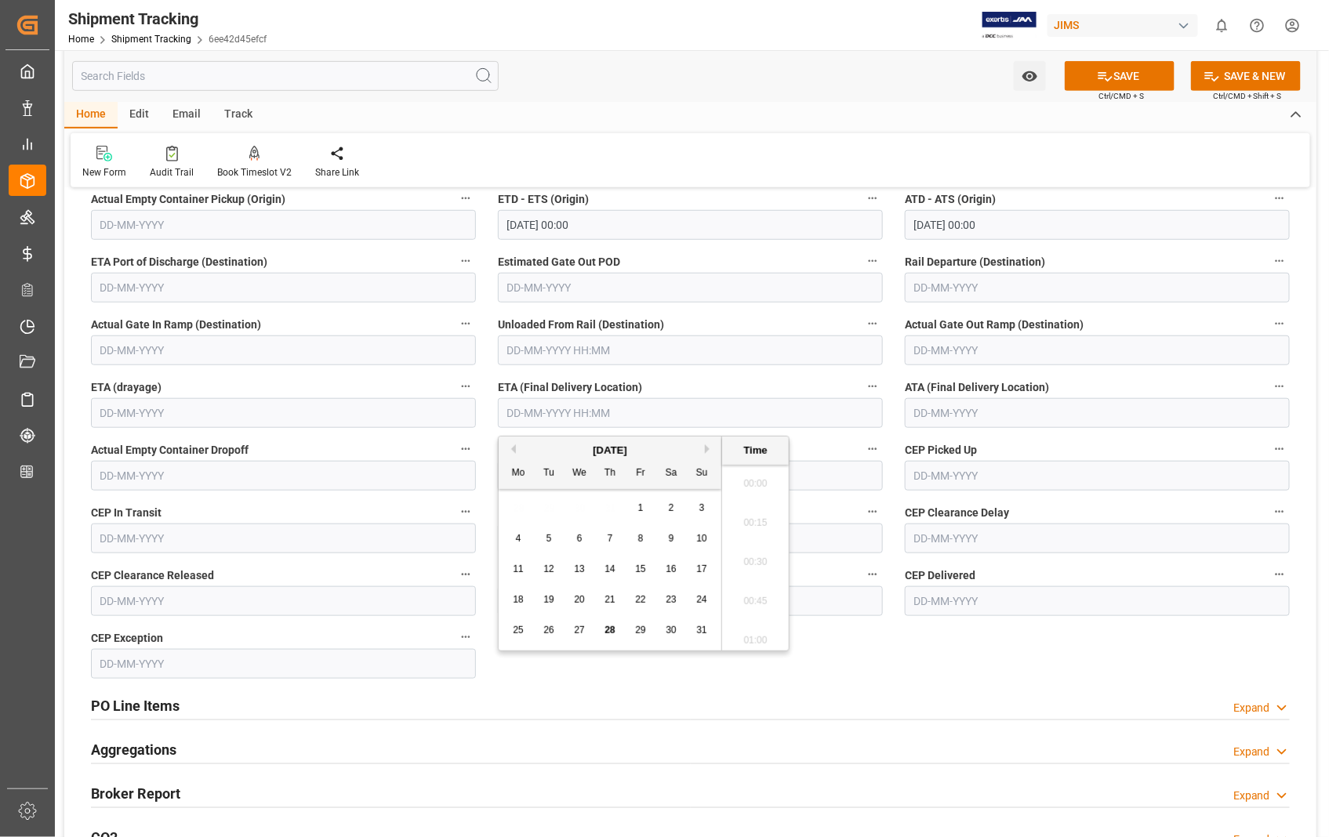
click at [663, 410] on input "text" at bounding box center [690, 413] width 385 height 30
click at [582, 539] on span "6" at bounding box center [579, 538] width 5 height 11
type input "[DATE] 00:00"
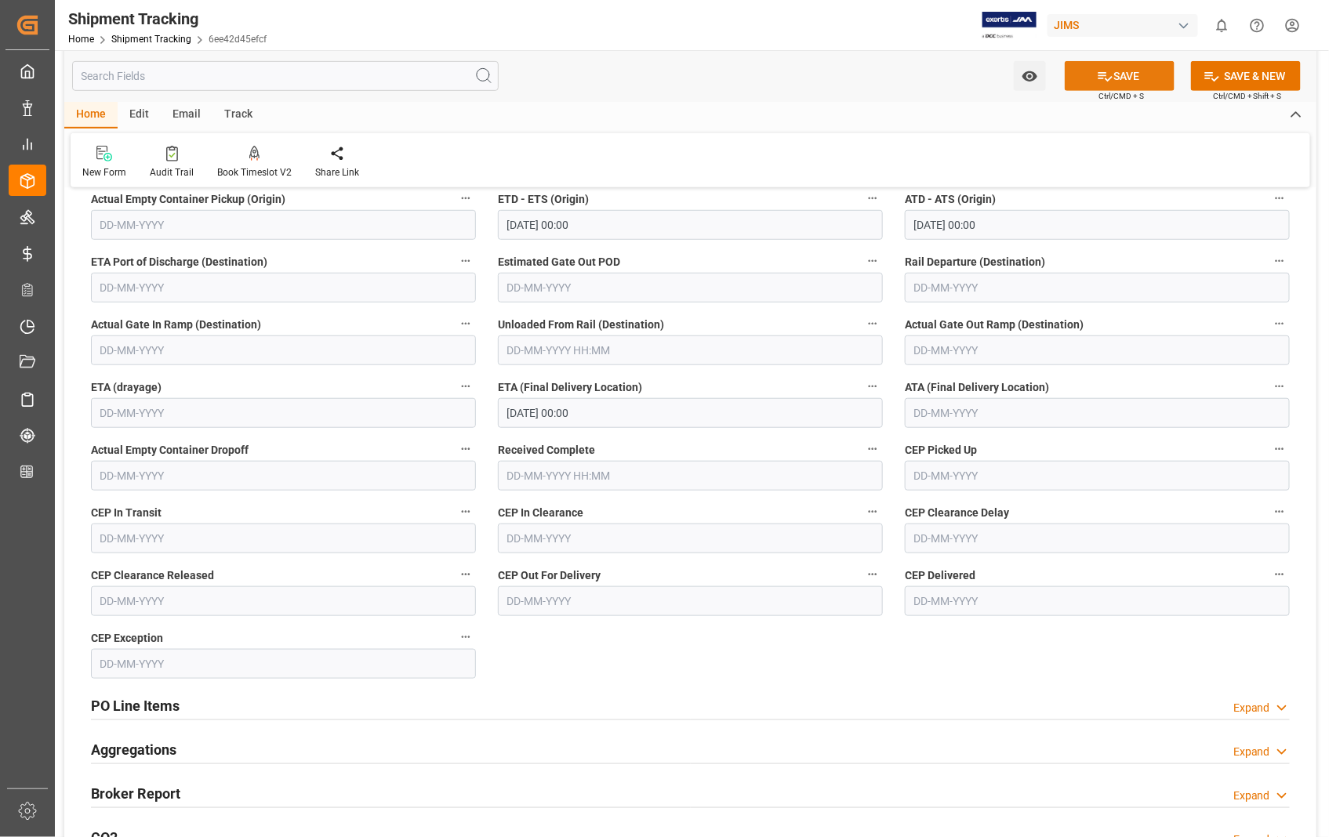
click at [1141, 73] on button "SAVE" at bounding box center [1119, 76] width 110 height 30
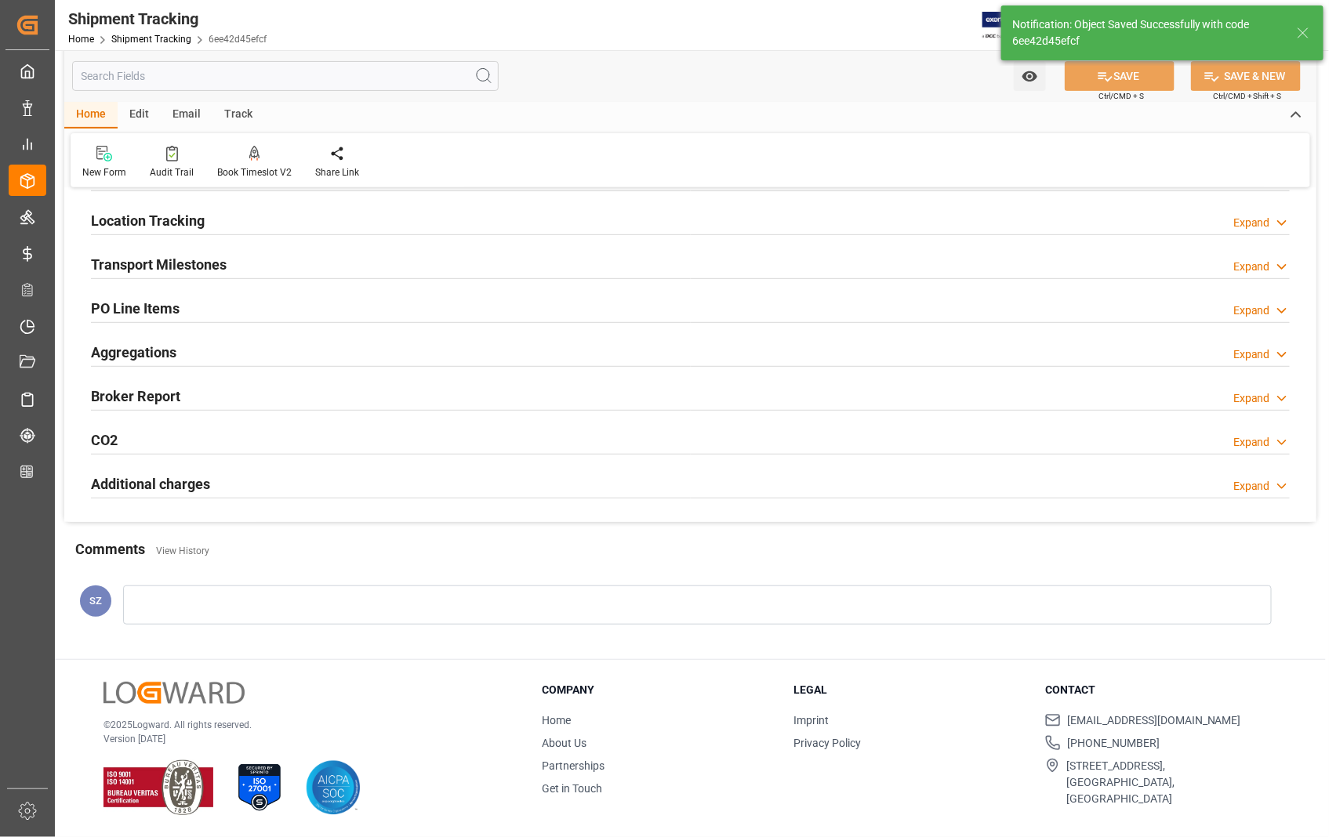
scroll to position [181, 0]
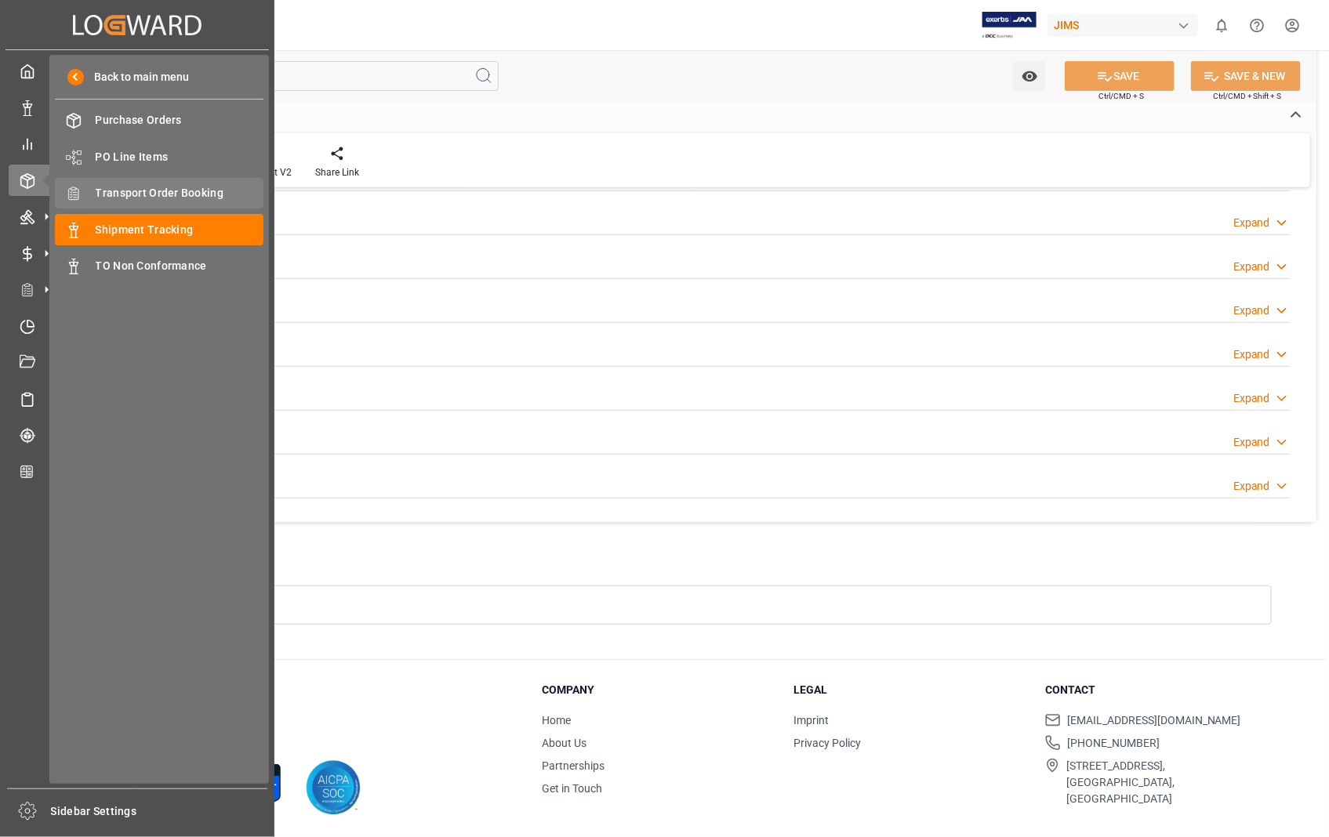
click at [171, 189] on span "Transport Order Booking" at bounding box center [180, 193] width 169 height 16
